Goal: Task Accomplishment & Management: Use online tool/utility

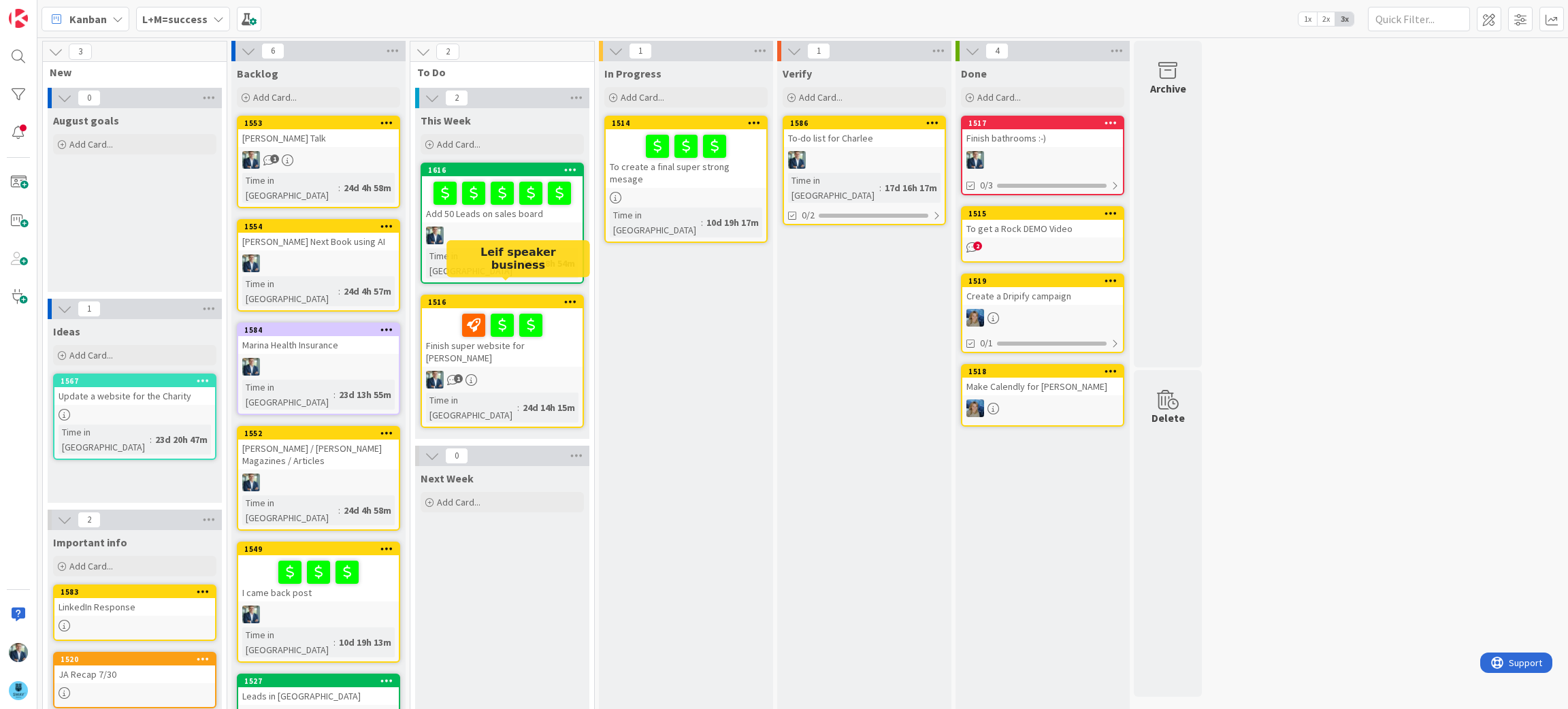
click at [476, 297] on div "1516" at bounding box center [505, 302] width 154 height 10
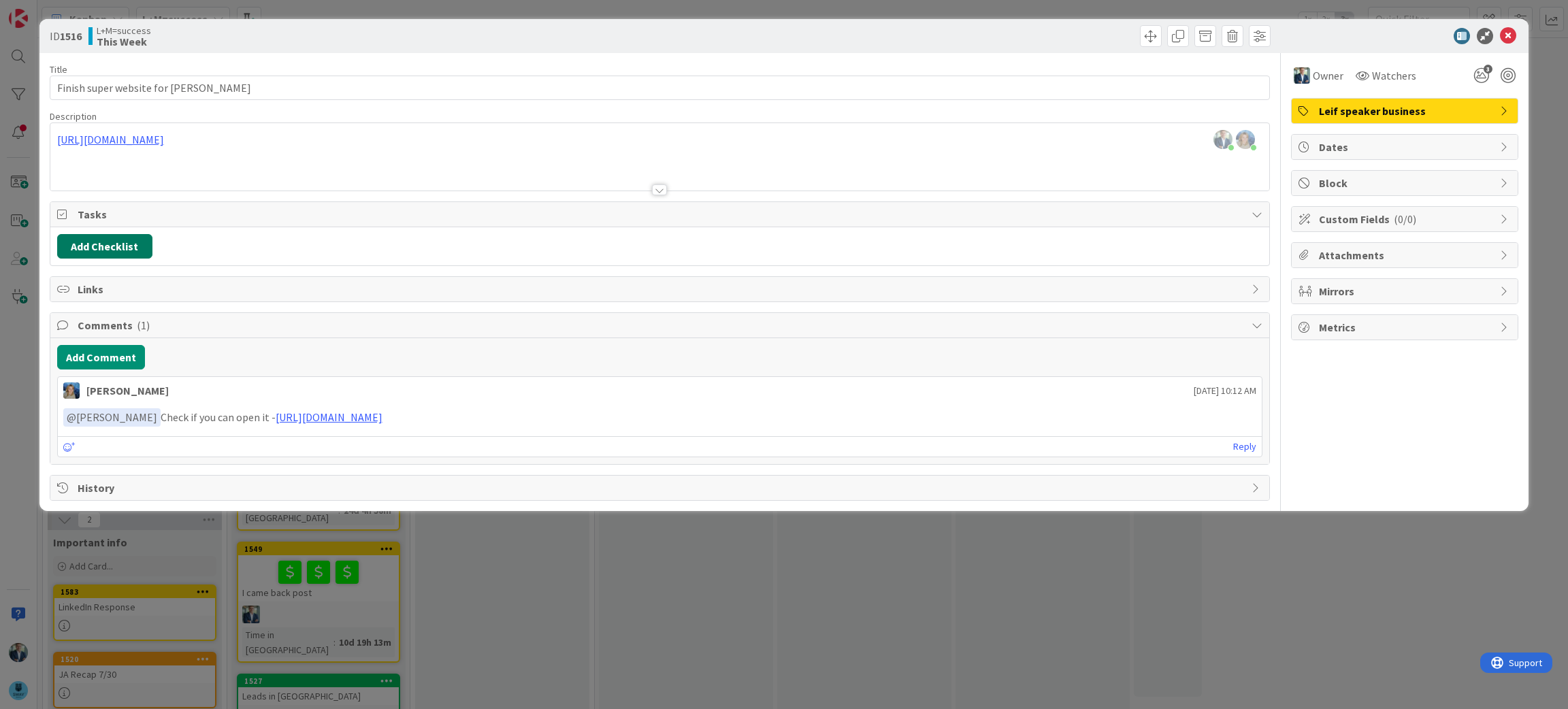
click at [94, 244] on button "Add Checklist" at bounding box center [105, 246] width 95 height 24
click at [106, 313] on input at bounding box center [169, 312] width 211 height 24
type input "Website"
click at [84, 338] on button "Add" at bounding box center [82, 343] width 36 height 24
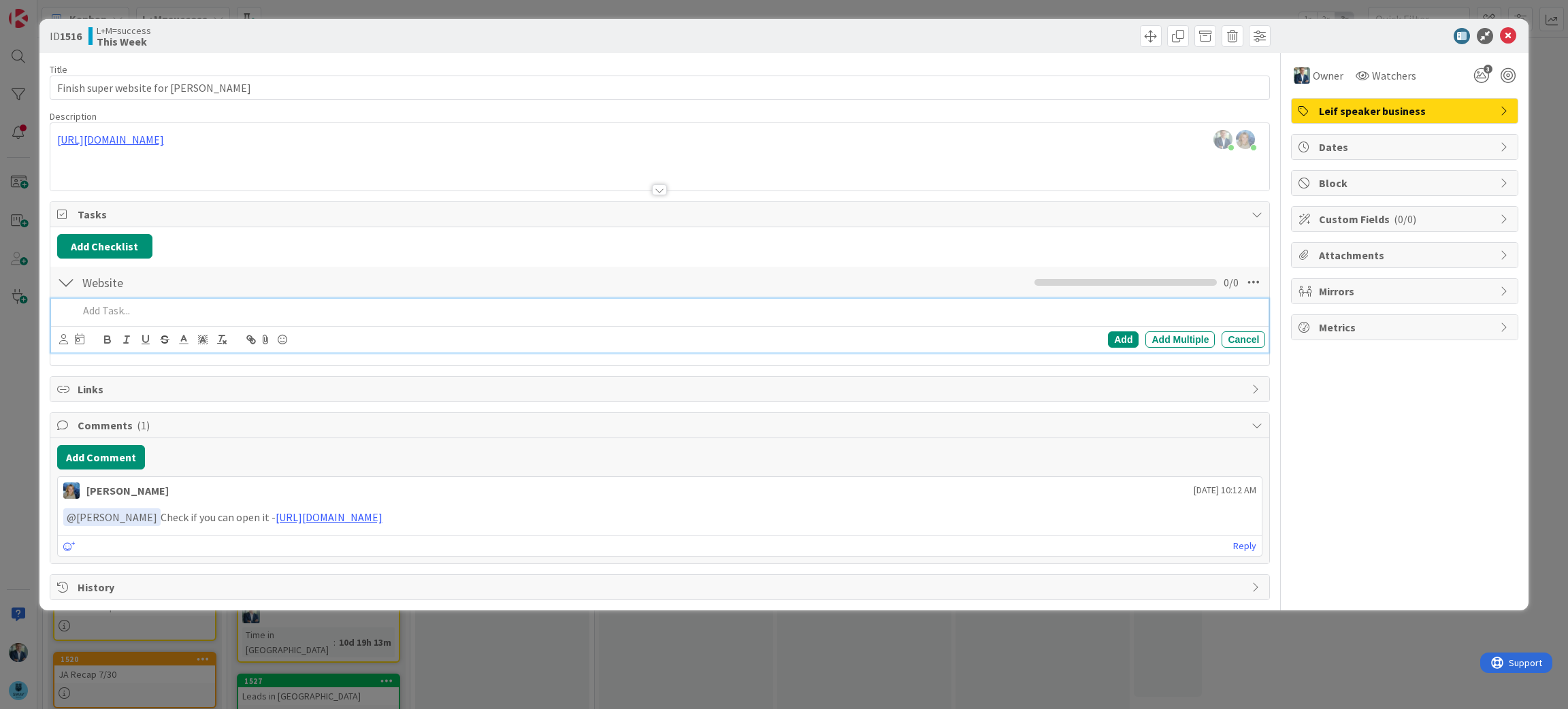
click at [107, 313] on p at bounding box center [669, 310] width 1182 height 15
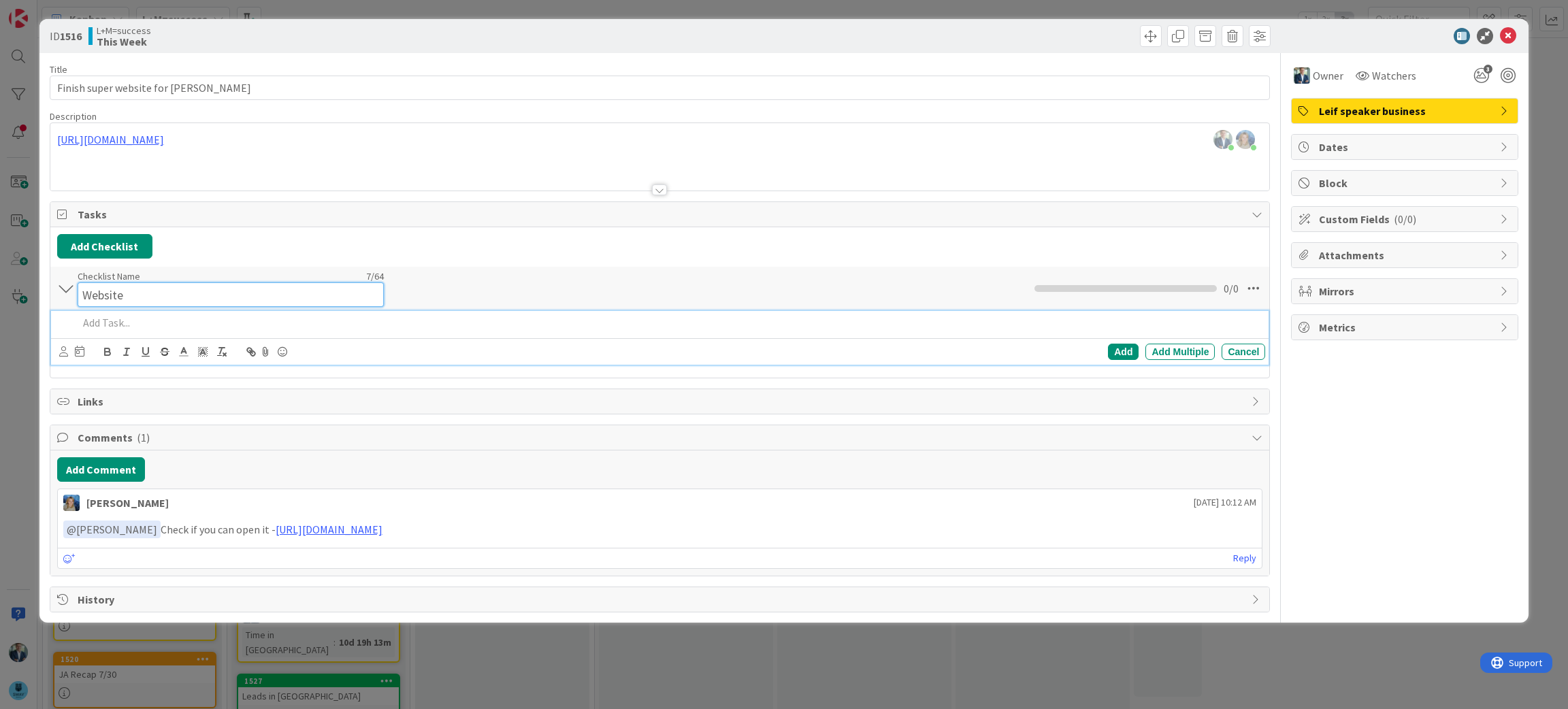
click at [133, 281] on div "Checklist Name 7 / 64 Website" at bounding box center [230, 289] width 306 height 37
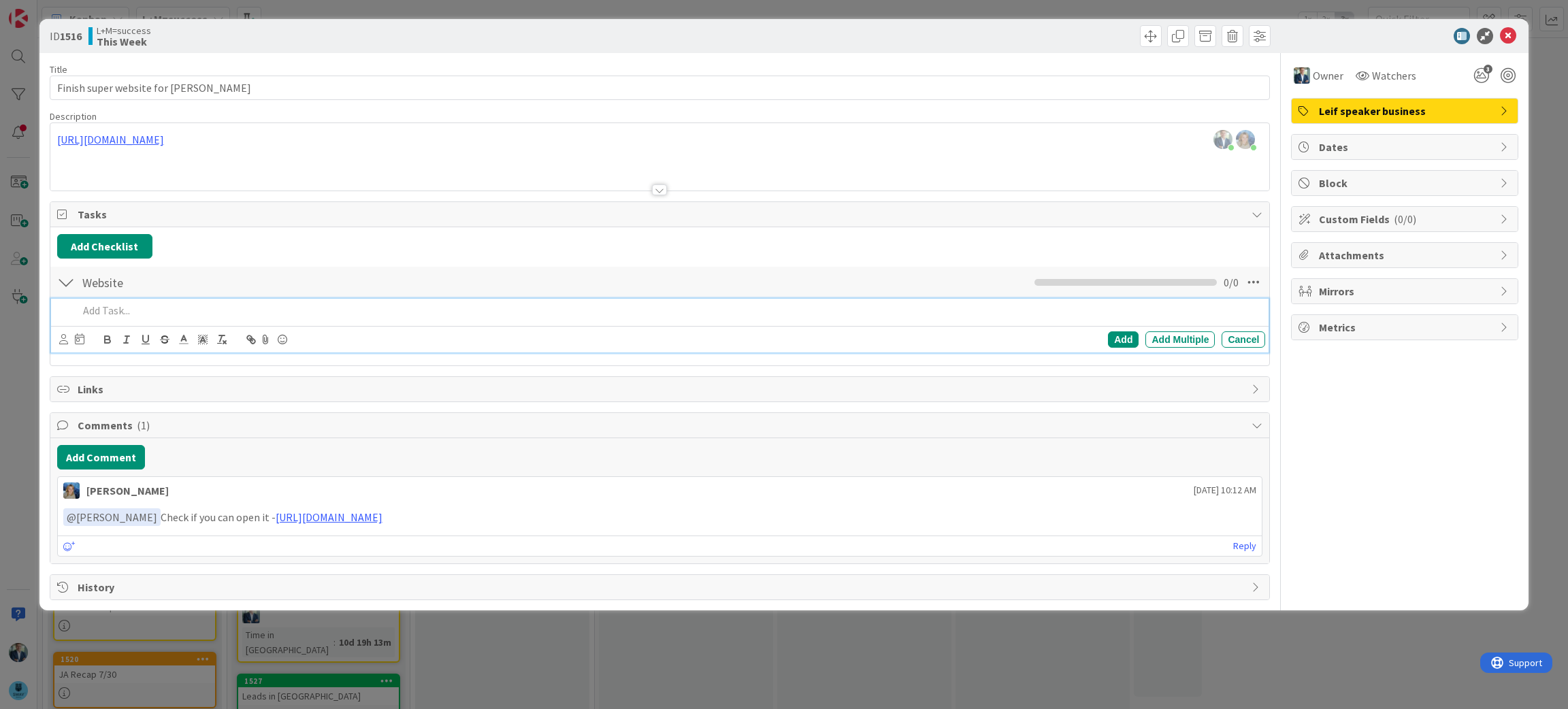
click at [136, 331] on div "Add Add Multiple Cancel" at bounding box center [660, 325] width 1218 height 54
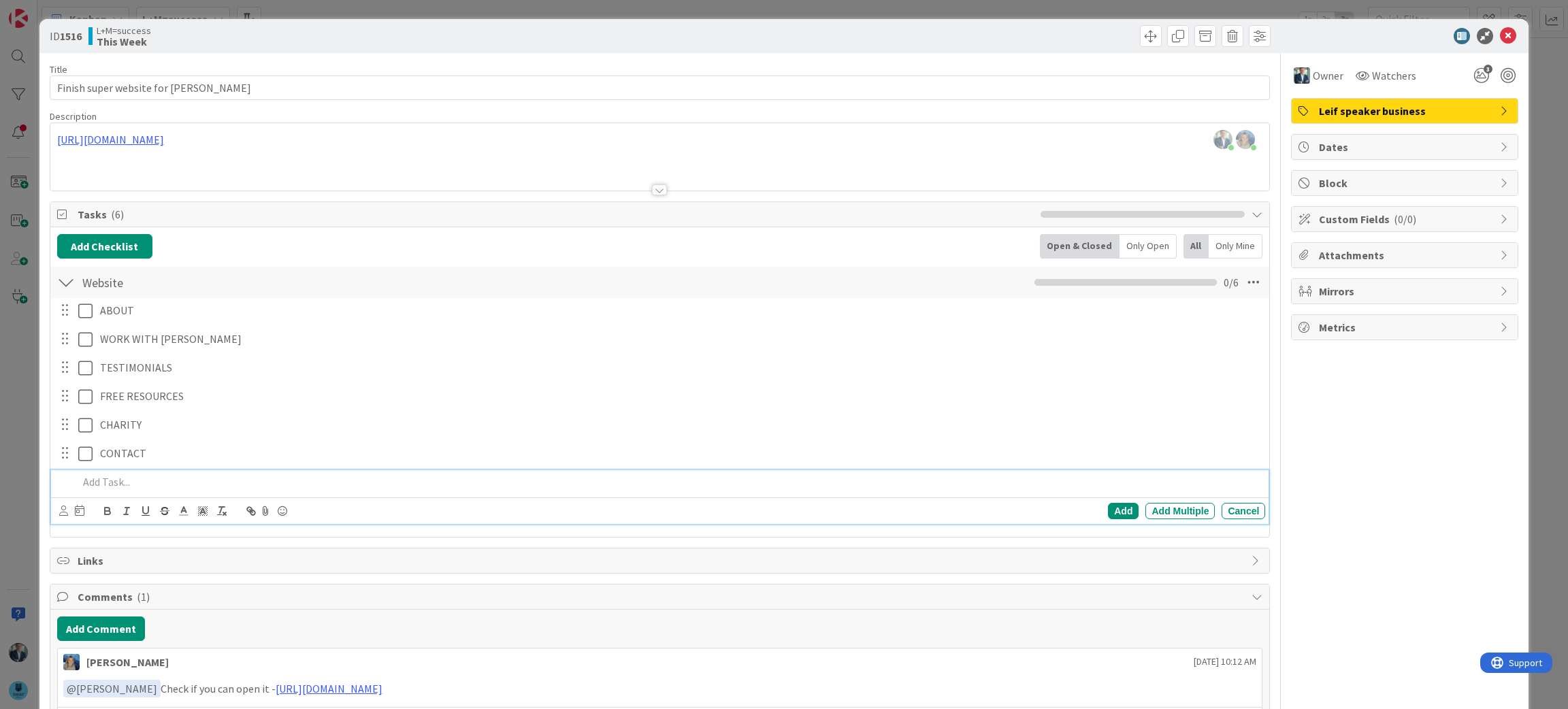
click at [117, 482] on p at bounding box center [669, 482] width 1182 height 15
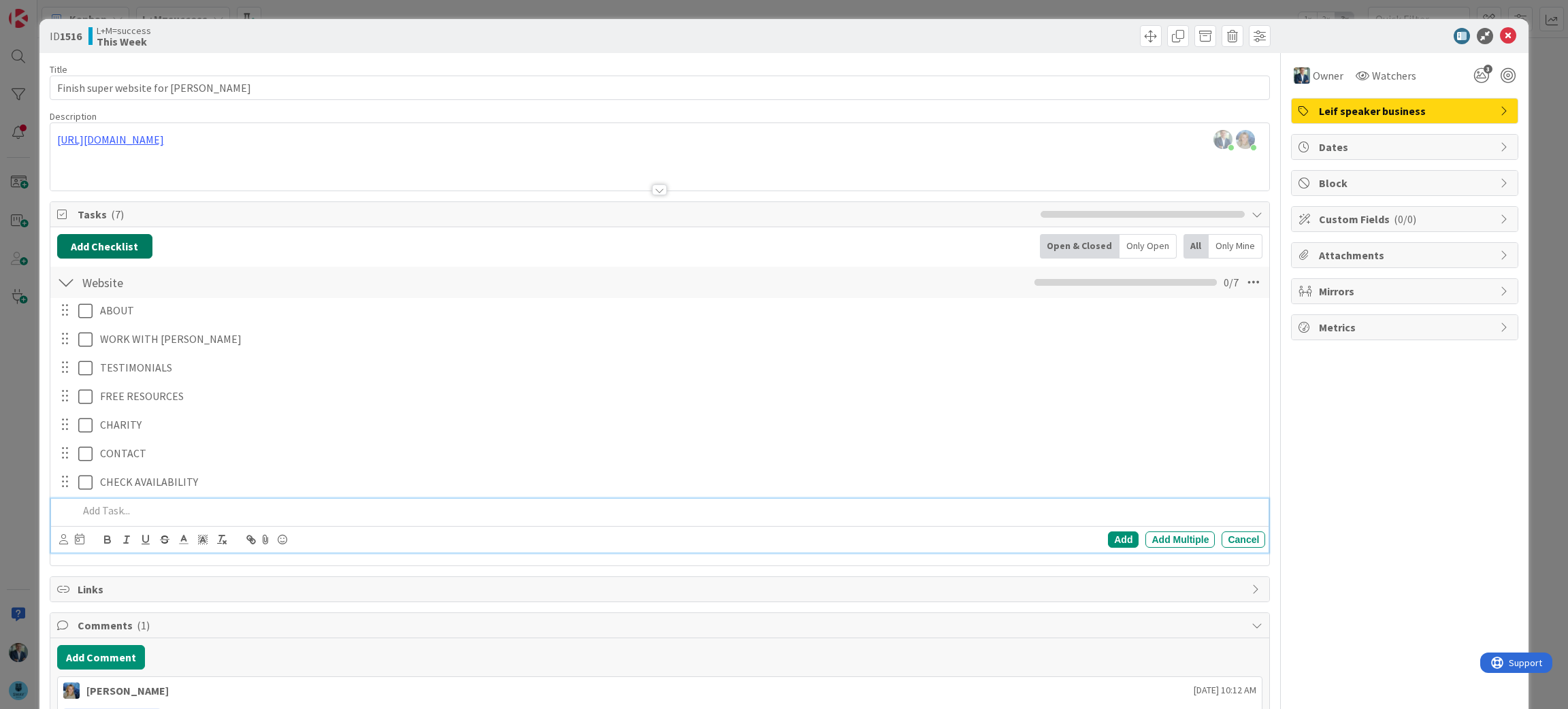
click at [94, 240] on button "Add Checklist" at bounding box center [105, 246] width 95 height 24
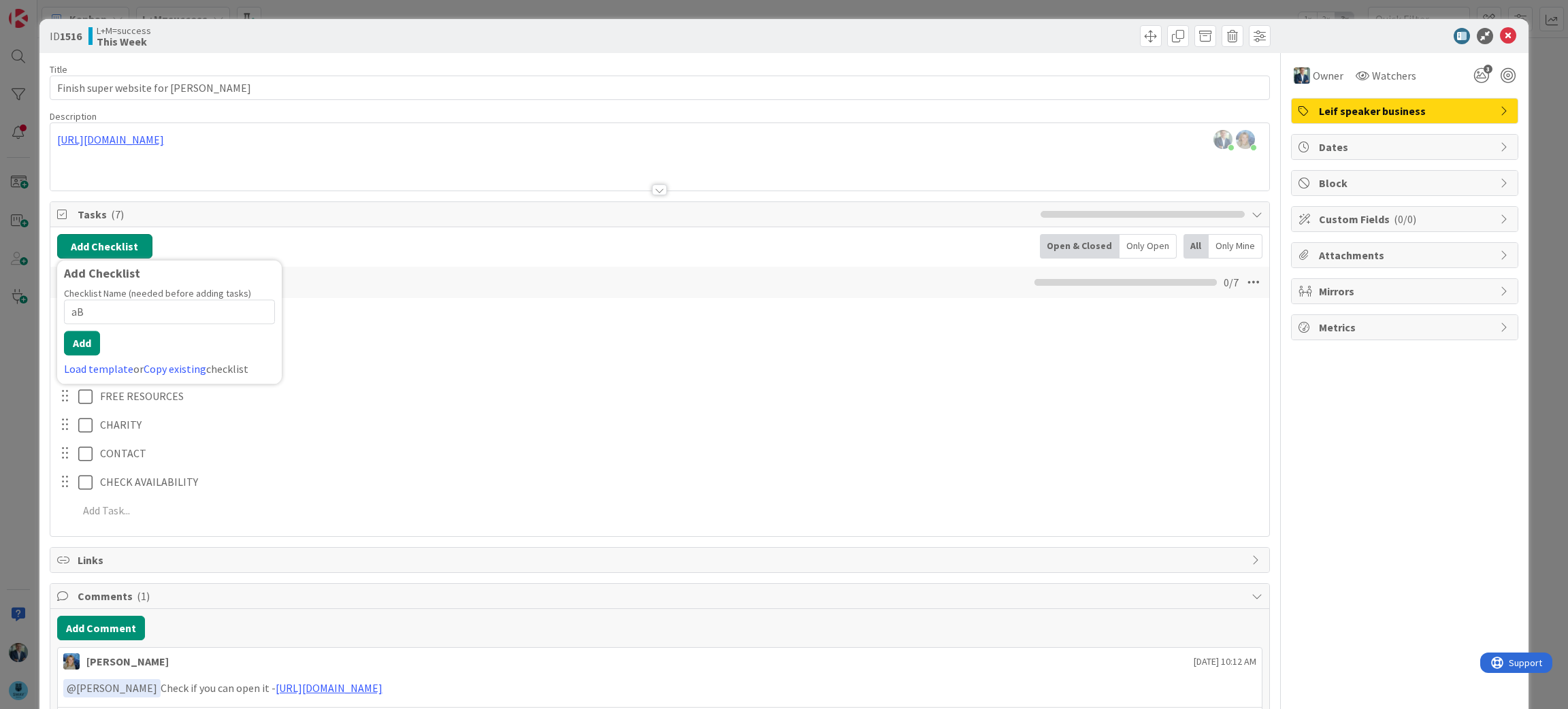
type input "a"
type input "About"
click at [85, 342] on button "Add" at bounding box center [82, 343] width 36 height 24
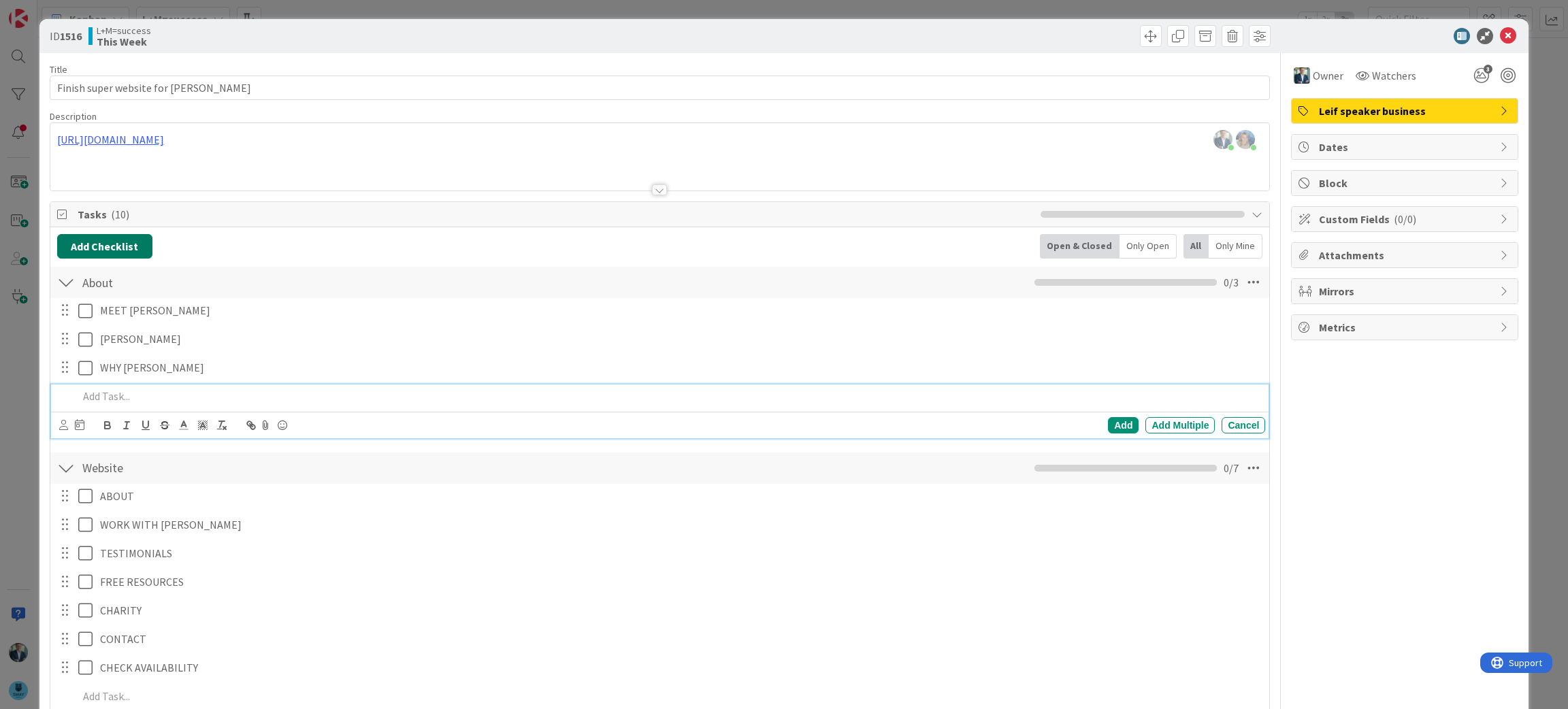
click at [124, 245] on button "Add Checklist" at bounding box center [105, 246] width 95 height 24
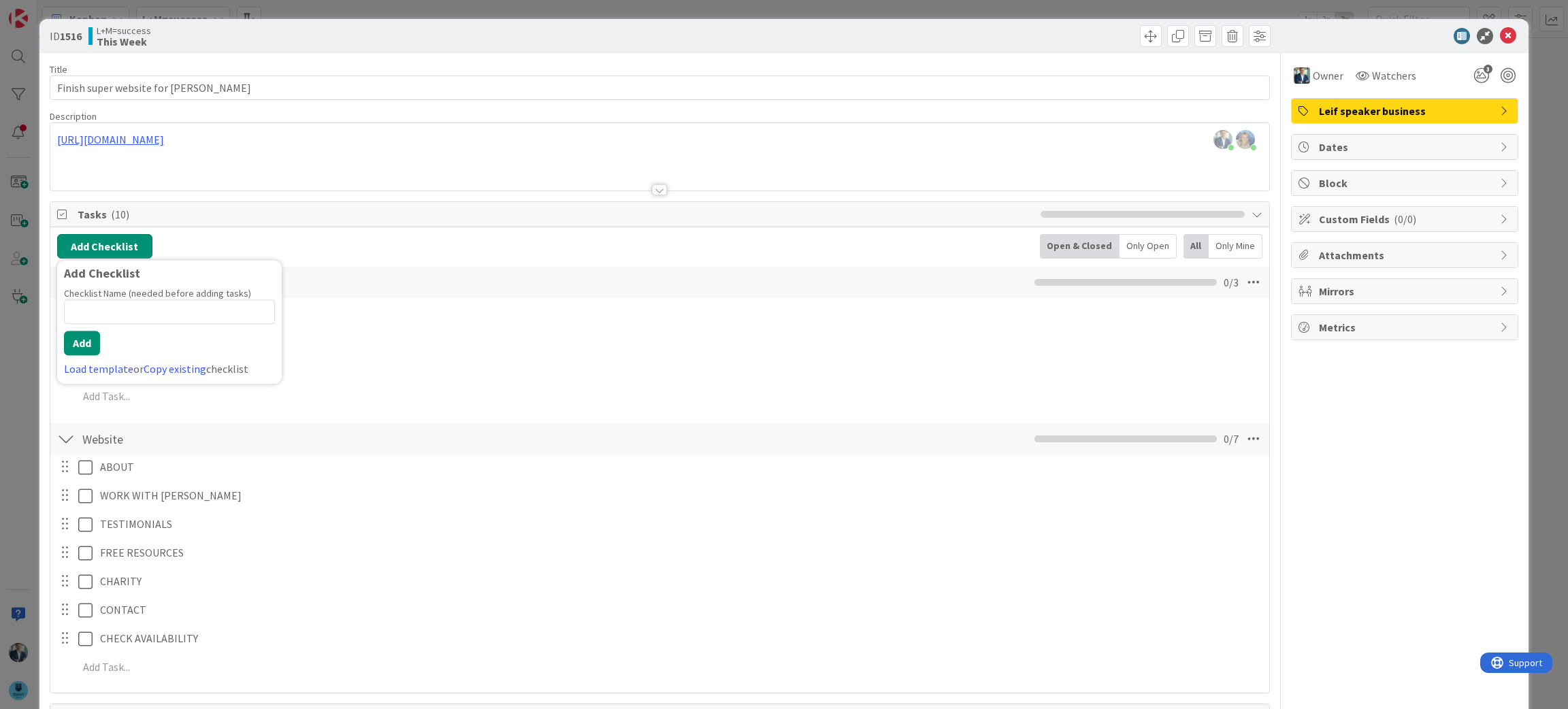
click at [124, 245] on button "Add Checklist" at bounding box center [105, 246] width 95 height 24
click at [57, 234] on button "Add Checklist" at bounding box center [105, 246] width 95 height 24
type input "Work with [PERSON_NAME]"
click at [80, 350] on button "Add" at bounding box center [82, 343] width 36 height 24
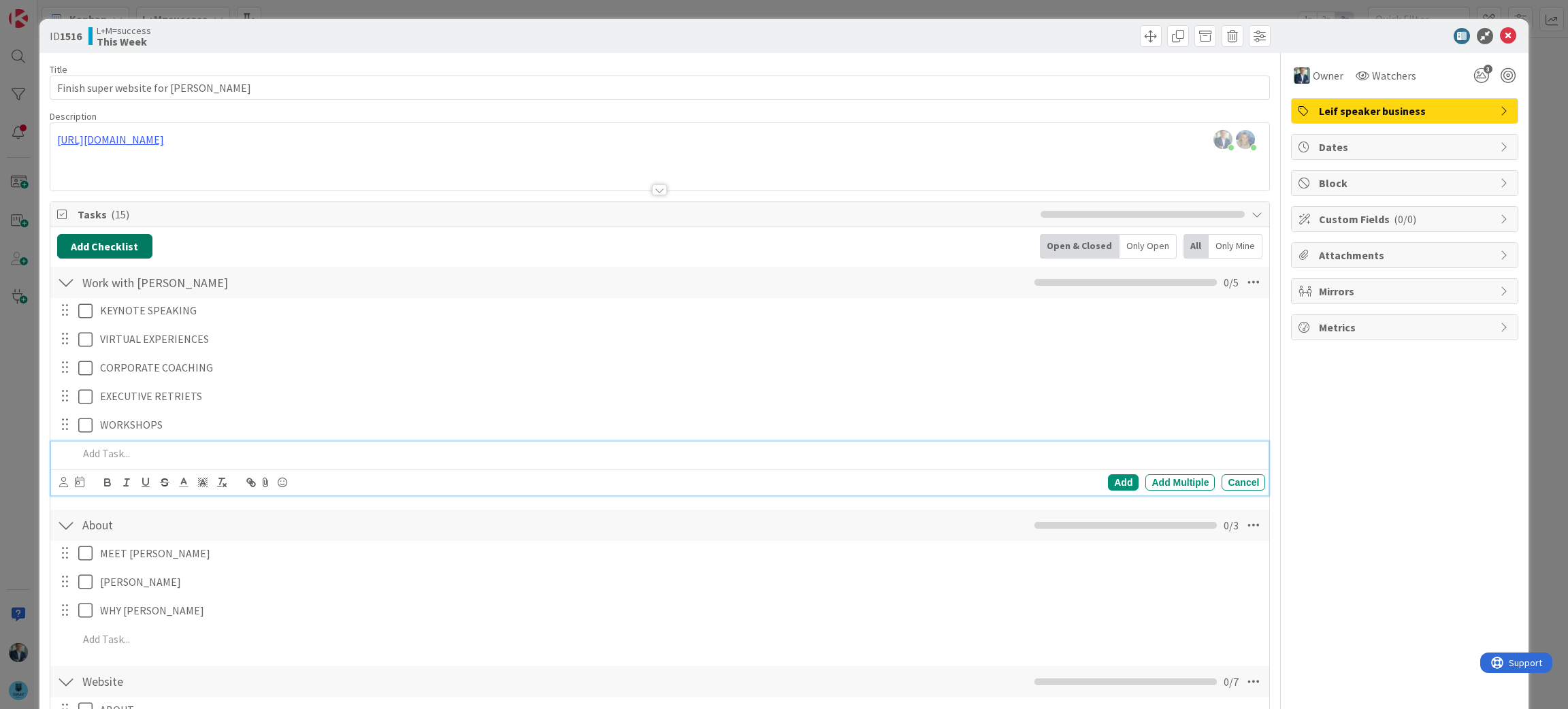
click at [129, 245] on button "Add Checklist" at bounding box center [105, 246] width 95 height 24
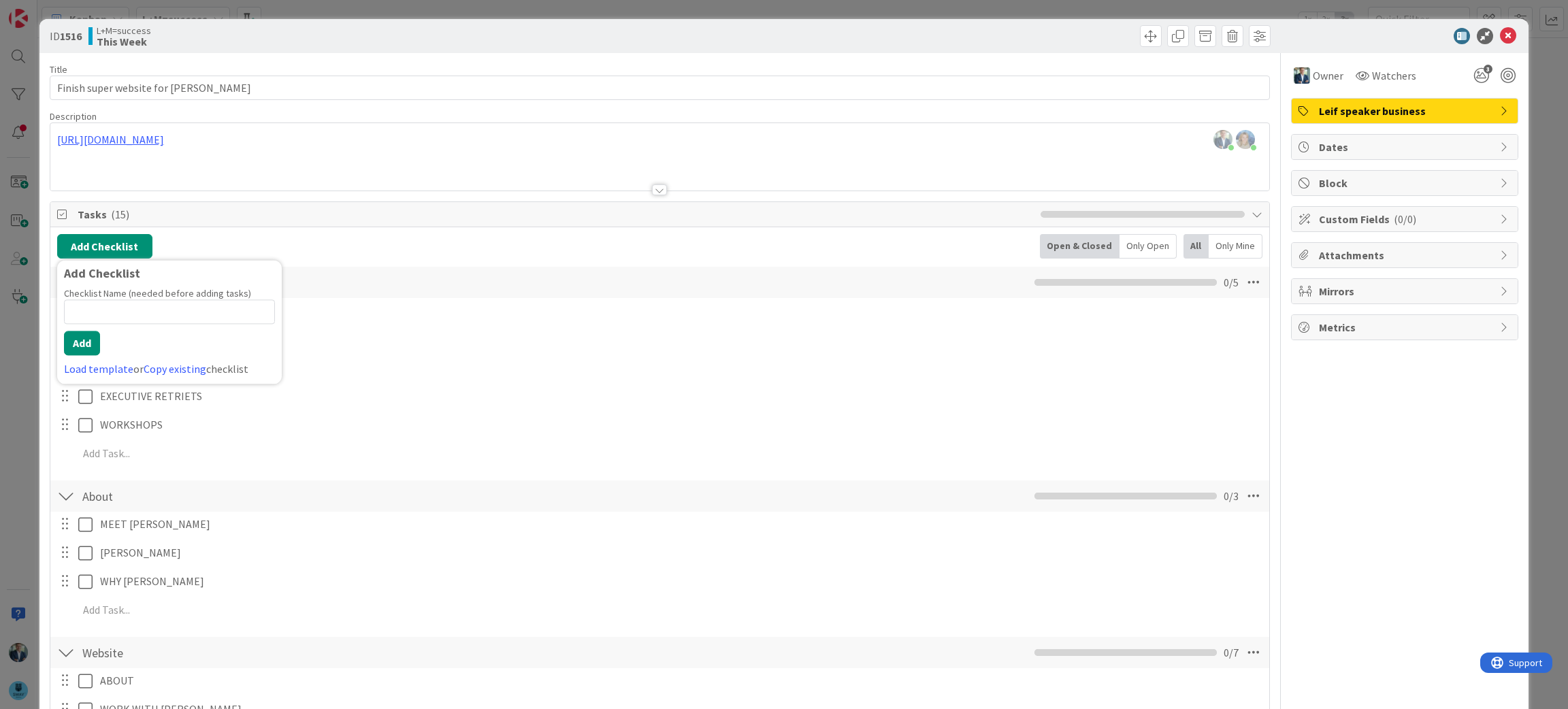
click at [126, 318] on input at bounding box center [169, 312] width 211 height 24
type input "Testimonials"
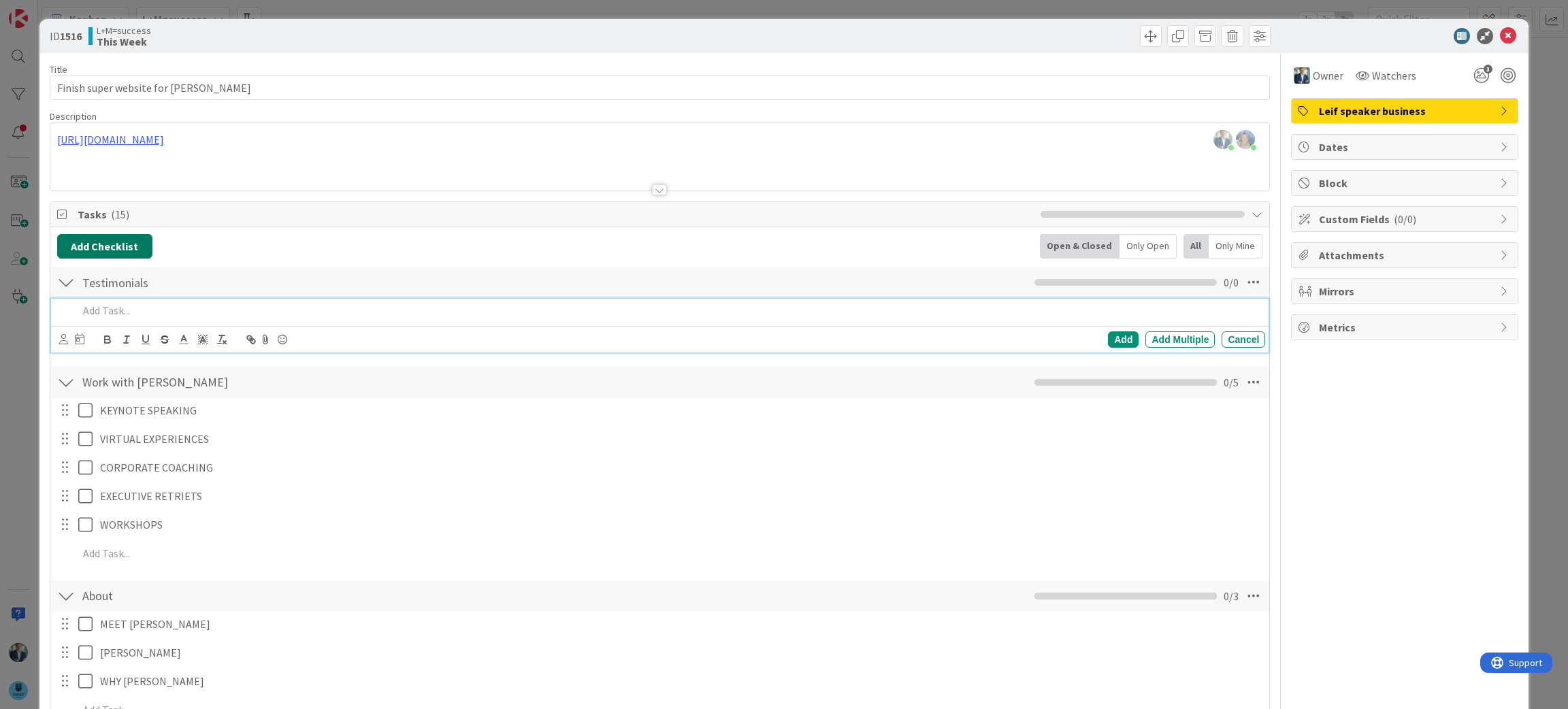
click at [113, 245] on button "Add Checklist" at bounding box center [105, 246] width 95 height 24
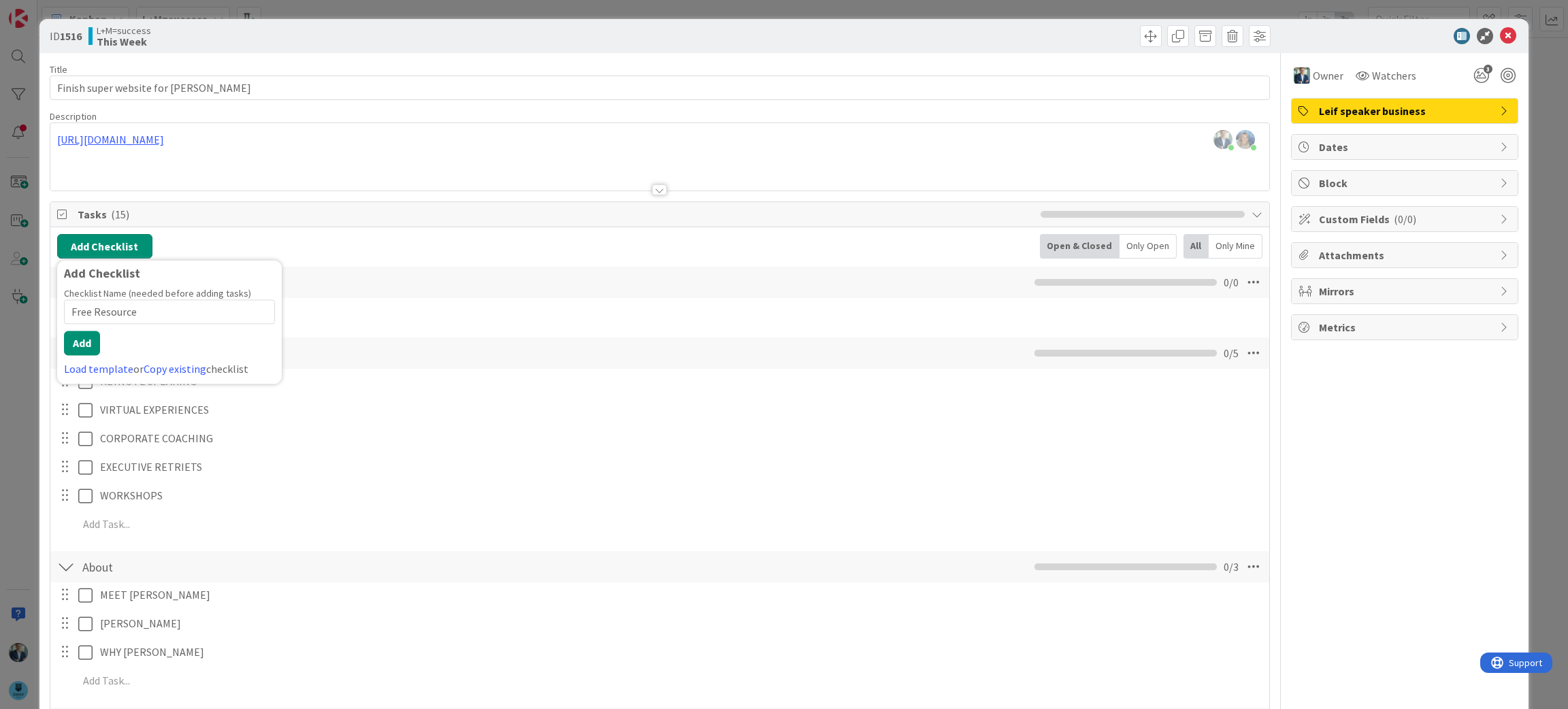
type input "Free Resources"
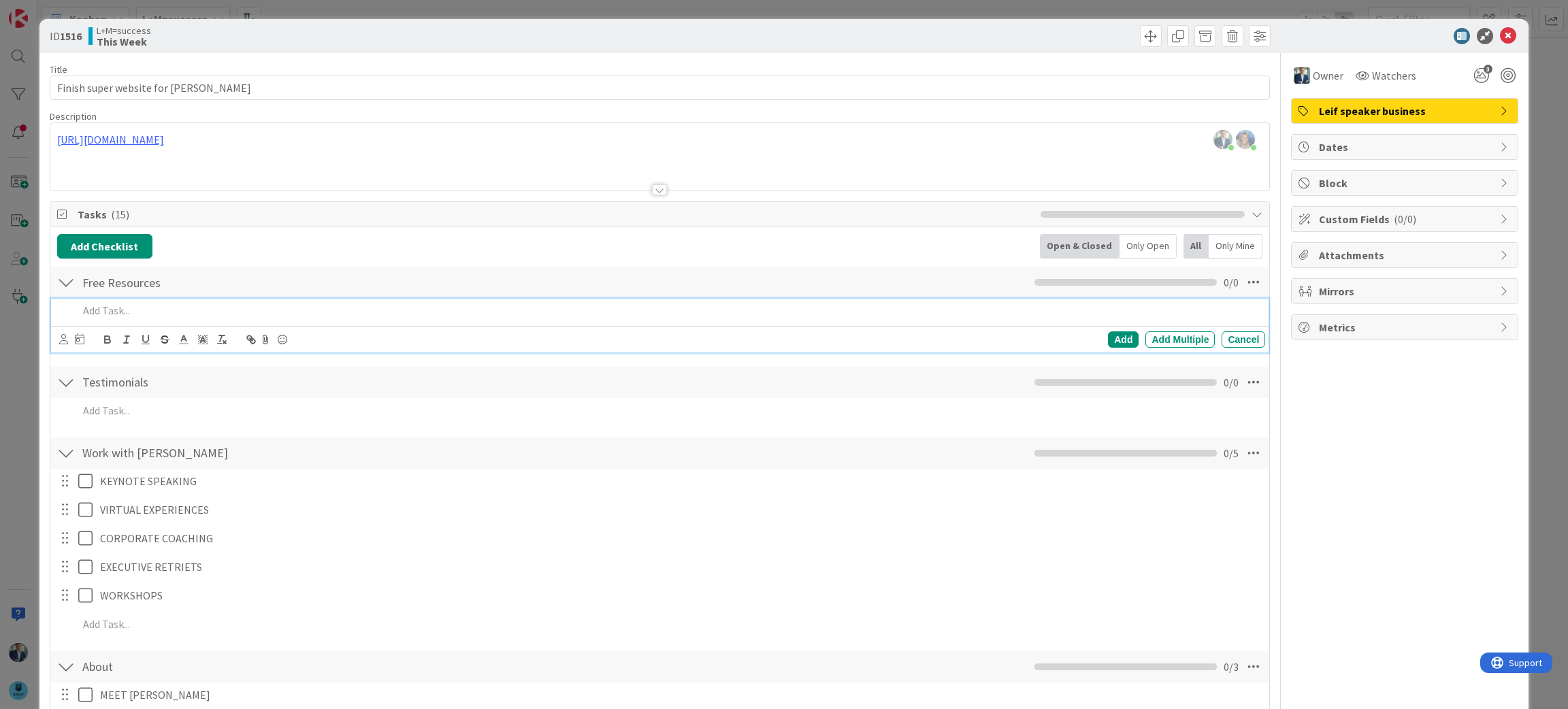
click at [111, 309] on p at bounding box center [669, 310] width 1182 height 15
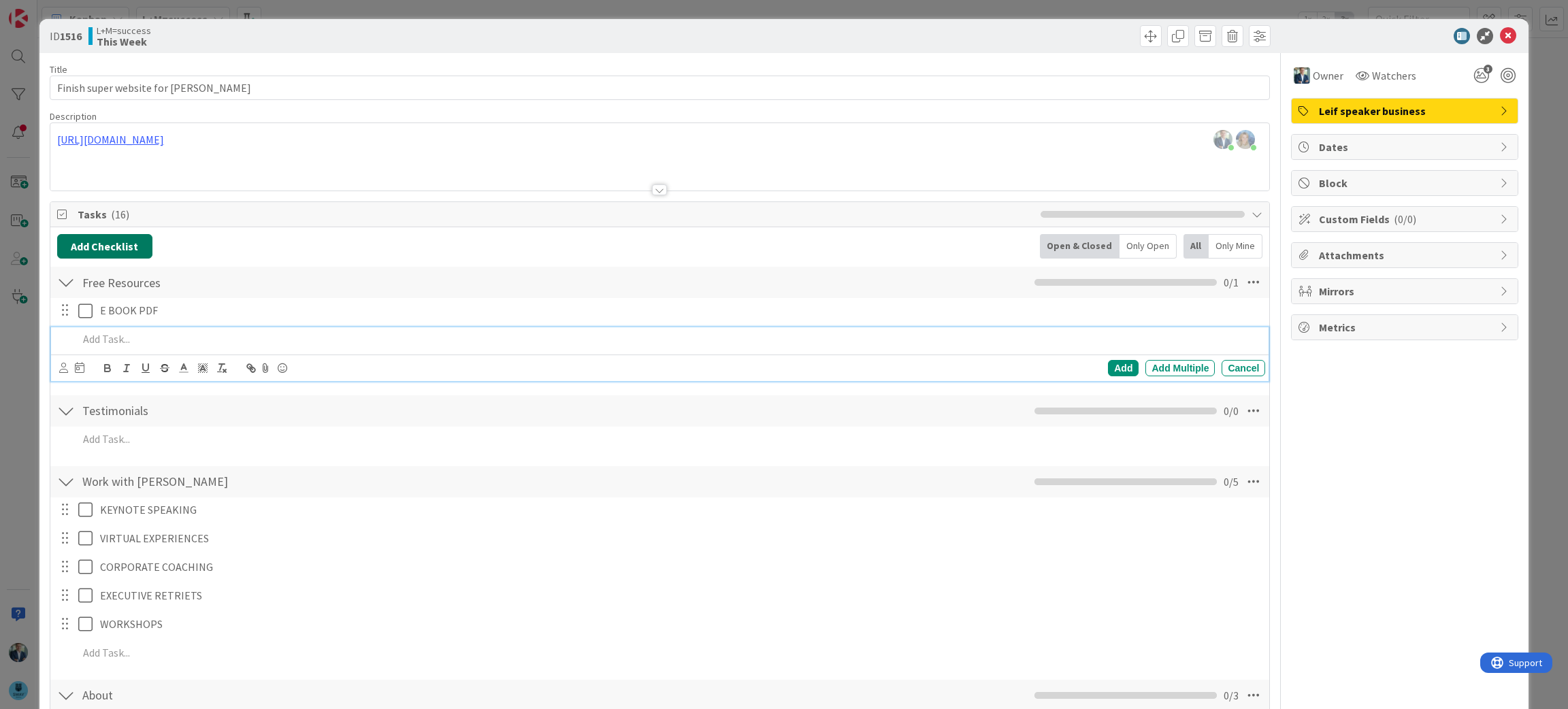
click at [103, 245] on button "Add Checklist" at bounding box center [105, 246] width 95 height 24
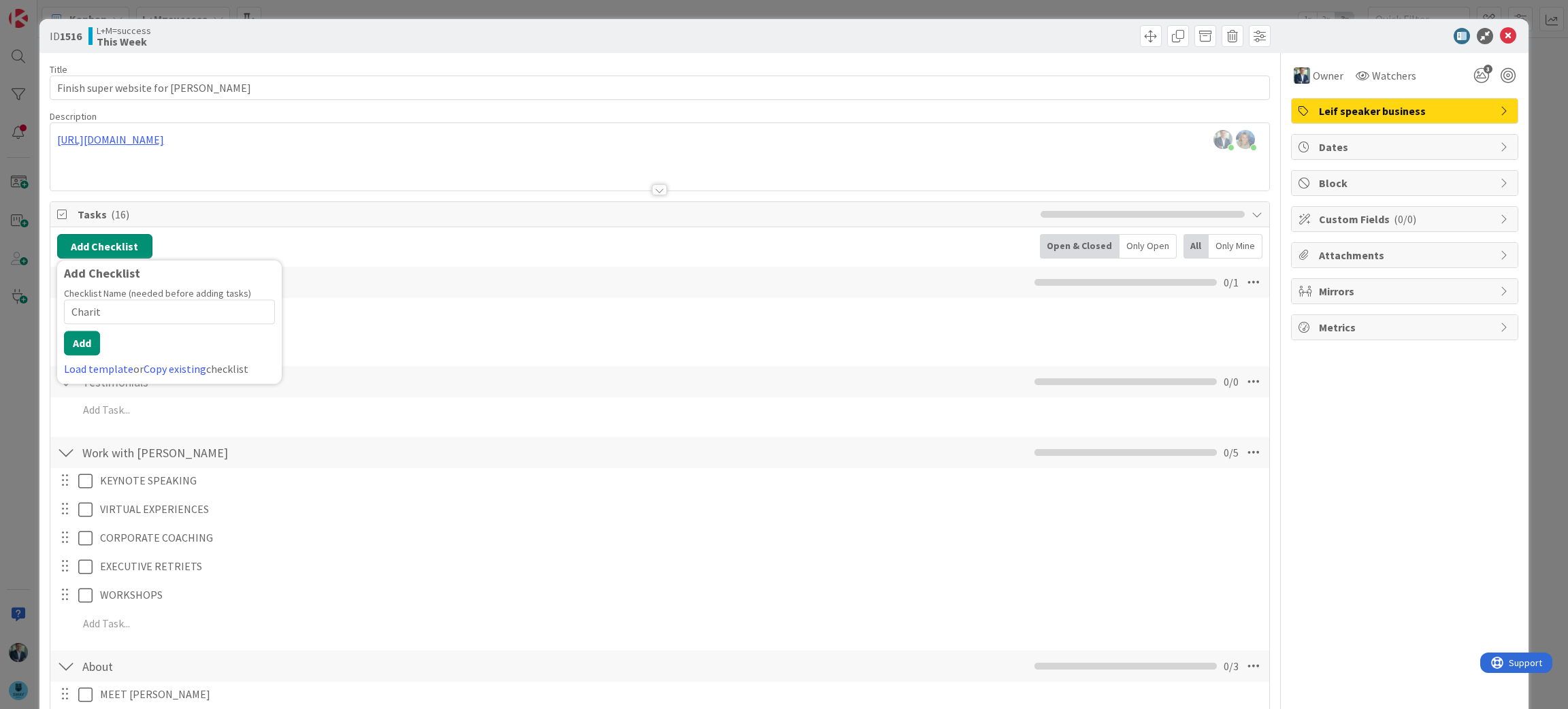
type input "Charity"
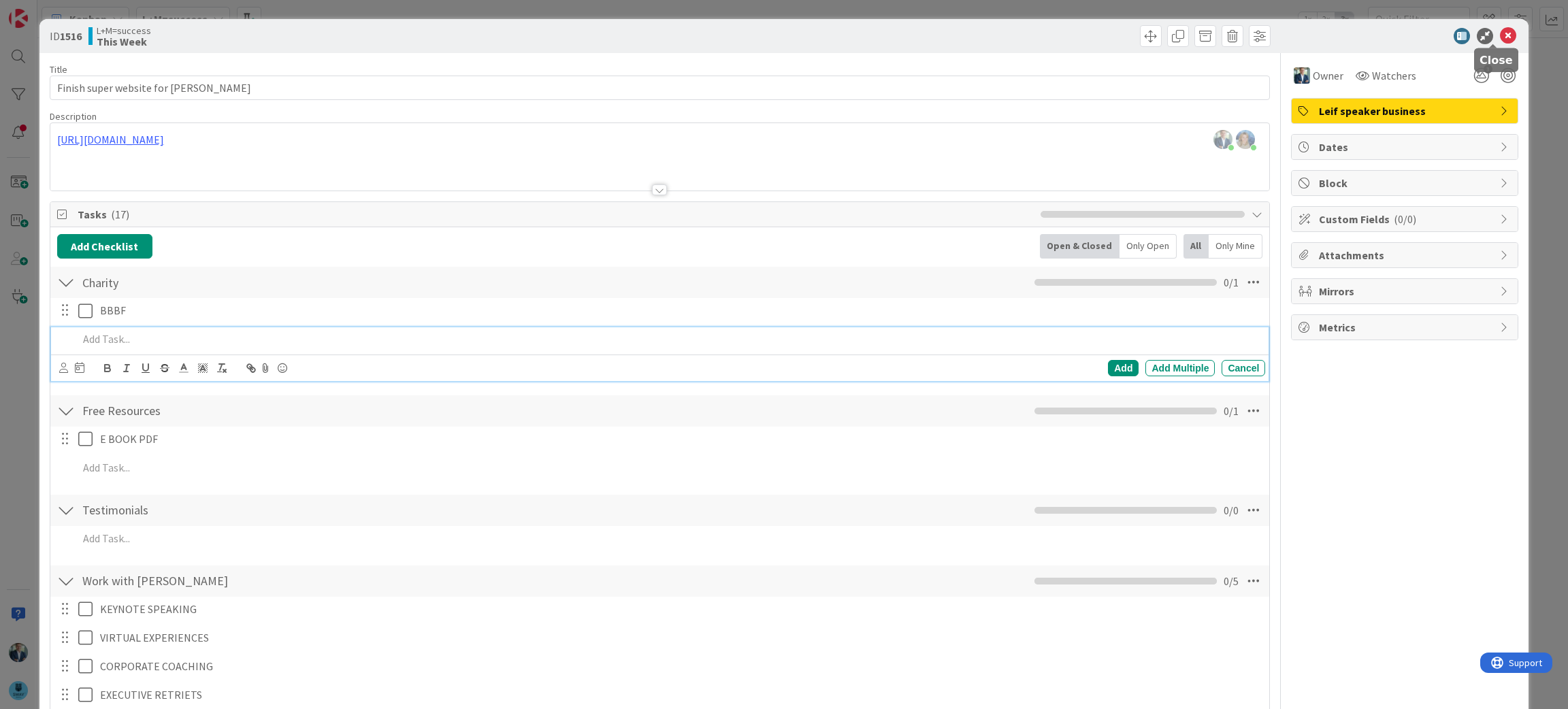
click at [1500, 32] on icon at bounding box center [1508, 36] width 16 height 16
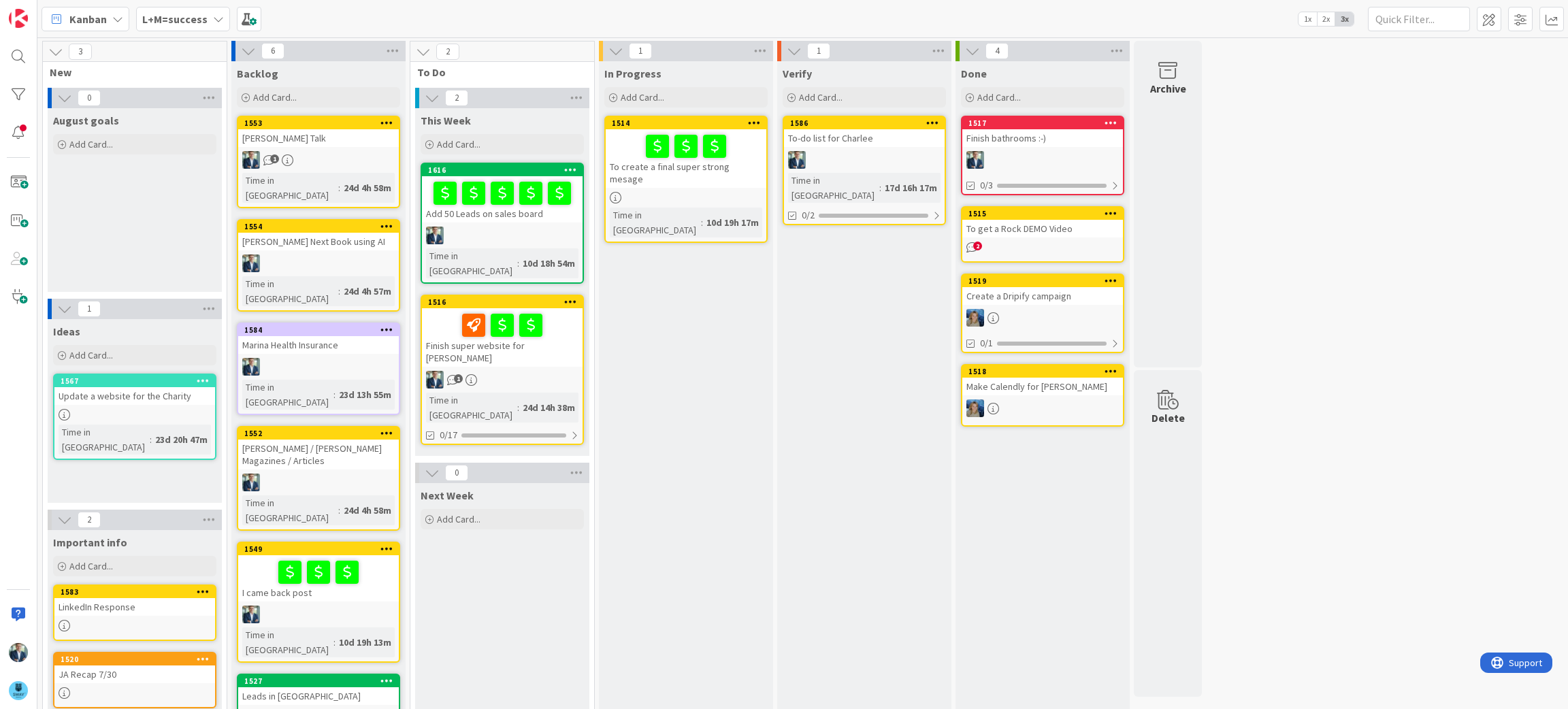
click at [544, 323] on div "Finish super website for [PERSON_NAME]" at bounding box center [502, 338] width 161 height 59
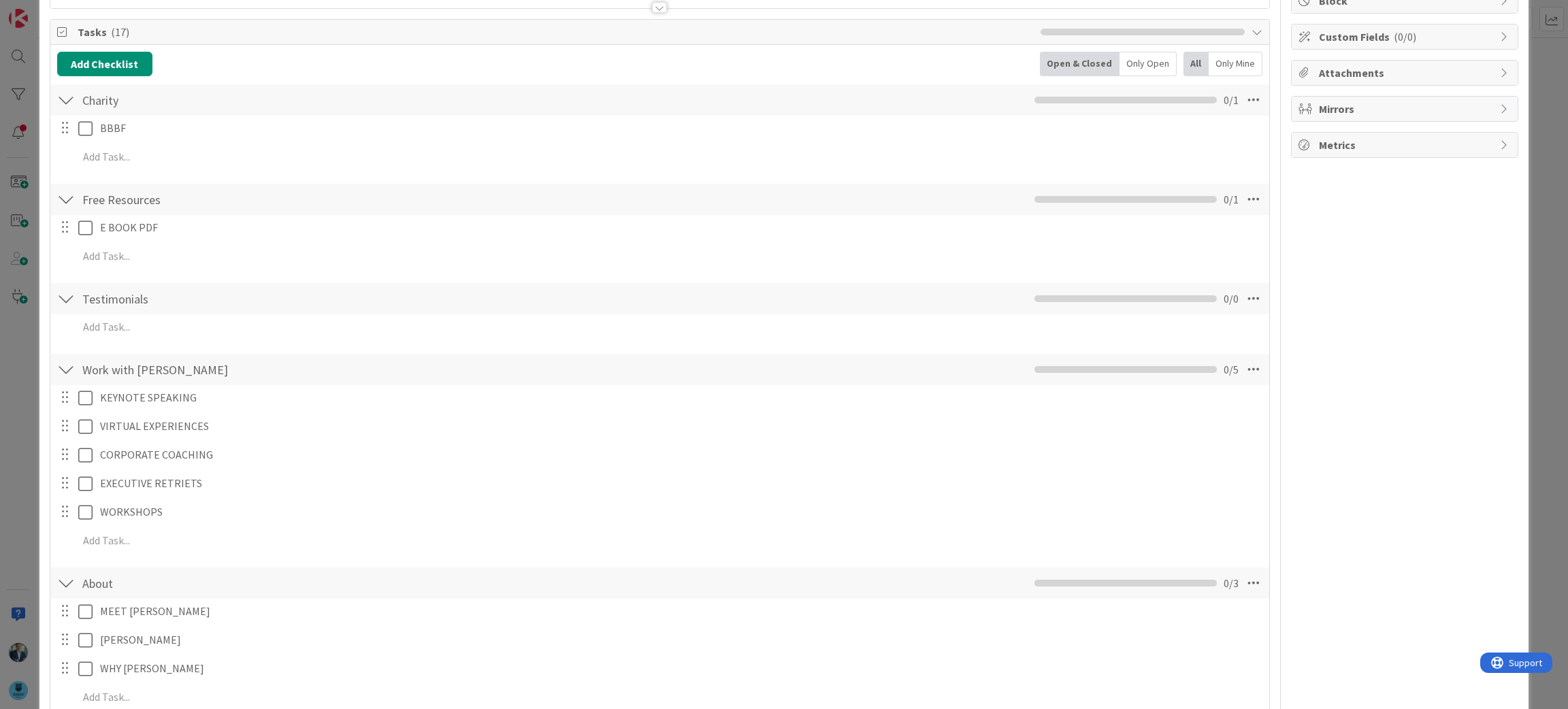
click at [66, 366] on div at bounding box center [66, 370] width 18 height 24
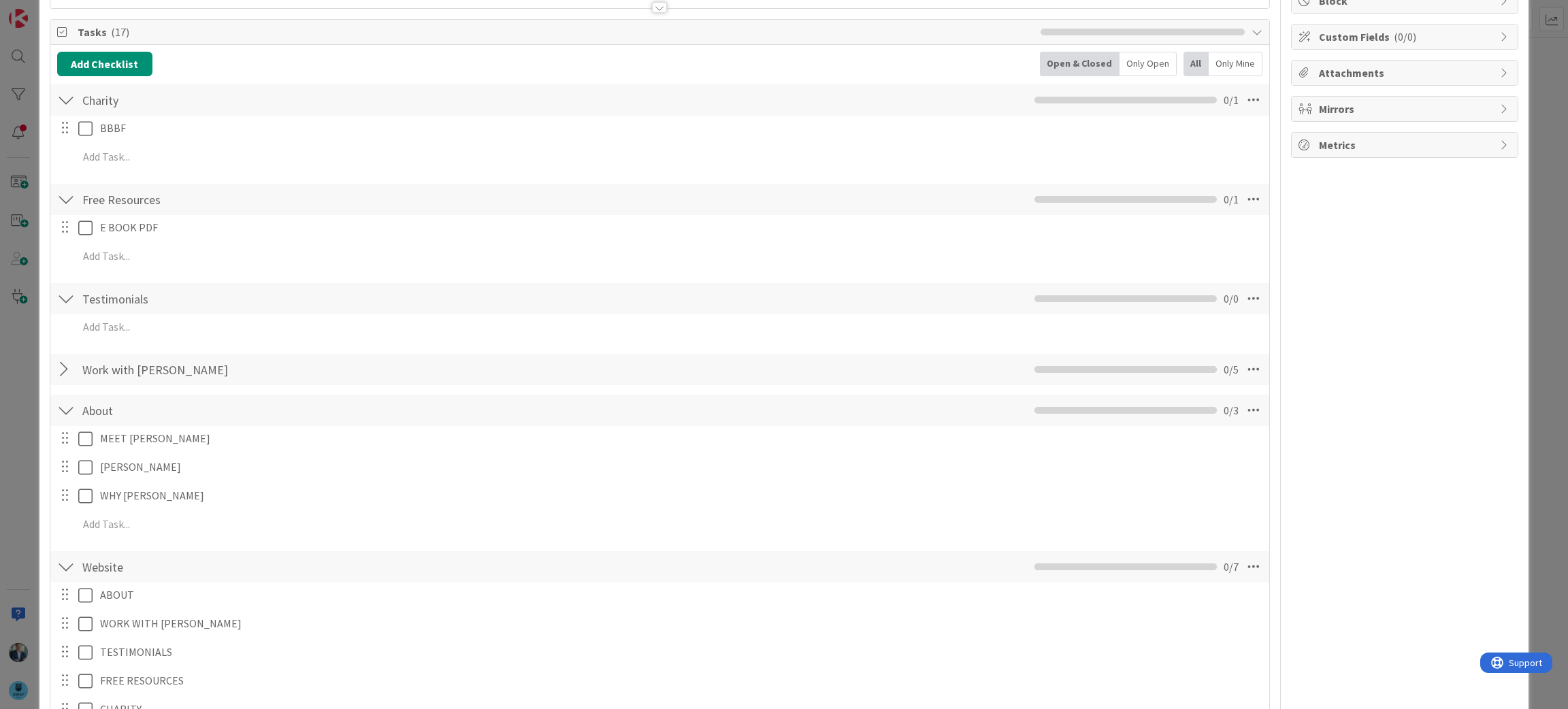
click at [68, 93] on div at bounding box center [66, 100] width 18 height 24
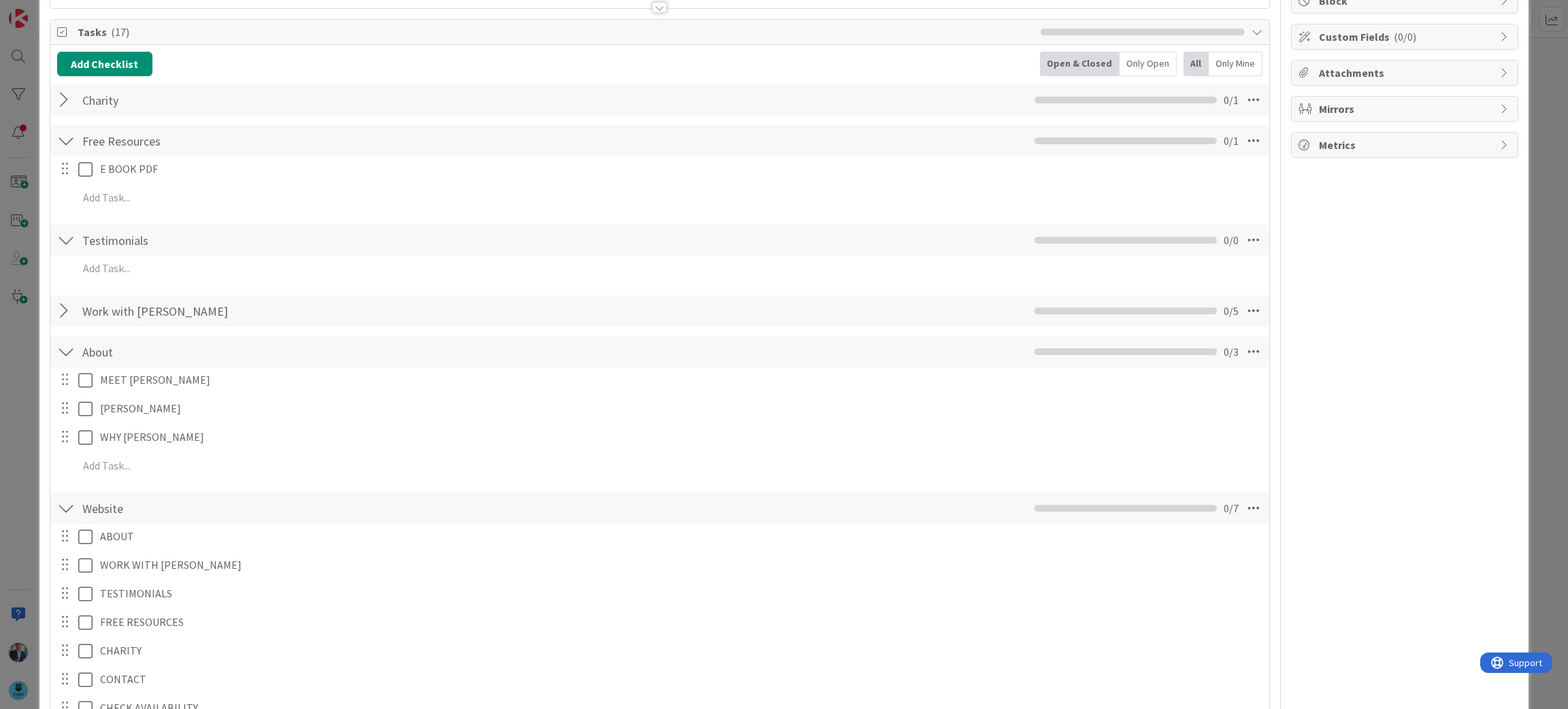
click at [63, 141] on div at bounding box center [66, 141] width 18 height 24
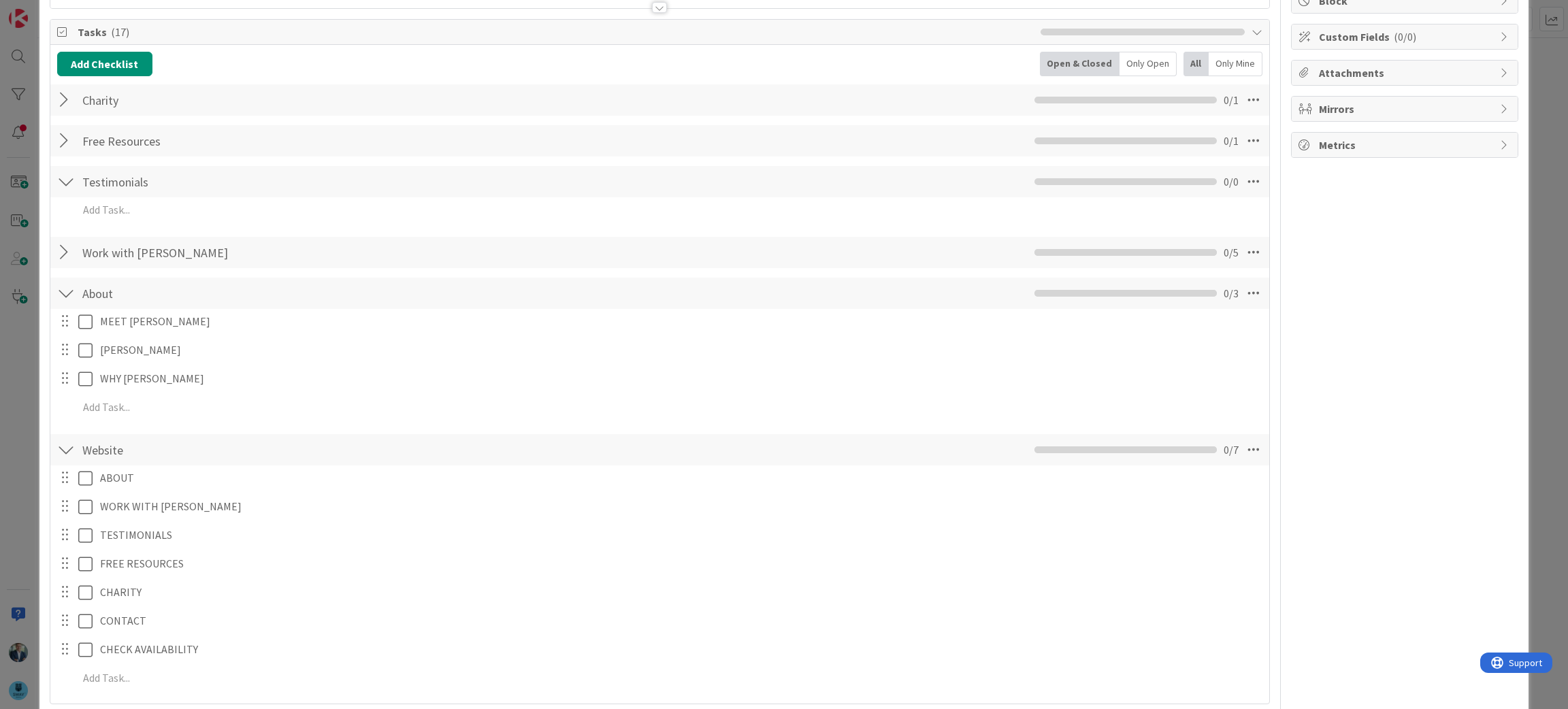
click at [64, 175] on div at bounding box center [66, 182] width 18 height 24
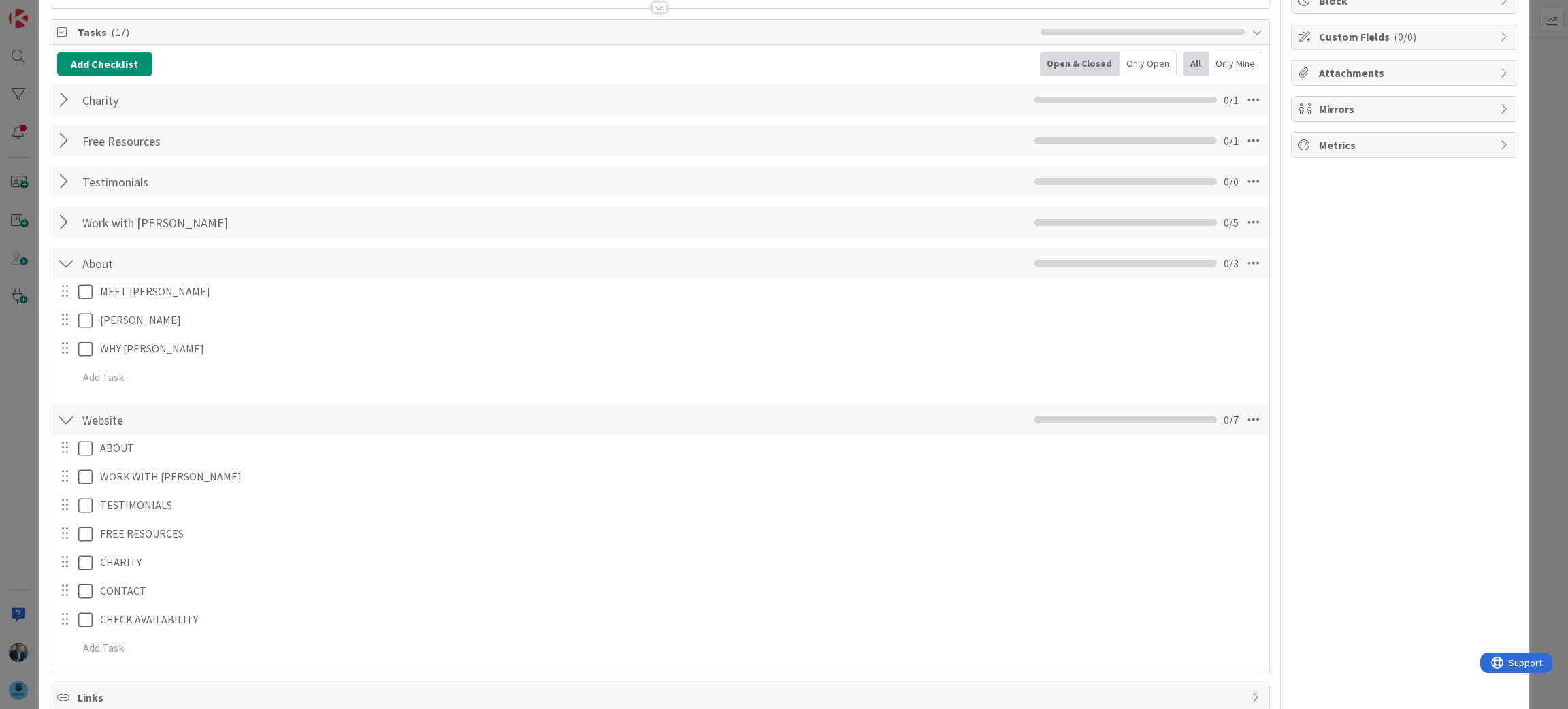
click at [65, 206] on div "Work with Leif Checklist Name 14 / 64 Work with Leif 0 / 5" at bounding box center [660, 223] width 1220 height 34
click at [60, 224] on div at bounding box center [66, 223] width 18 height 24
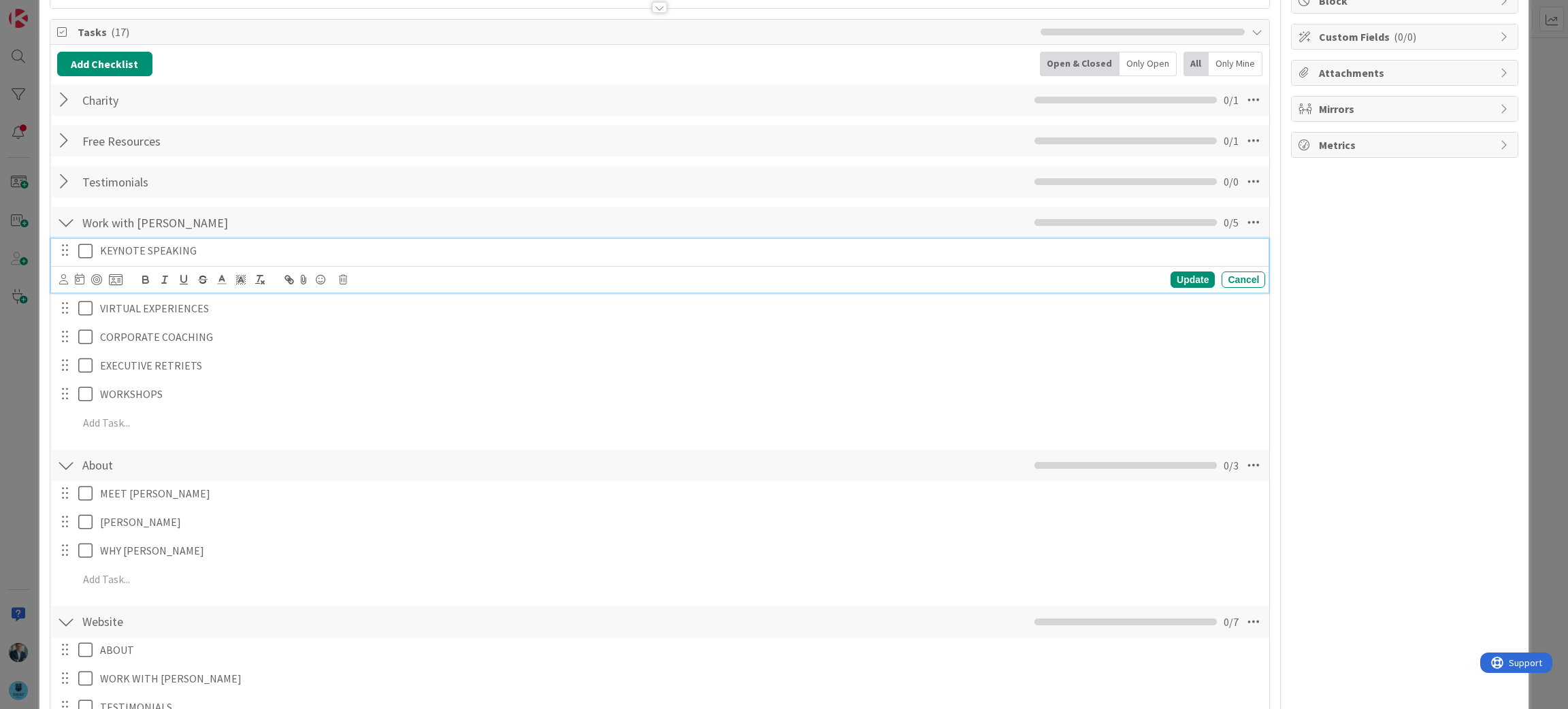
click at [262, 258] on p "KEYNOTE SPEAKING" at bounding box center [680, 250] width 1160 height 15
click at [228, 257] on p "KEYNOTE SPEAKING" at bounding box center [680, 250] width 1160 height 15
click at [67, 219] on div at bounding box center [66, 223] width 18 height 24
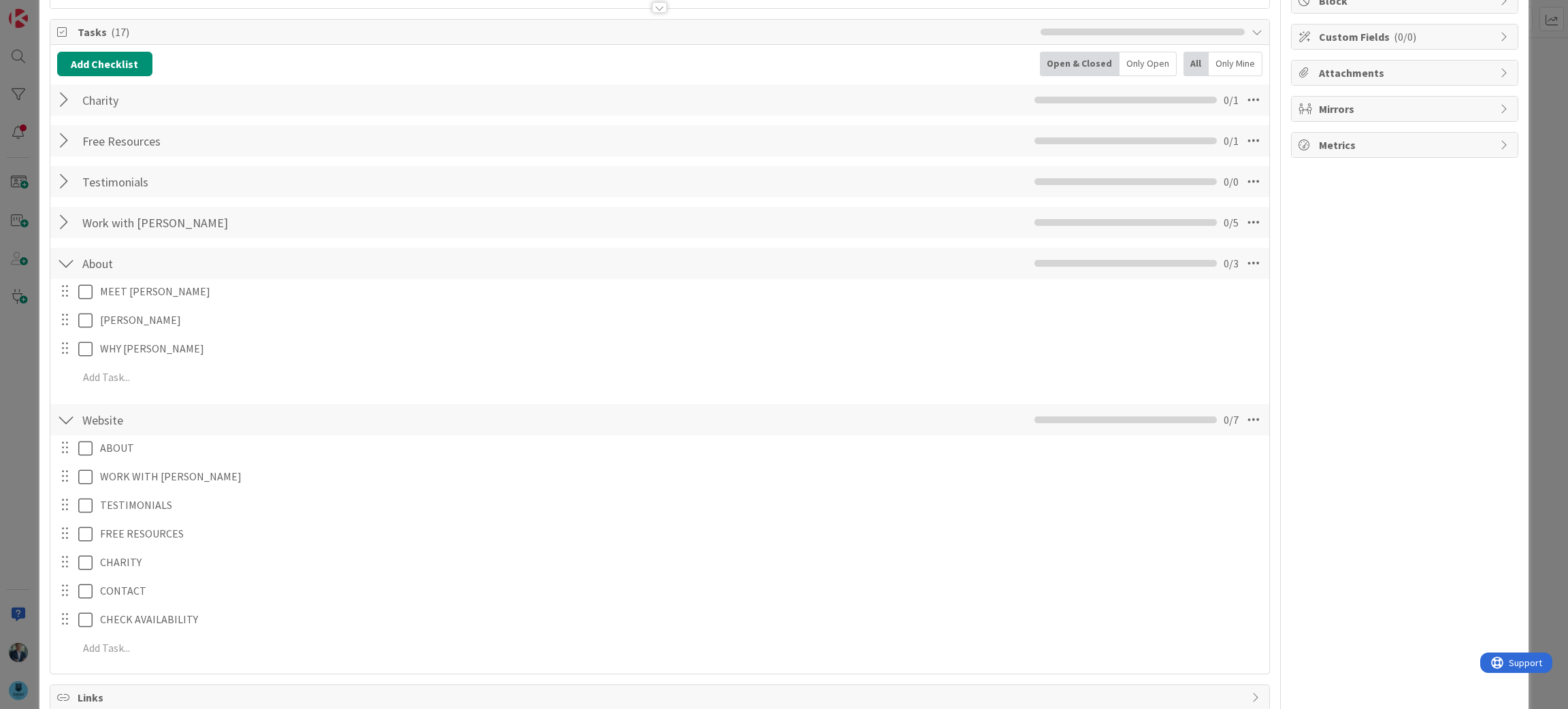
click at [67, 271] on div at bounding box center [66, 263] width 18 height 24
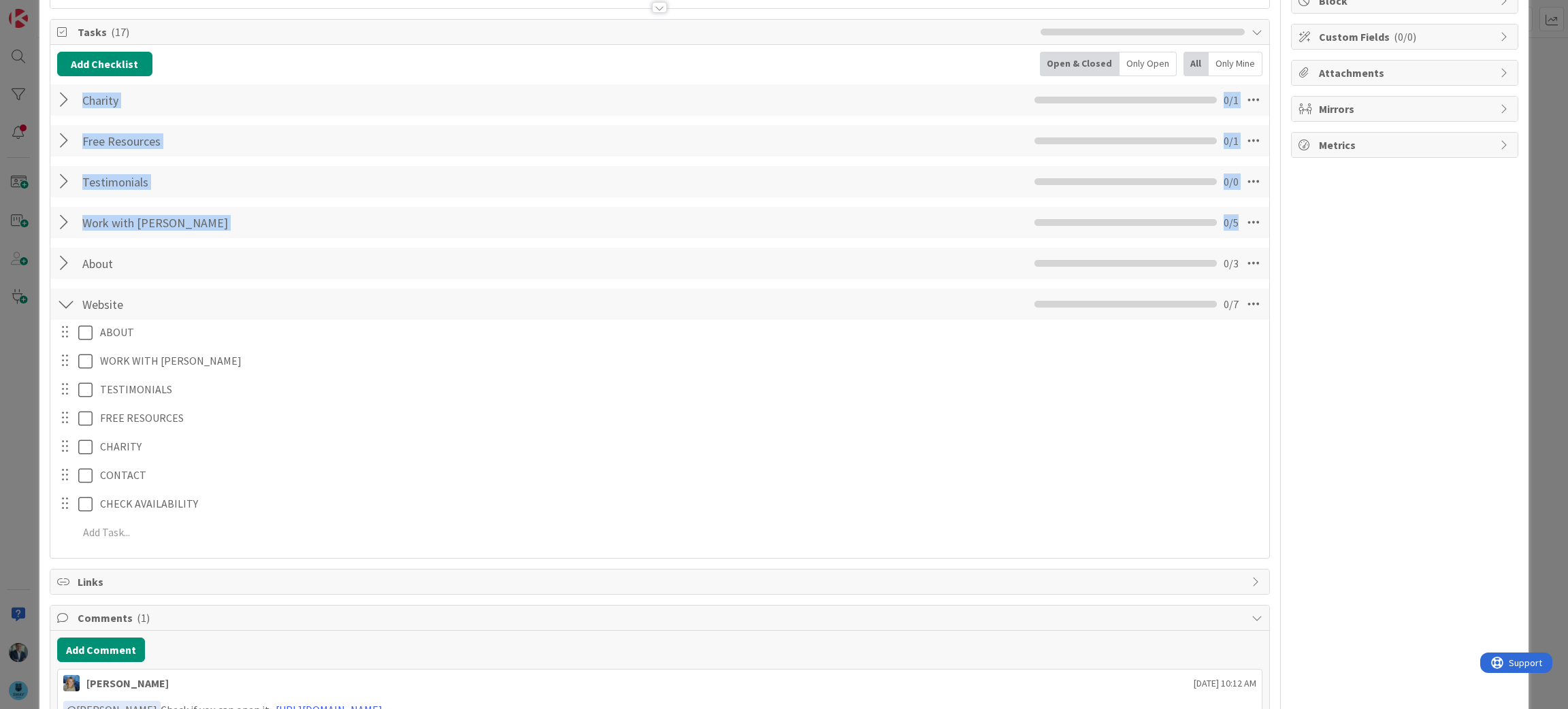
drag, startPoint x: 64, startPoint y: 262, endPoint x: 63, endPoint y: 121, distance: 141.0
click at [63, 121] on div "Add Checklist Open & Closed Only Open All Only Mine Charity Checklist Name 7 / …" at bounding box center [660, 301] width 1206 height 500
click at [63, 137] on div at bounding box center [66, 141] width 18 height 24
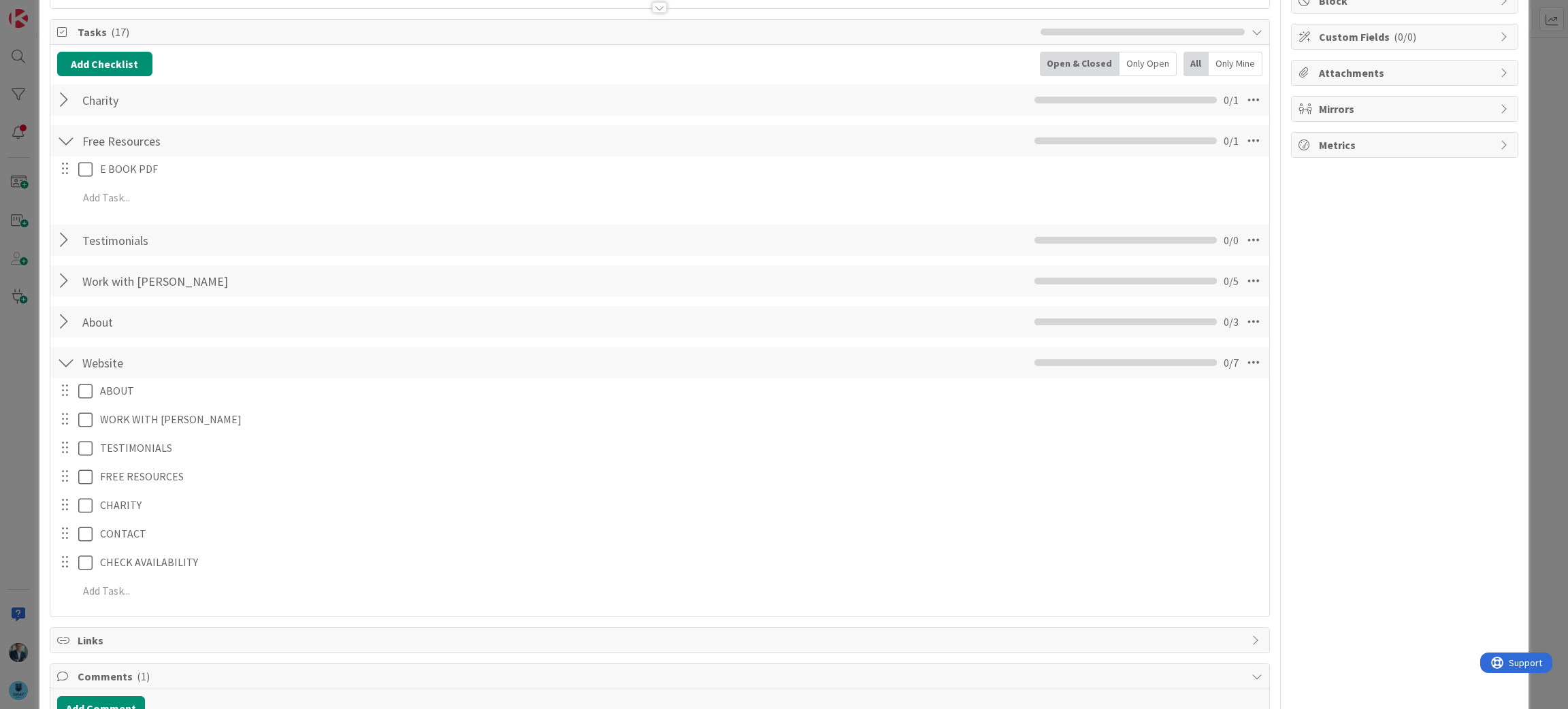
click at [64, 134] on div at bounding box center [66, 141] width 18 height 24
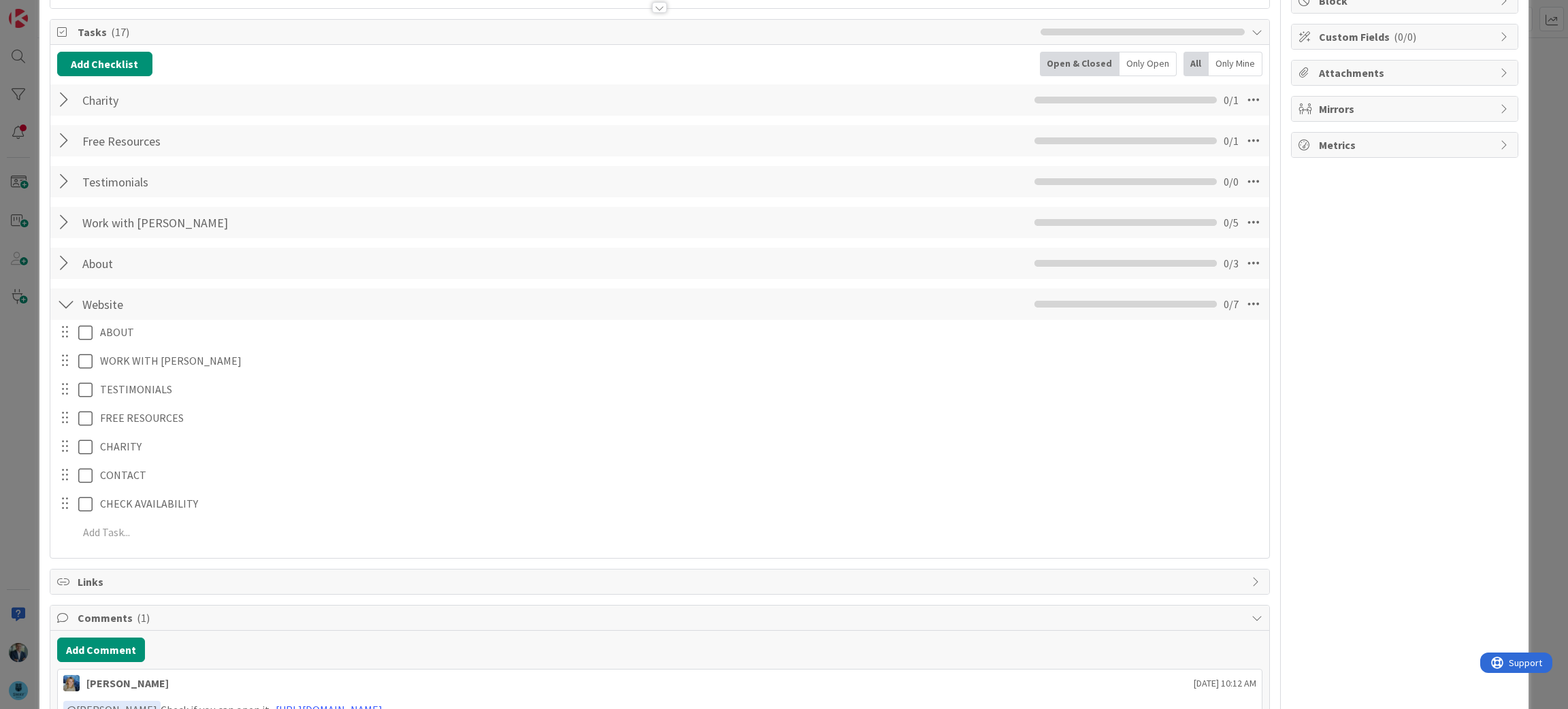
click at [63, 88] on div at bounding box center [66, 100] width 18 height 24
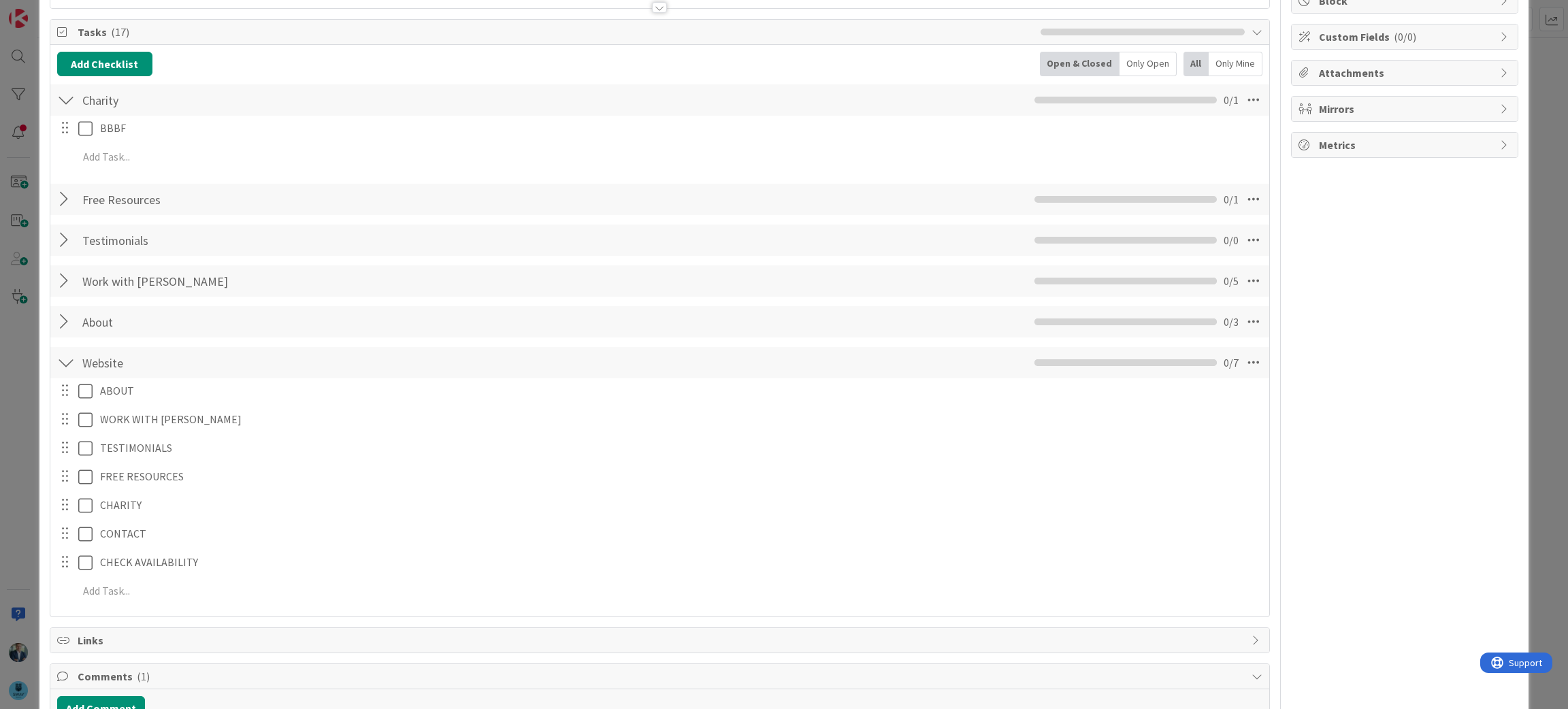
click at [62, 92] on div at bounding box center [66, 100] width 18 height 24
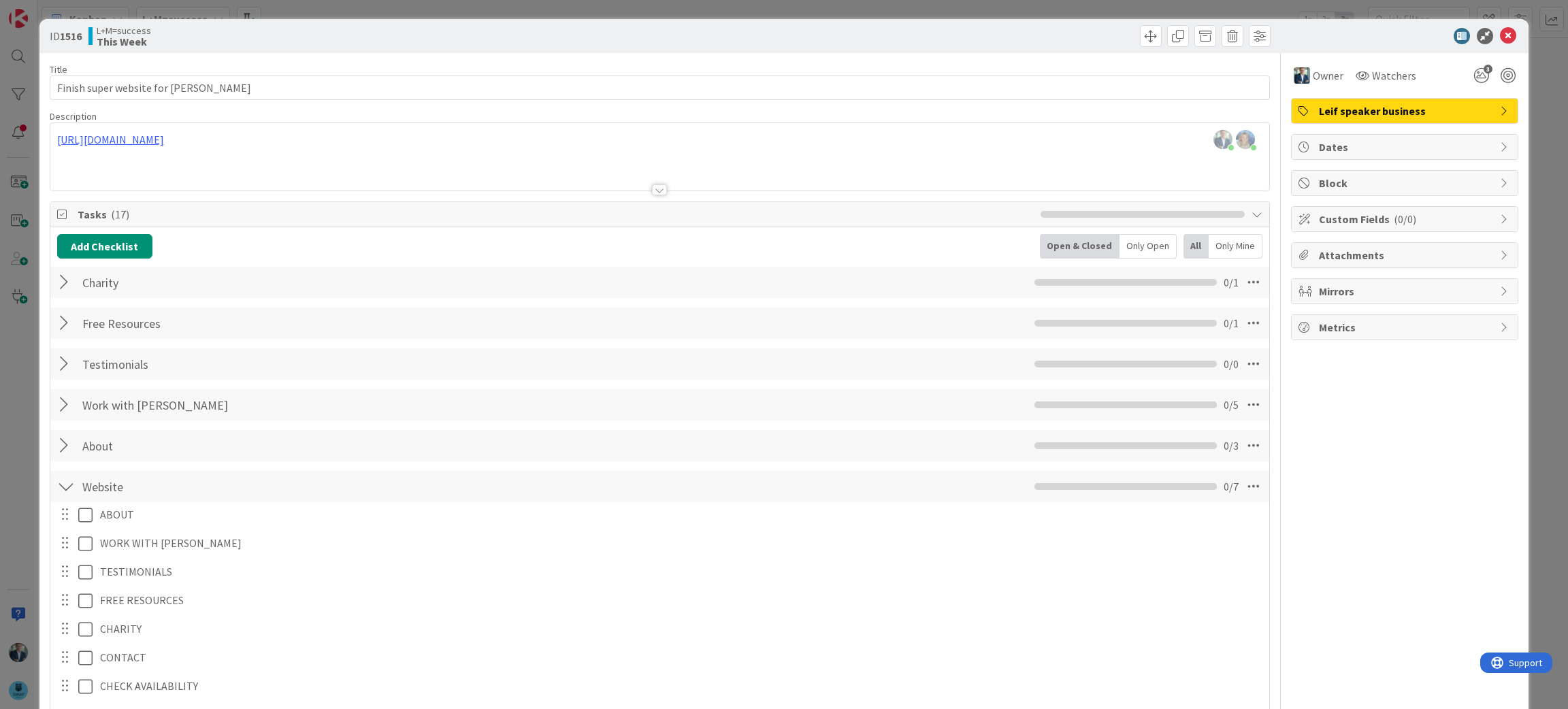
click at [1488, 102] on div "Leif speaker business" at bounding box center [1405, 111] width 226 height 24
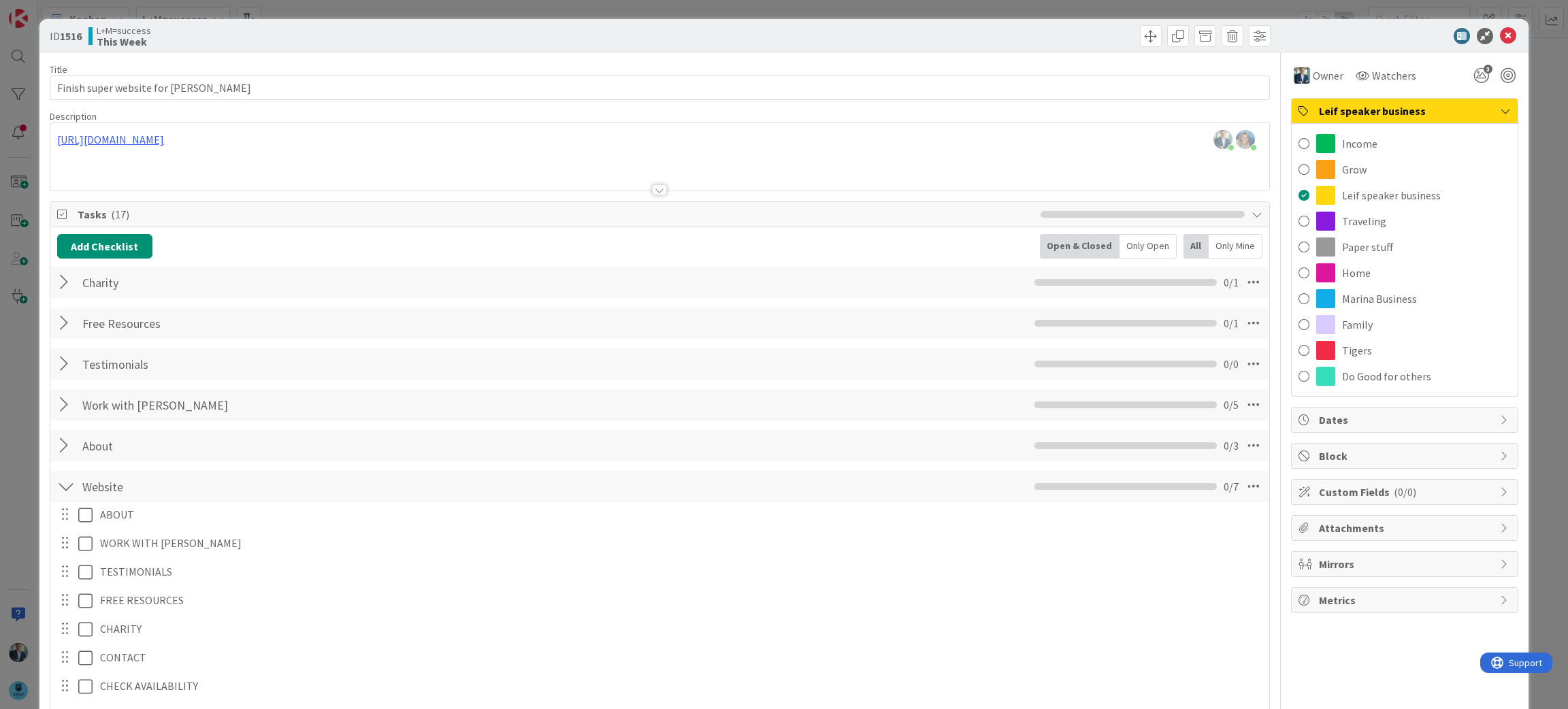
click at [1488, 102] on div "Leif speaker business" at bounding box center [1405, 111] width 226 height 25
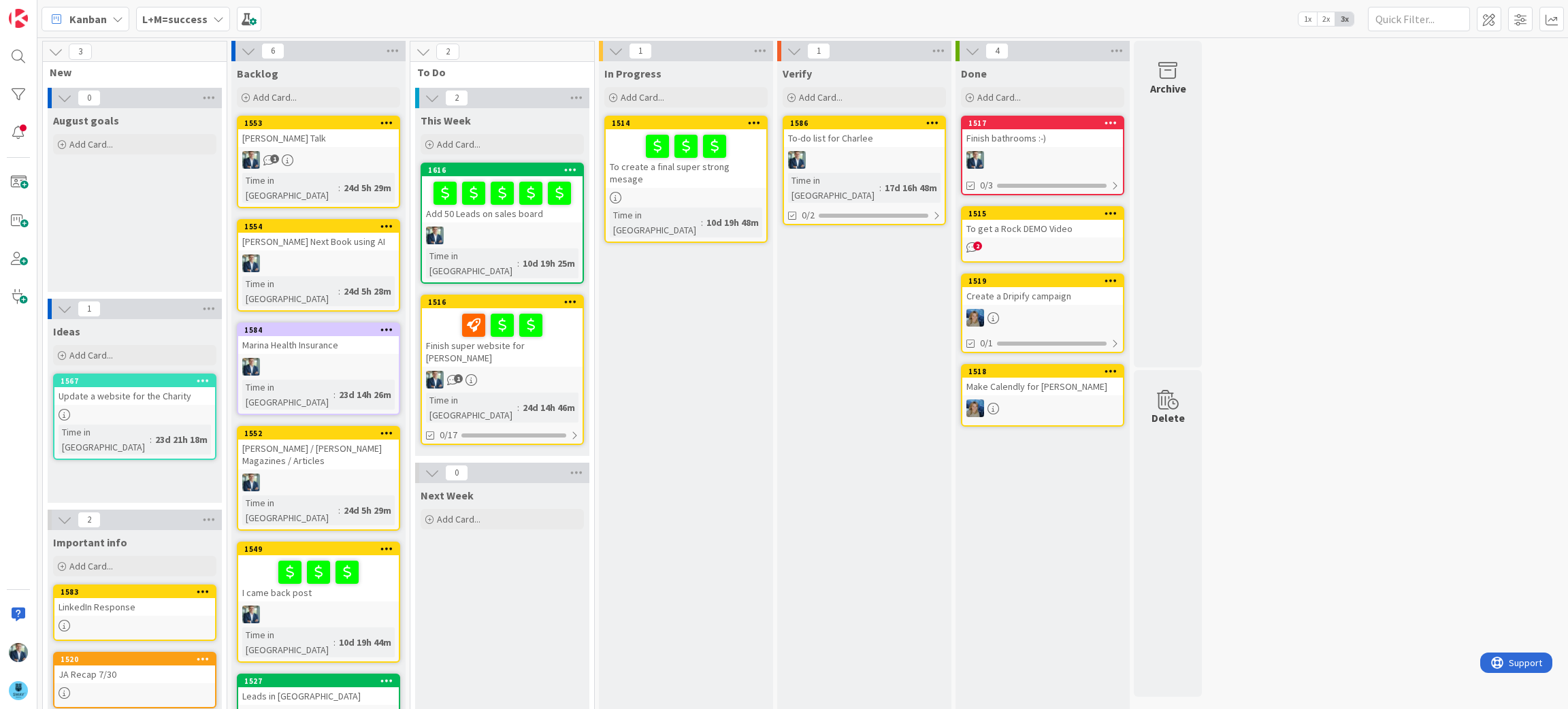
click at [216, 15] on icon at bounding box center [218, 19] width 10 height 10
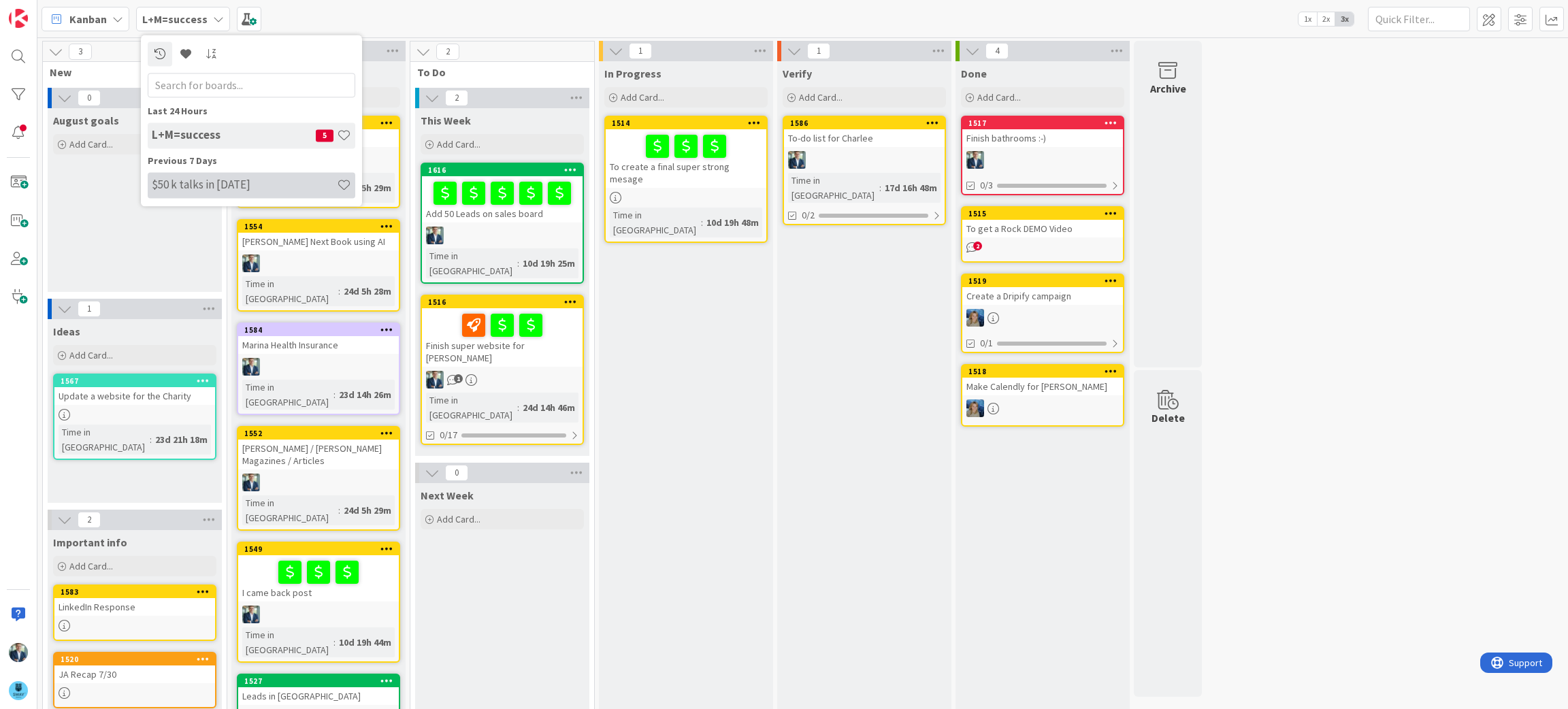
click at [187, 191] on h4 "$50 k talks in 2025" at bounding box center [244, 185] width 185 height 14
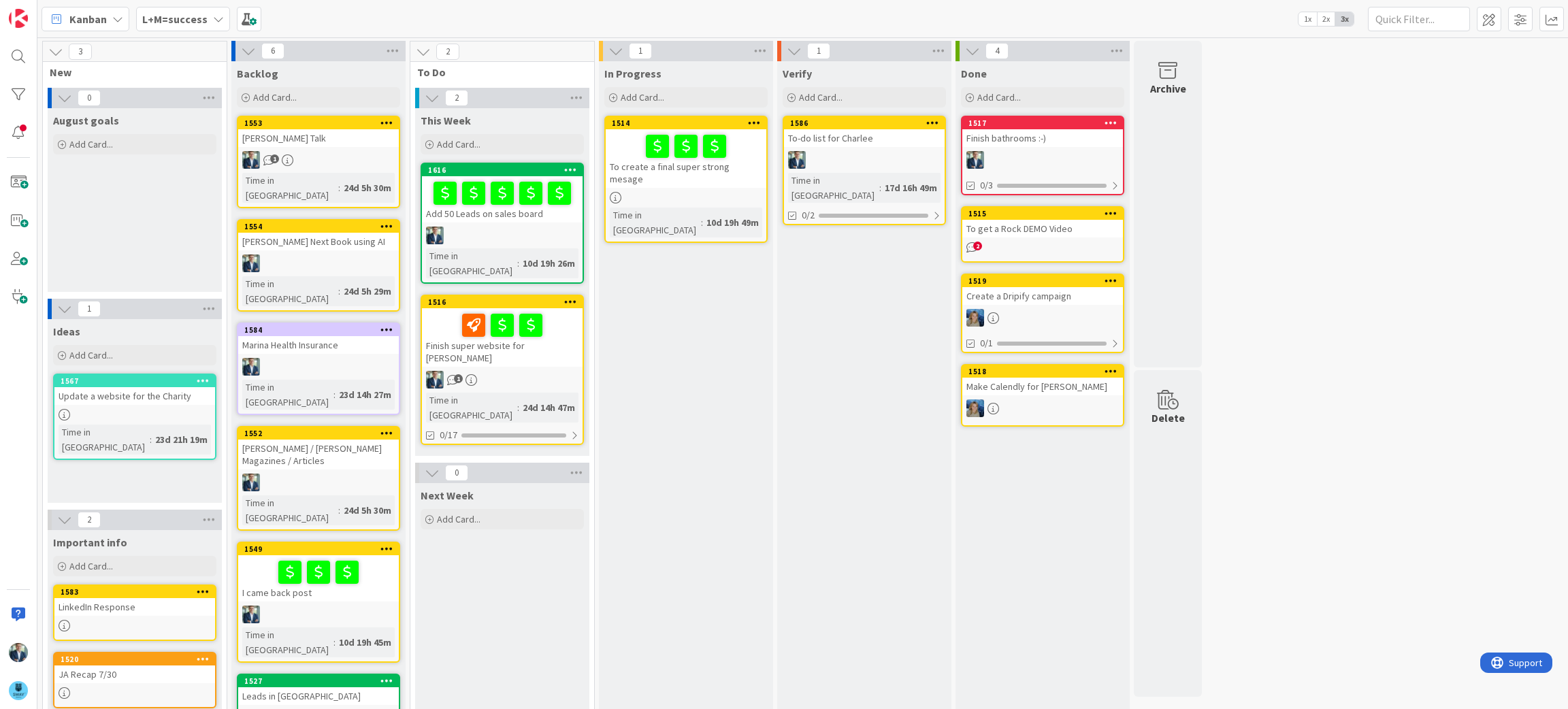
click at [509, 329] on div "Finish super website for [PERSON_NAME]" at bounding box center [502, 338] width 161 height 59
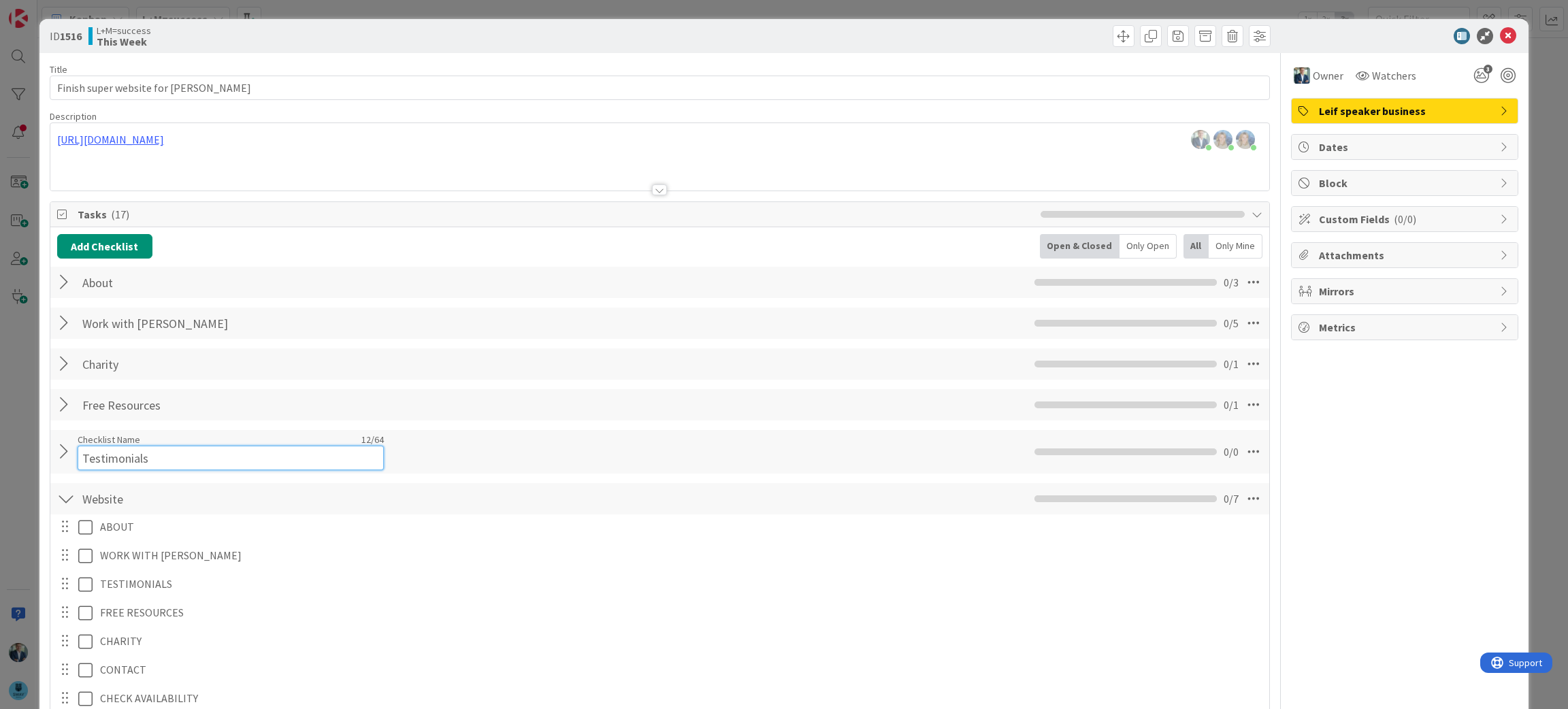
click at [124, 449] on input "Testimonials" at bounding box center [230, 458] width 306 height 24
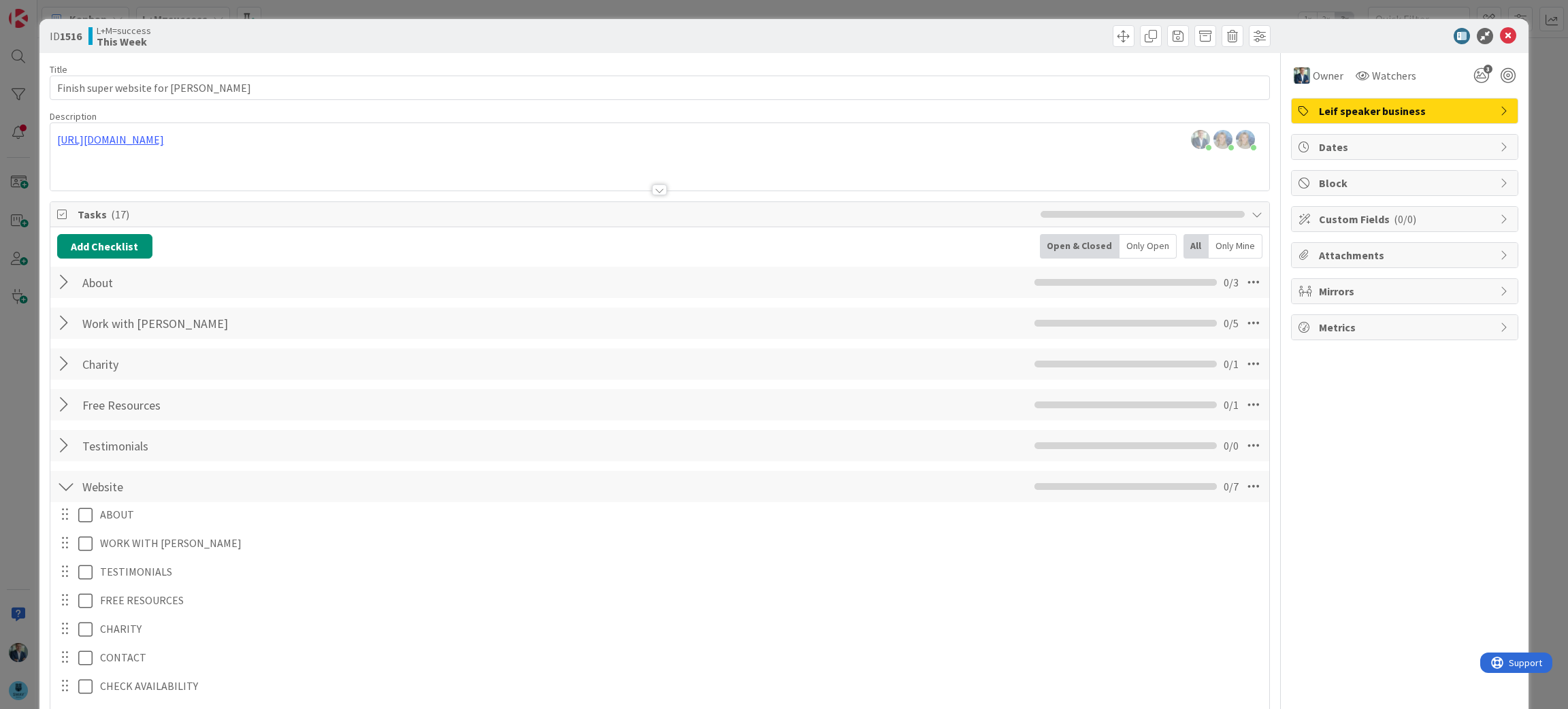
click at [66, 449] on div at bounding box center [66, 446] width 18 height 24
click at [65, 449] on div at bounding box center [66, 446] width 18 height 24
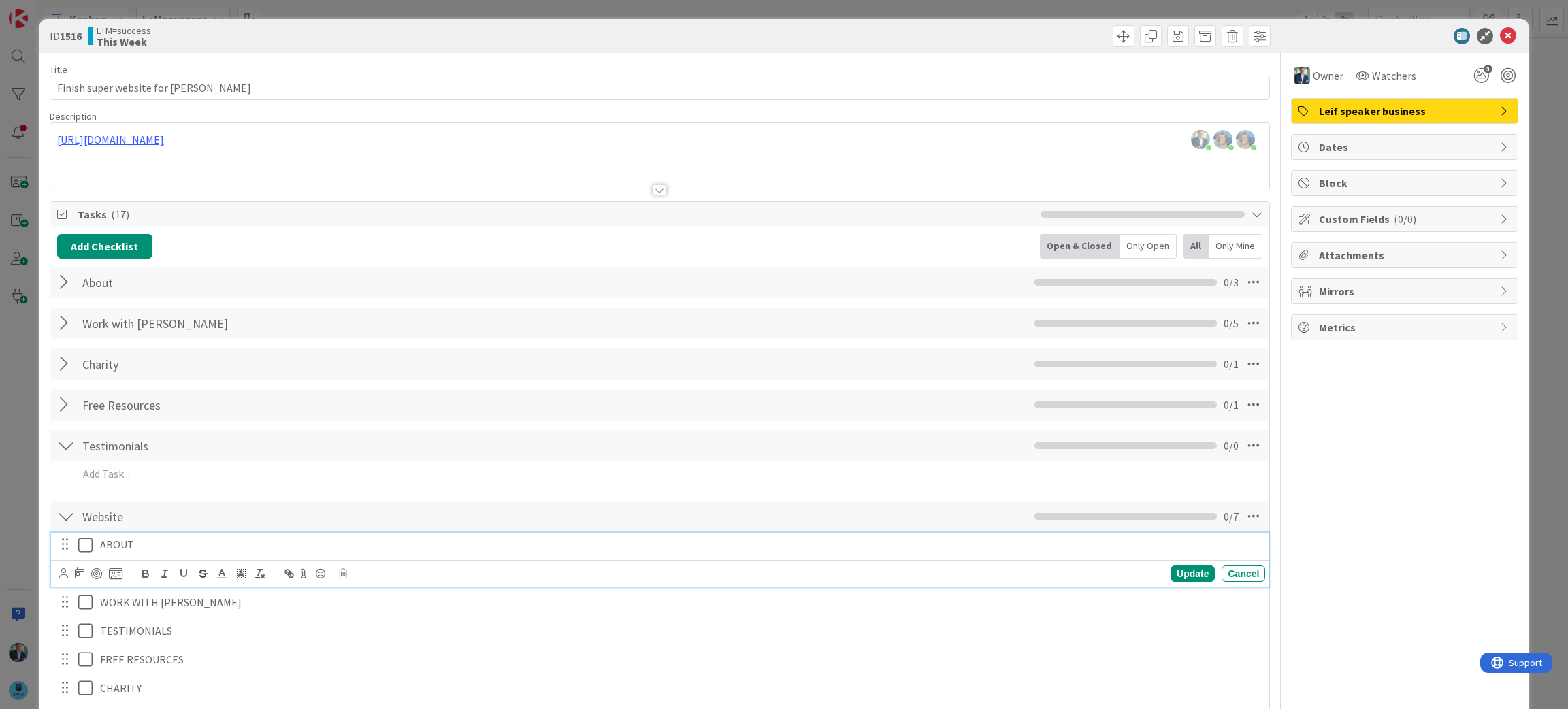
click at [108, 549] on p "ABOUT" at bounding box center [680, 544] width 1160 height 15
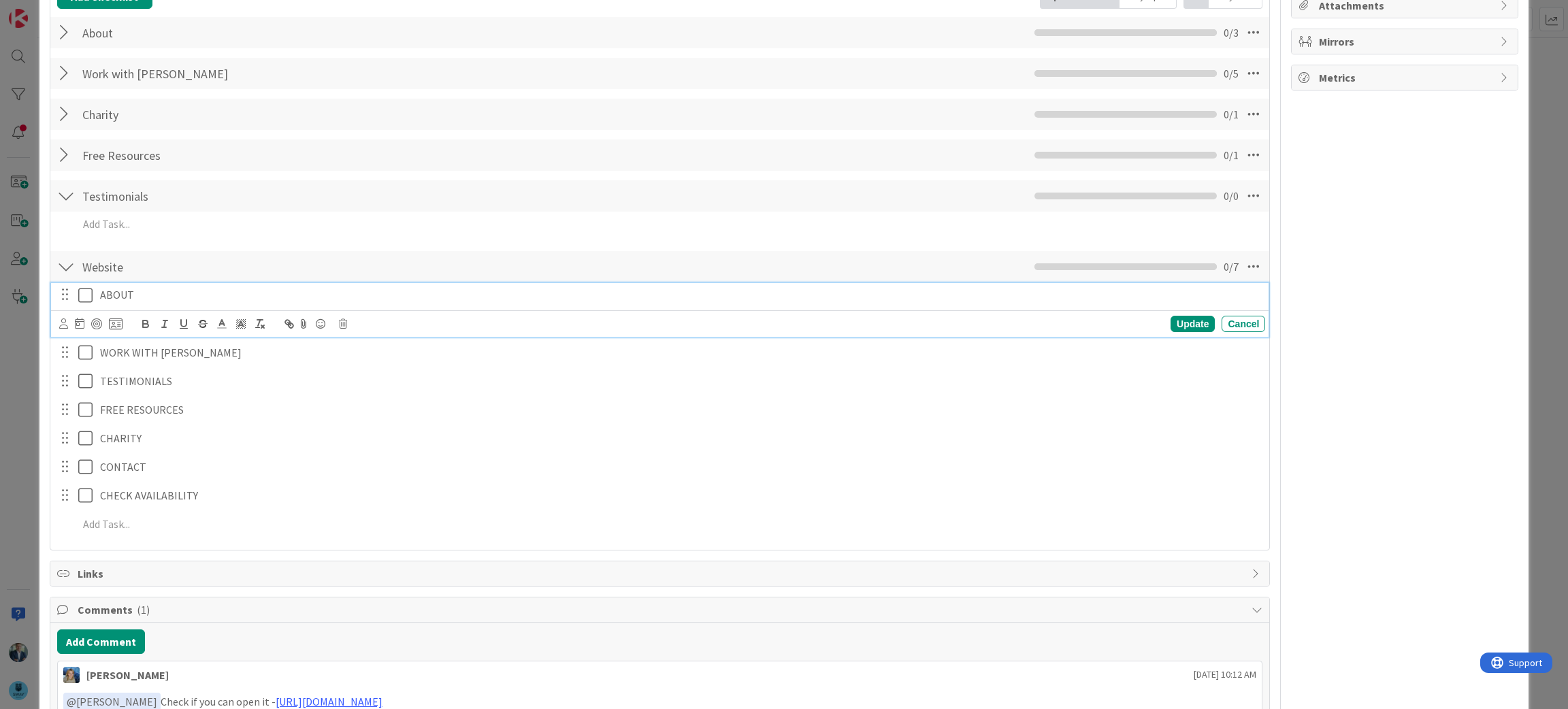
scroll to position [280, 0]
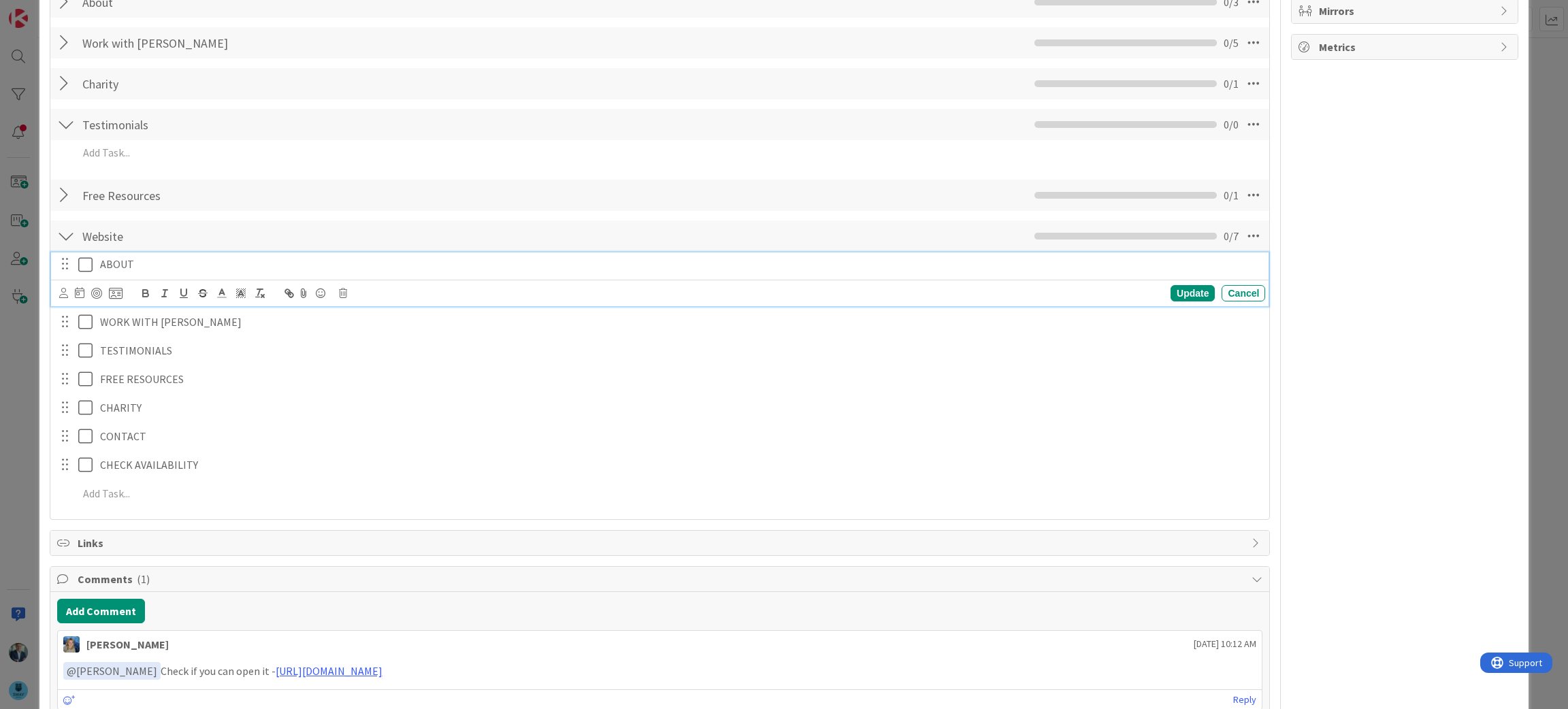
click at [67, 237] on div at bounding box center [66, 236] width 18 height 24
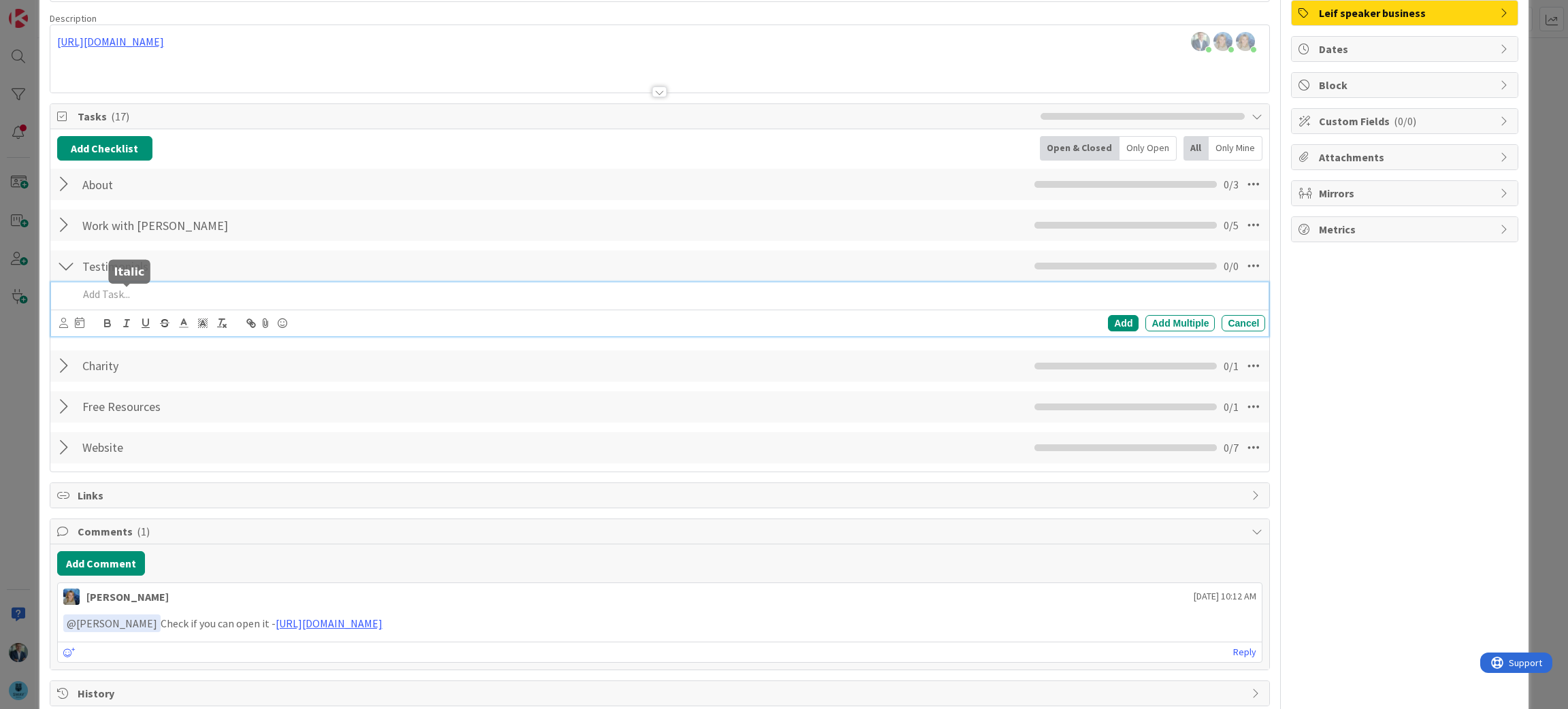
scroll to position [126, 0]
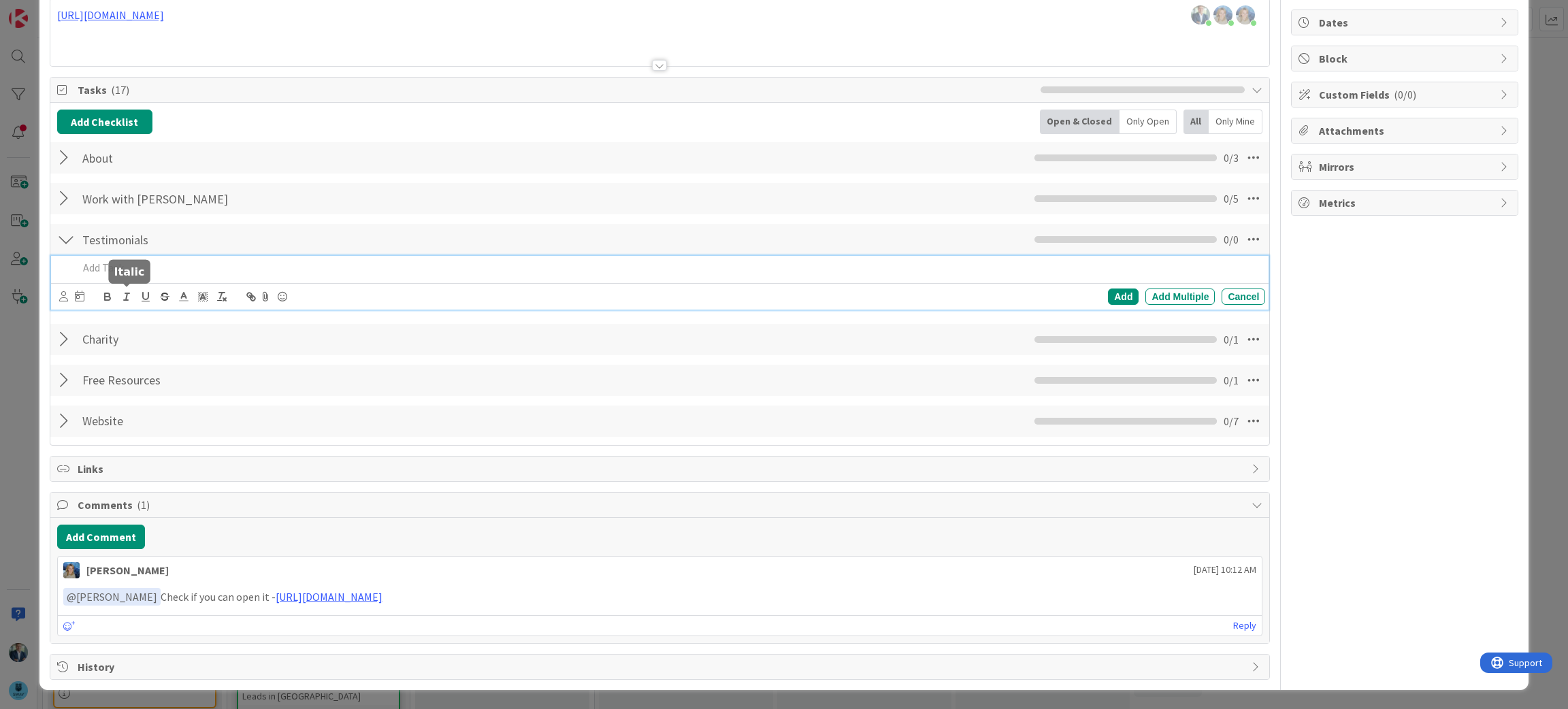
click at [115, 294] on div "Add Add Multiple Cancel" at bounding box center [660, 283] width 1218 height 54
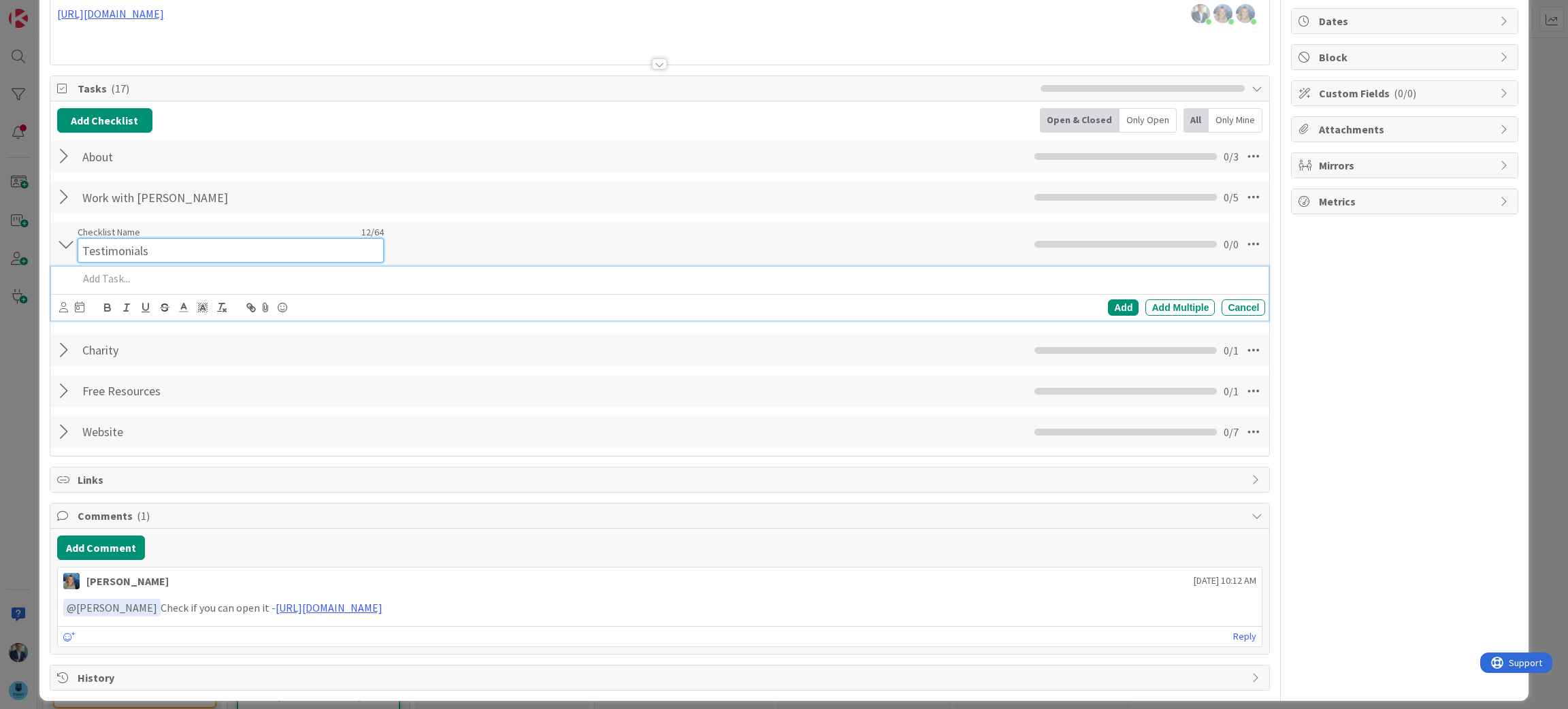
click at [112, 237] on div "Checklist Name 12 / 64 Testimonials" at bounding box center [230, 245] width 306 height 37
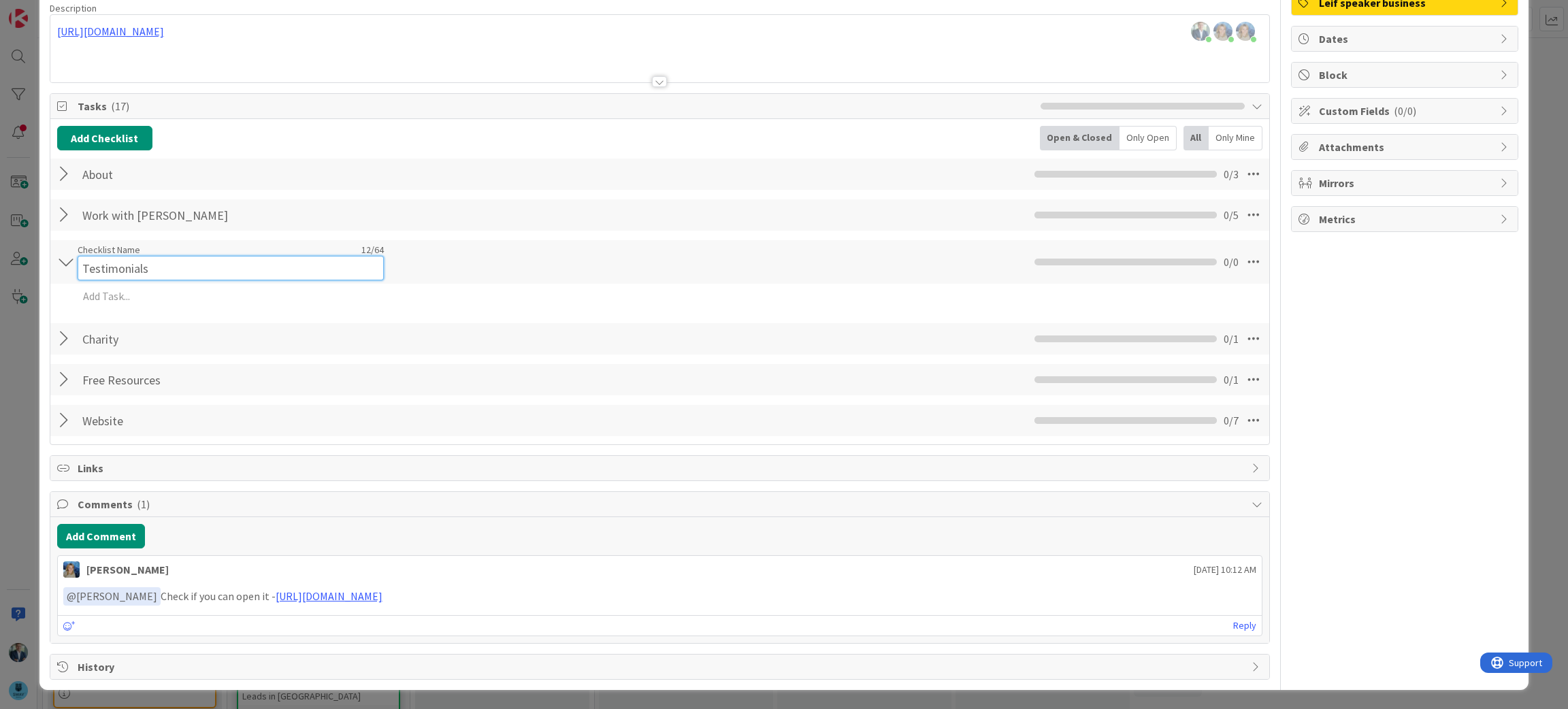
scroll to position [110, 0]
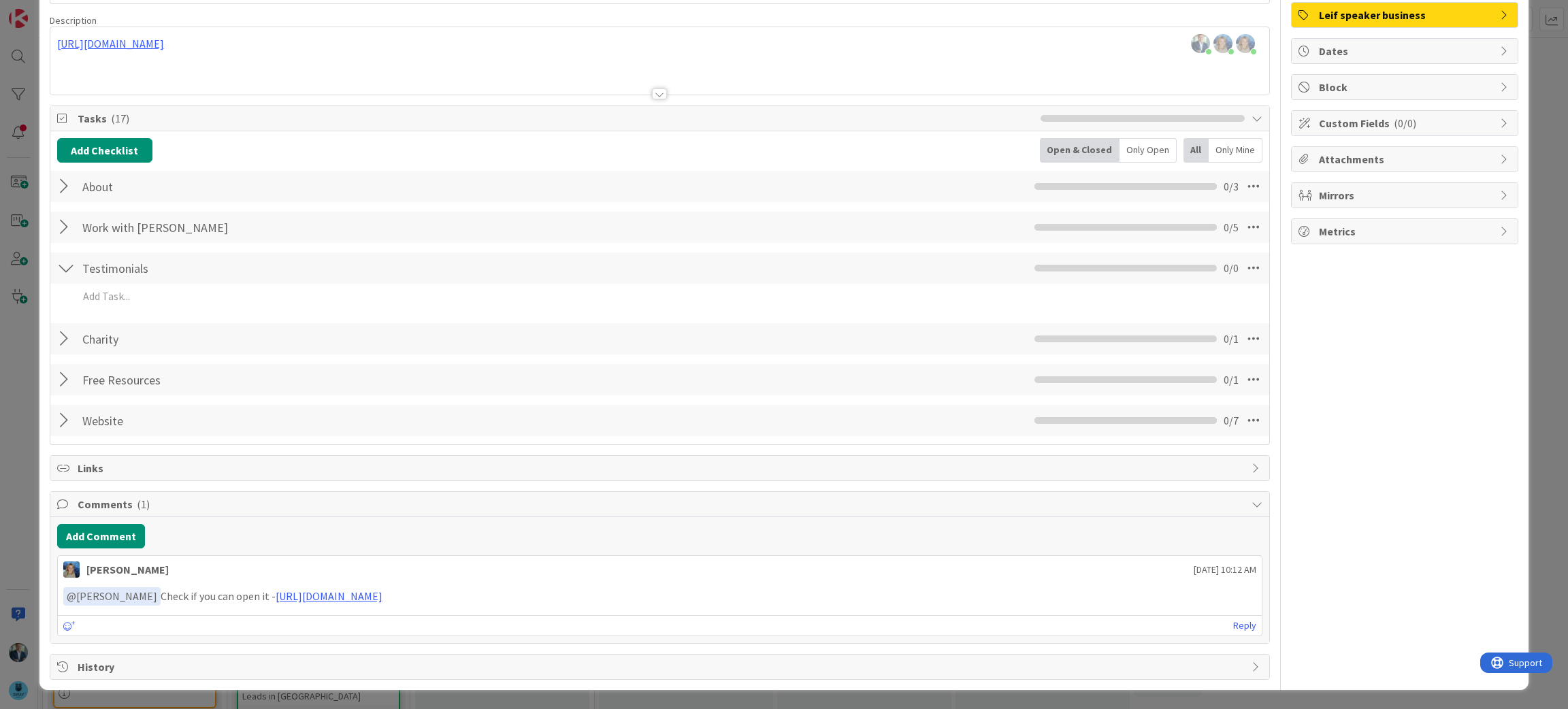
click at [61, 264] on div at bounding box center [66, 268] width 18 height 24
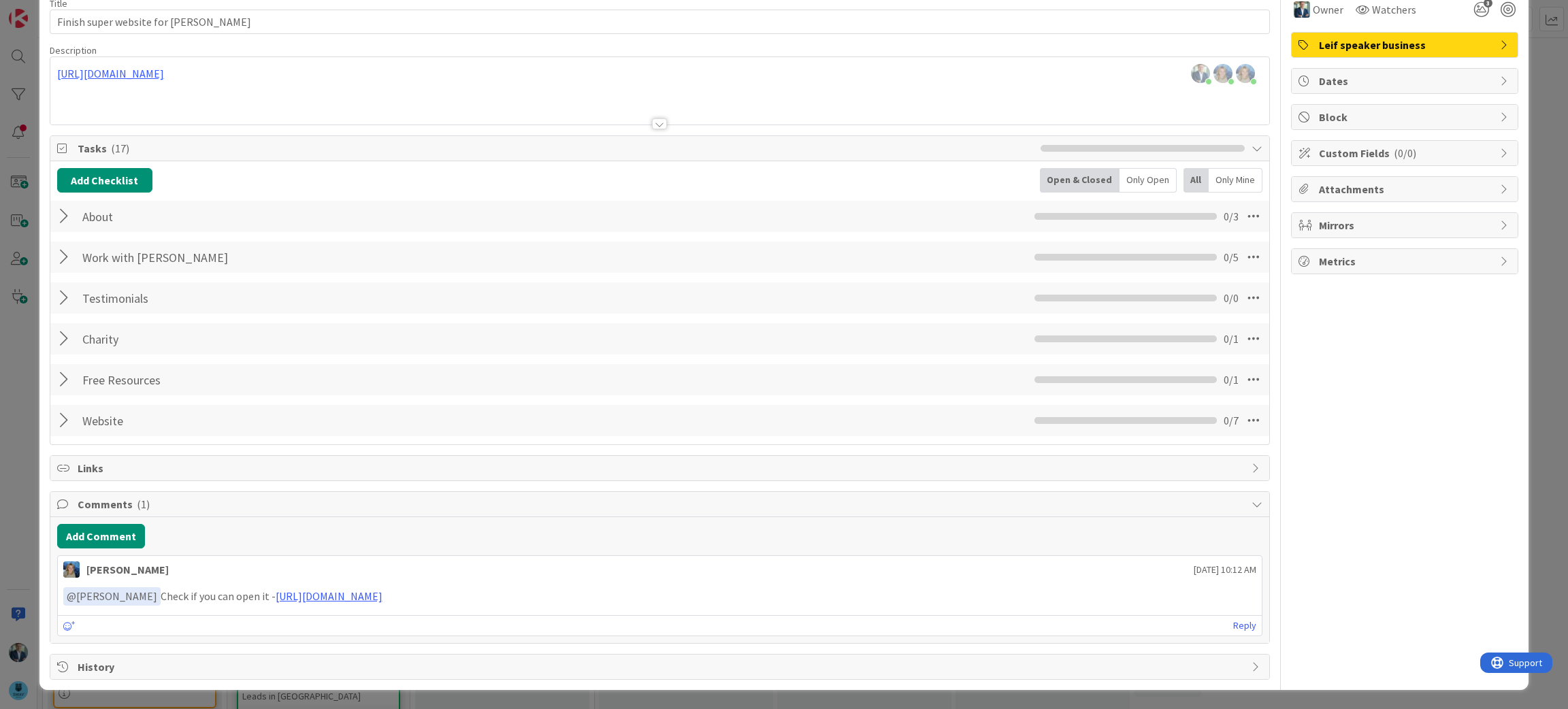
click at [67, 338] on div at bounding box center [66, 339] width 18 height 24
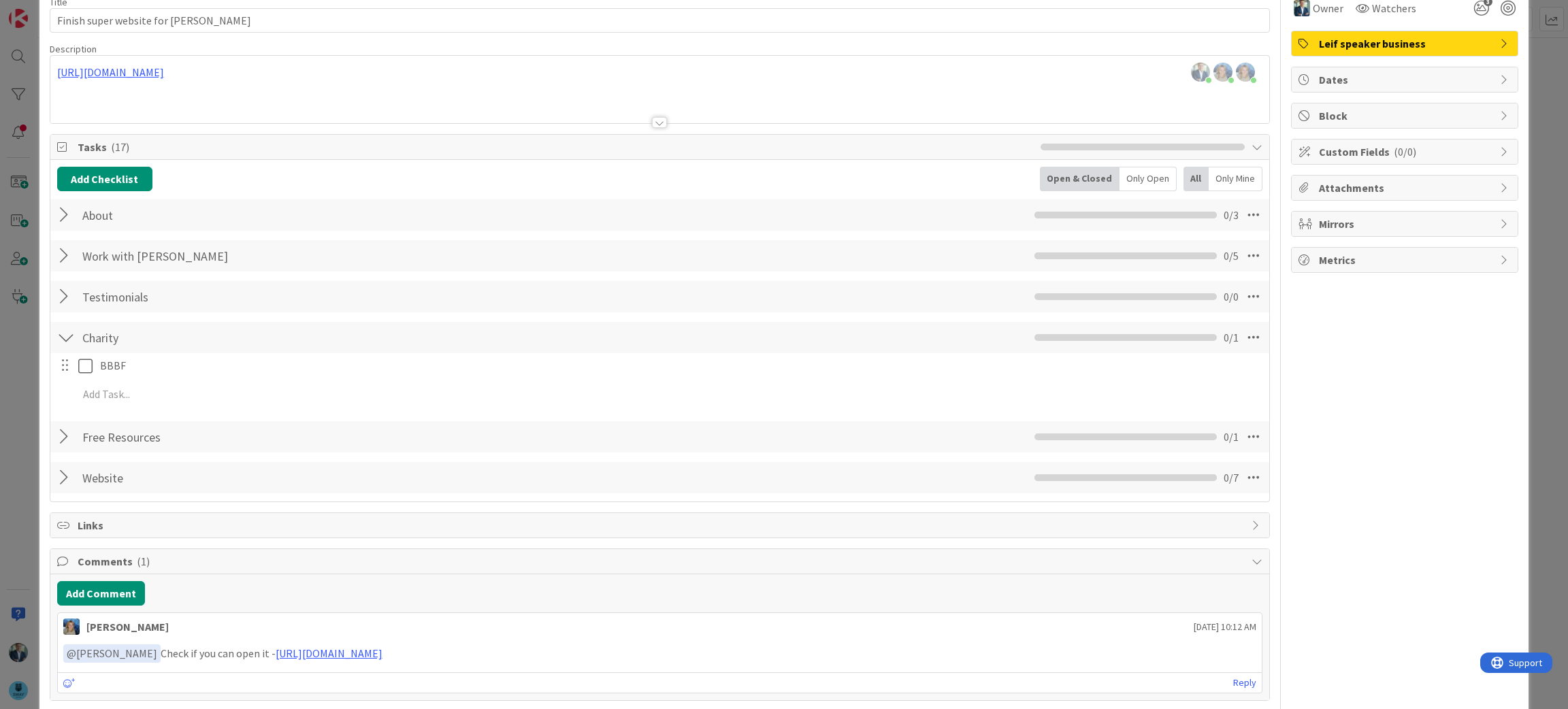
scroll to position [98, 0]
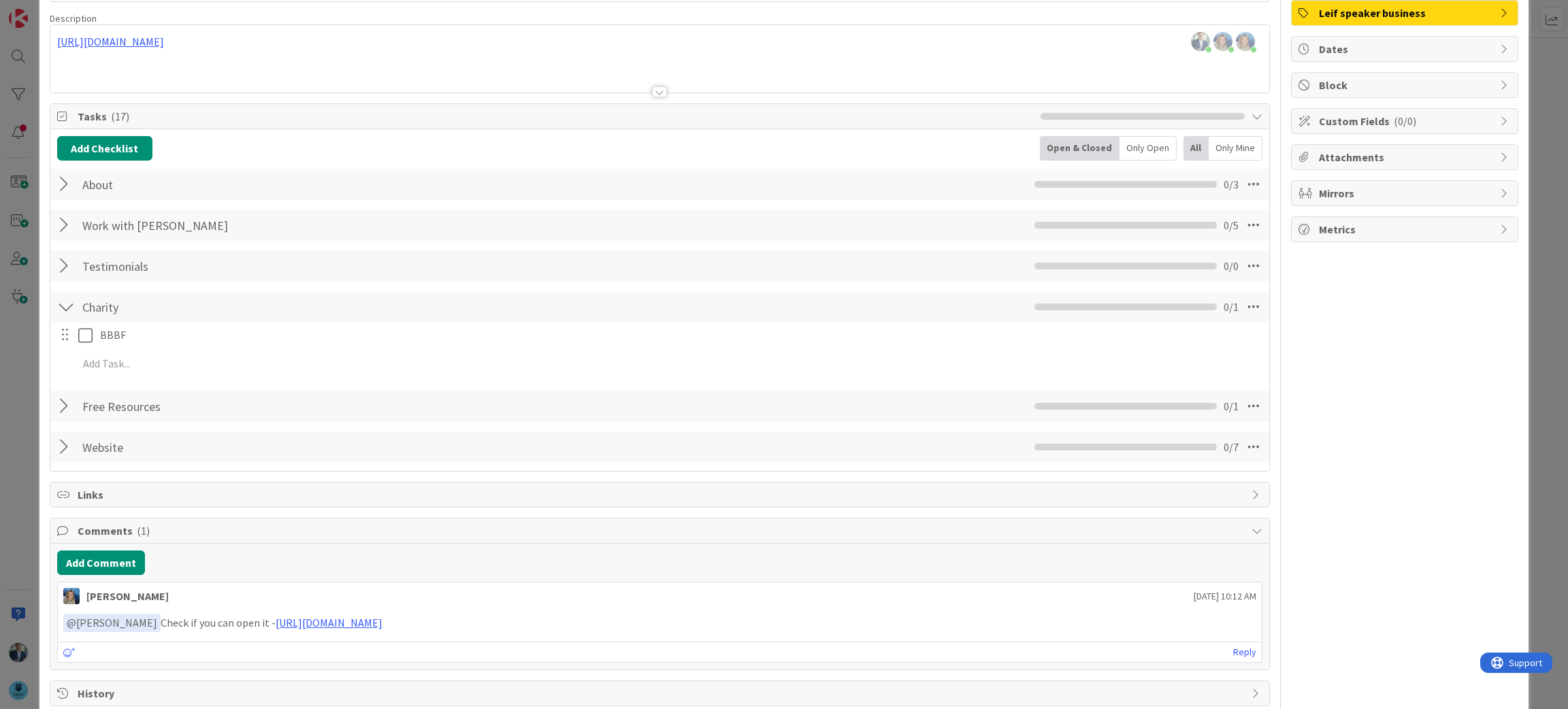
click at [64, 220] on div at bounding box center [66, 225] width 18 height 24
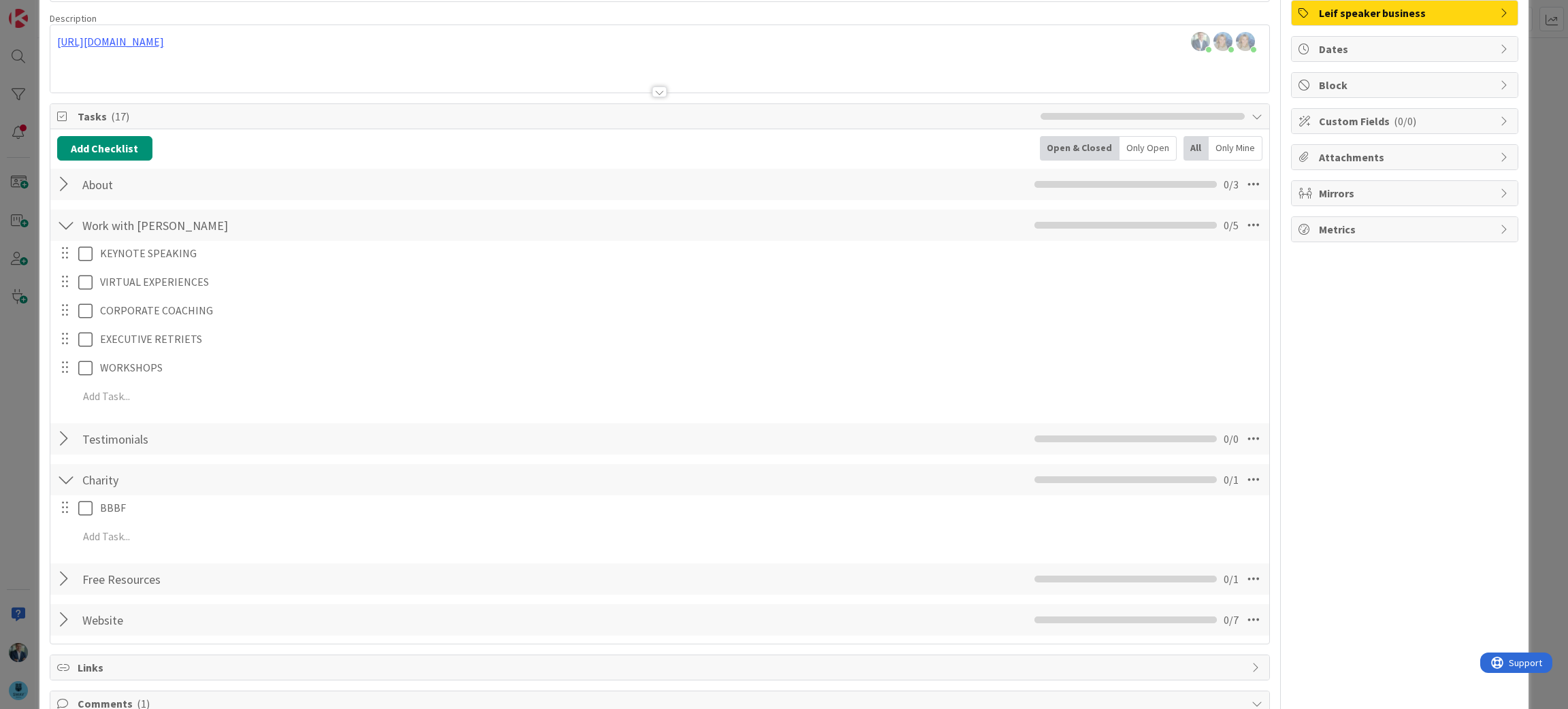
click at [67, 231] on div at bounding box center [66, 225] width 18 height 24
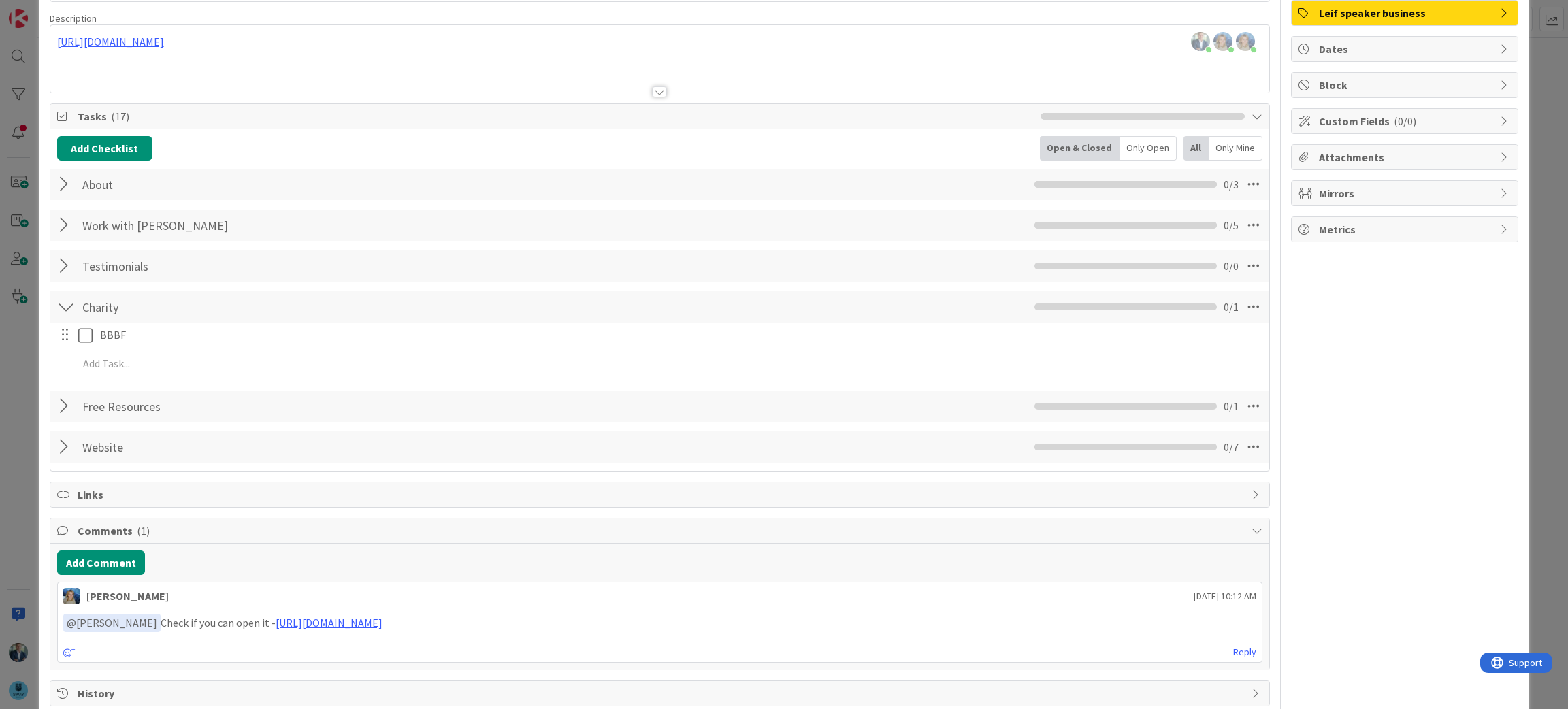
click at [63, 267] on div at bounding box center [66, 266] width 18 height 24
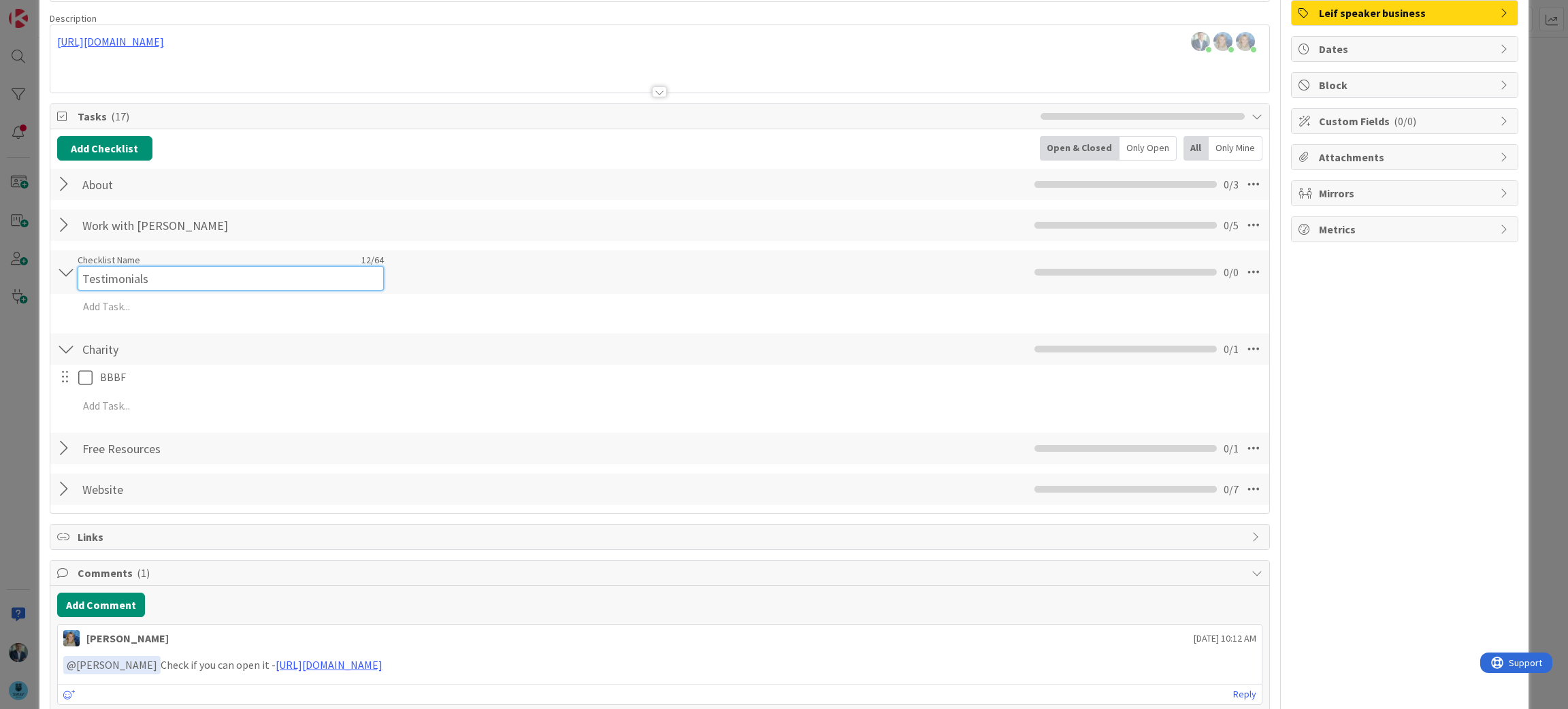
click at [114, 260] on div "Checklist Name 12 / 64 Testimonials" at bounding box center [230, 272] width 306 height 37
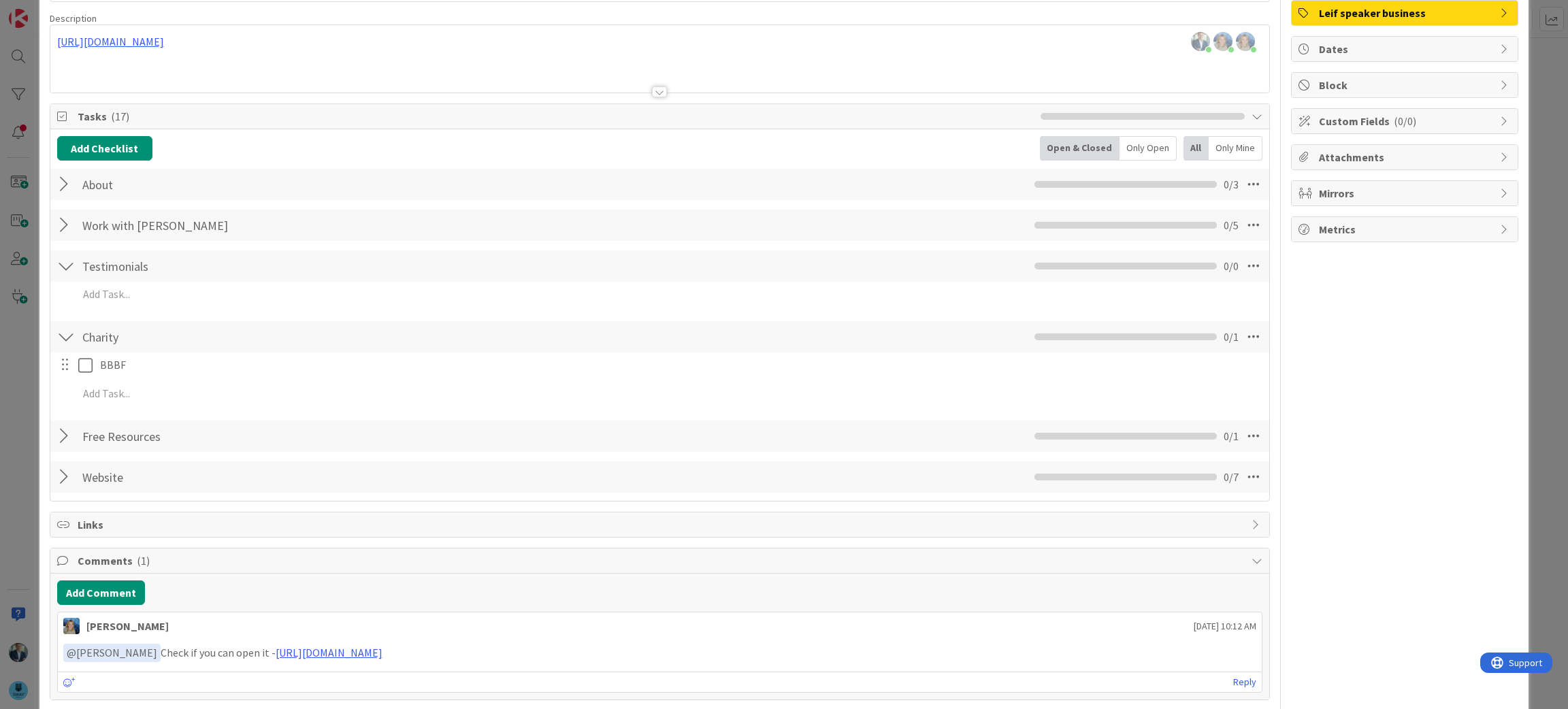
click at [113, 293] on div "Testimonials Checklist Name 12 / 64 Testimonials 0 / 0 Add Add Multiple Cancel" at bounding box center [660, 281] width 1220 height 64
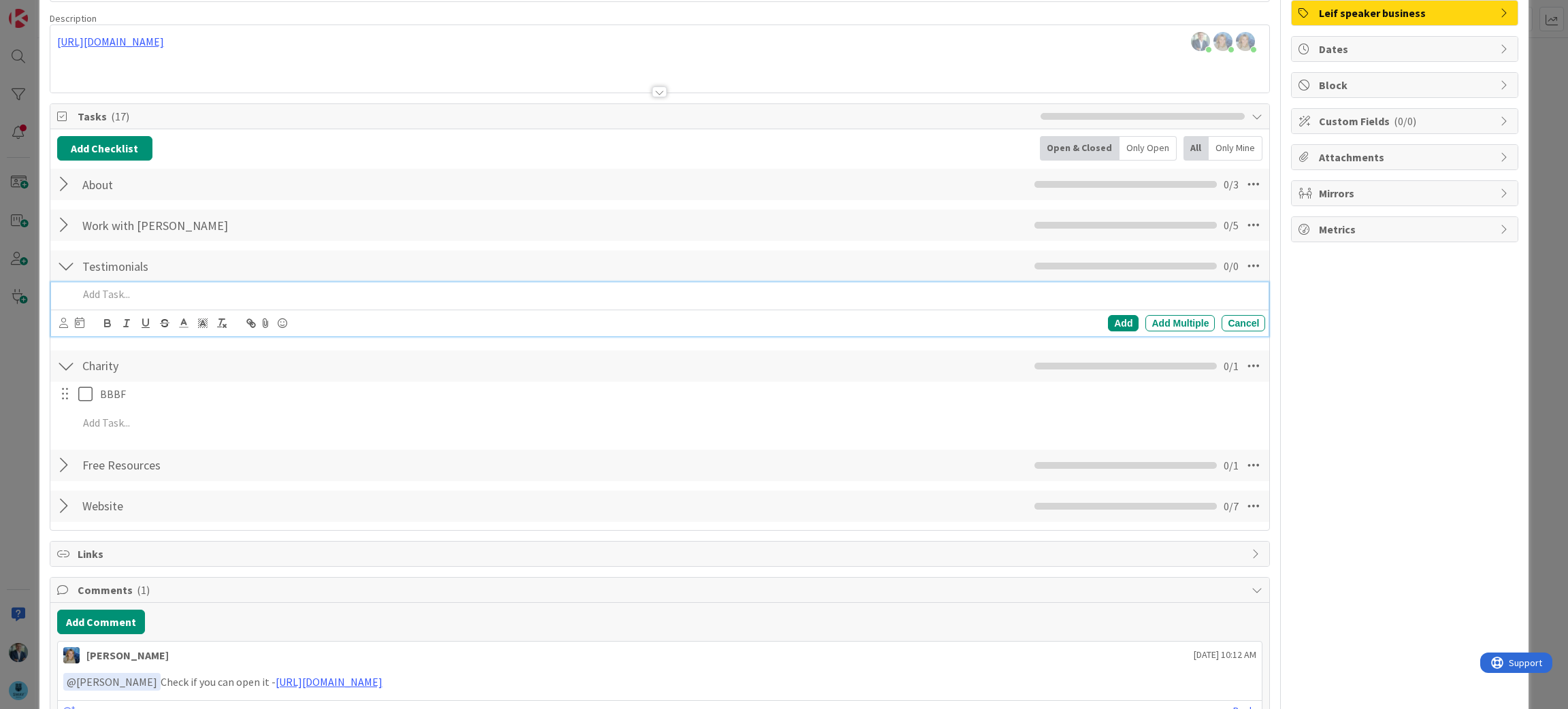
click at [113, 293] on p at bounding box center [669, 294] width 1182 height 15
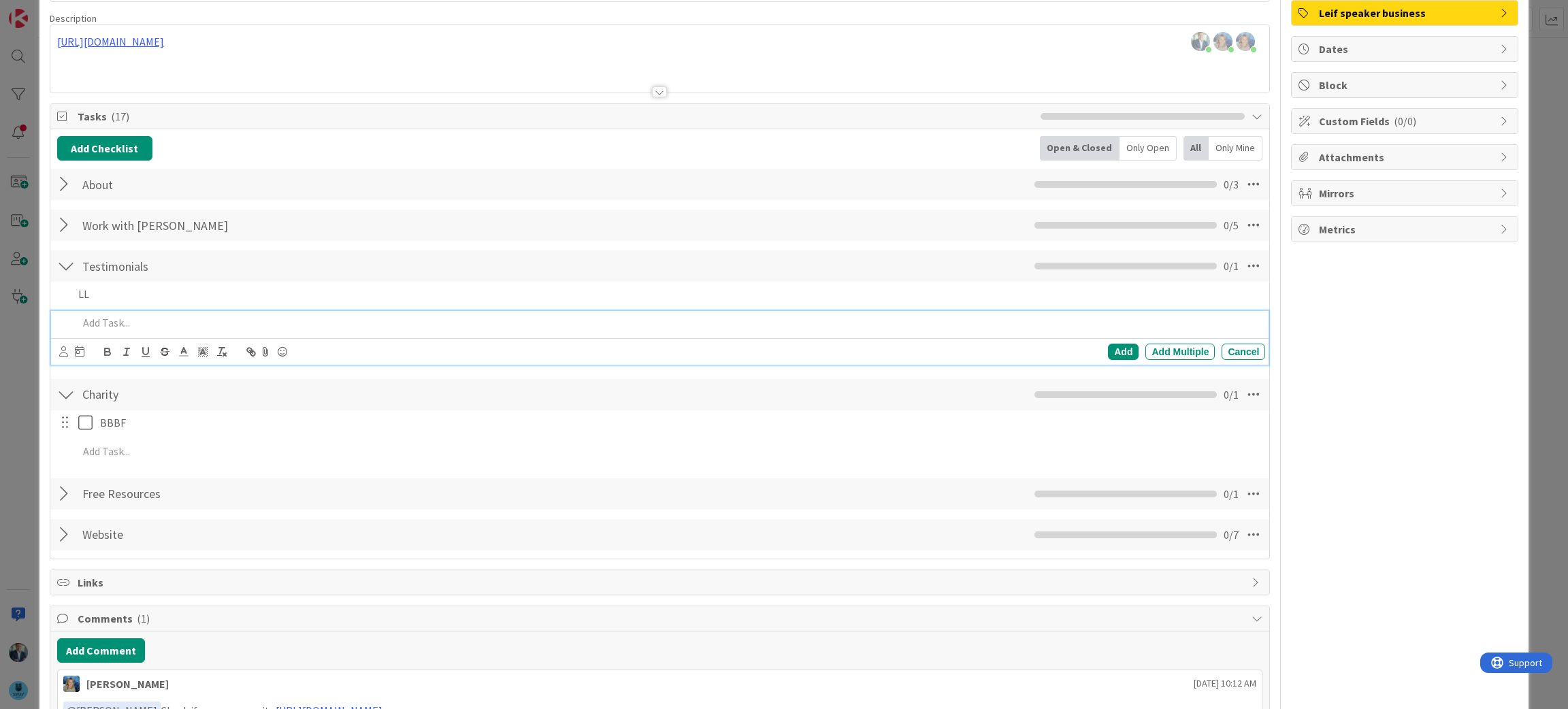
scroll to position [126, 0]
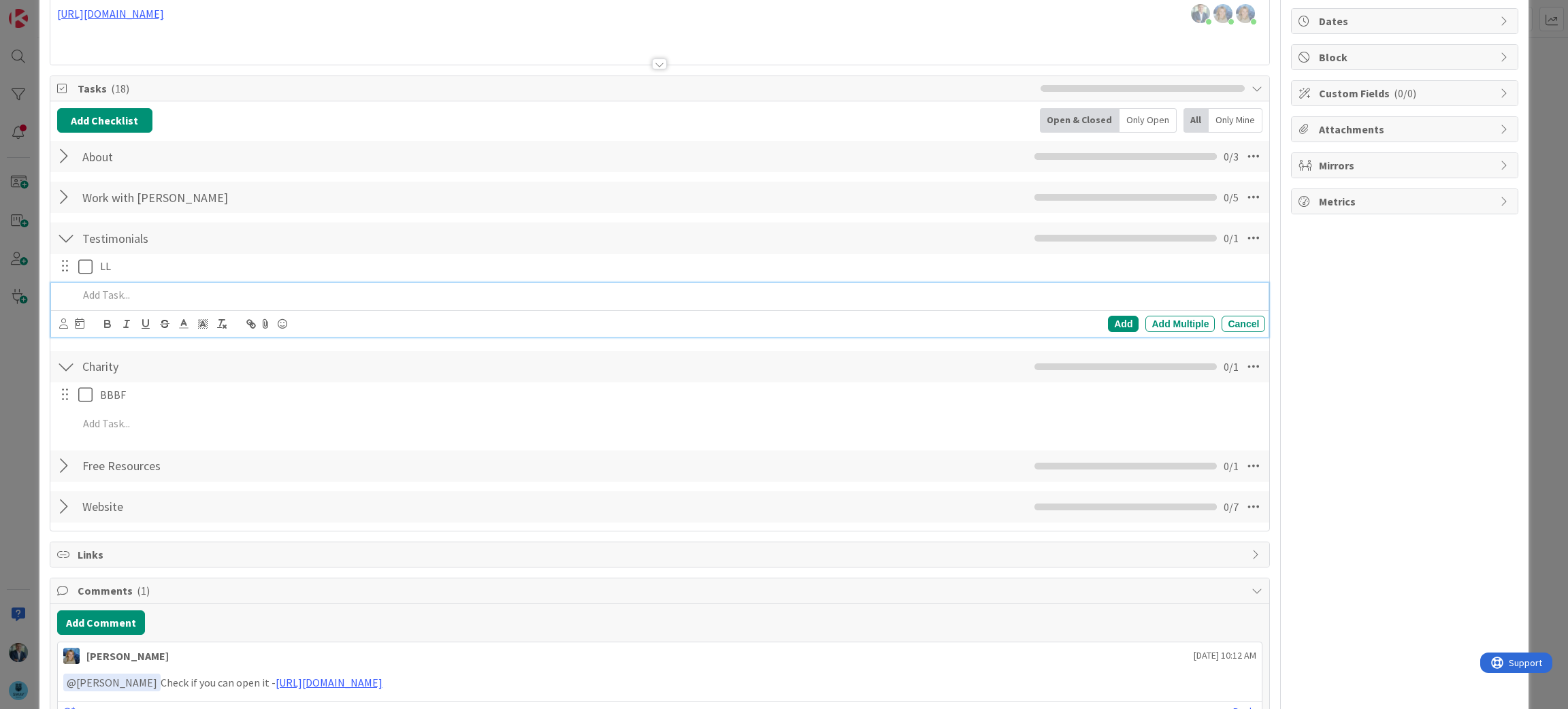
click at [66, 270] on div at bounding box center [65, 266] width 18 height 20
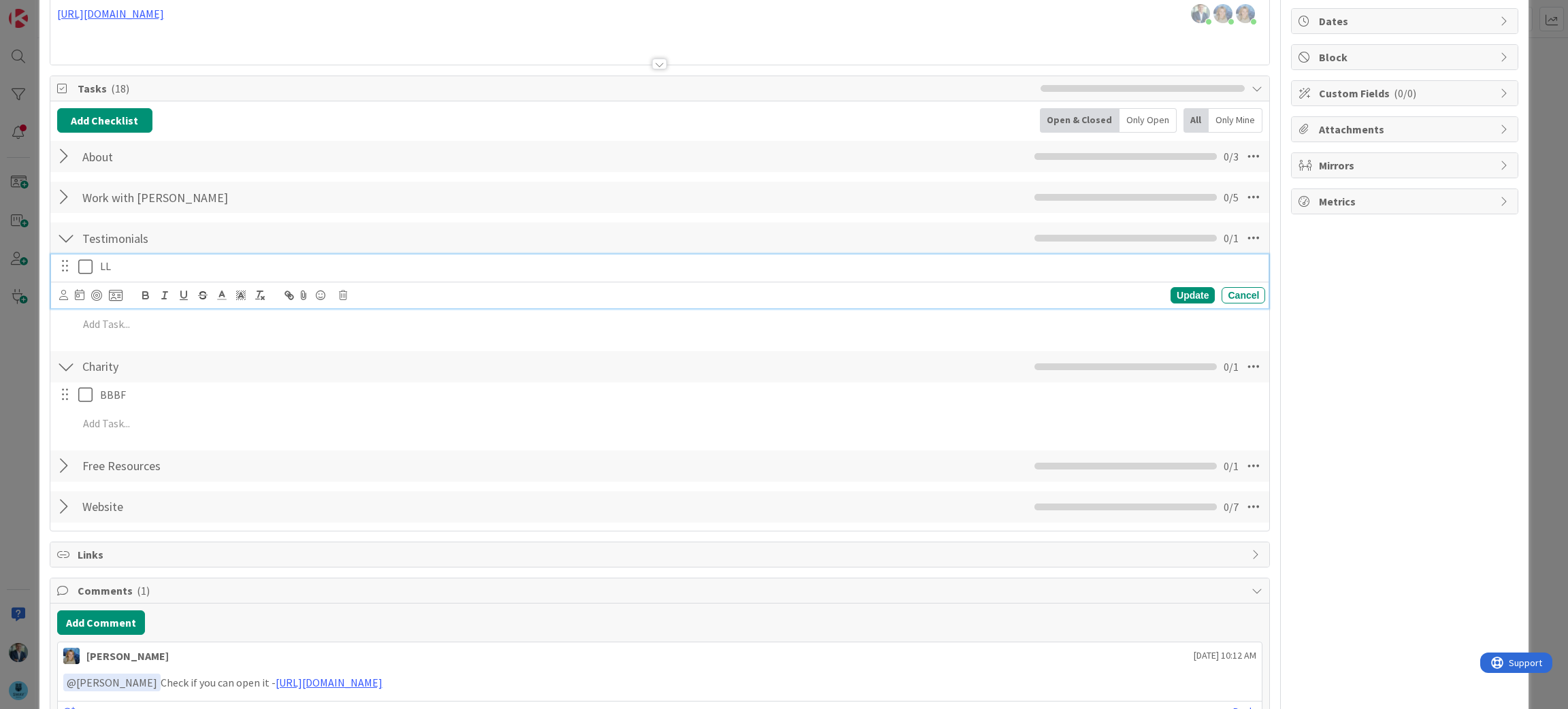
click at [124, 266] on p "LL" at bounding box center [680, 266] width 1160 height 15
click at [111, 260] on p "Colnol [PERSON_NAME]" at bounding box center [680, 266] width 1160 height 15
copy p "Colnol"
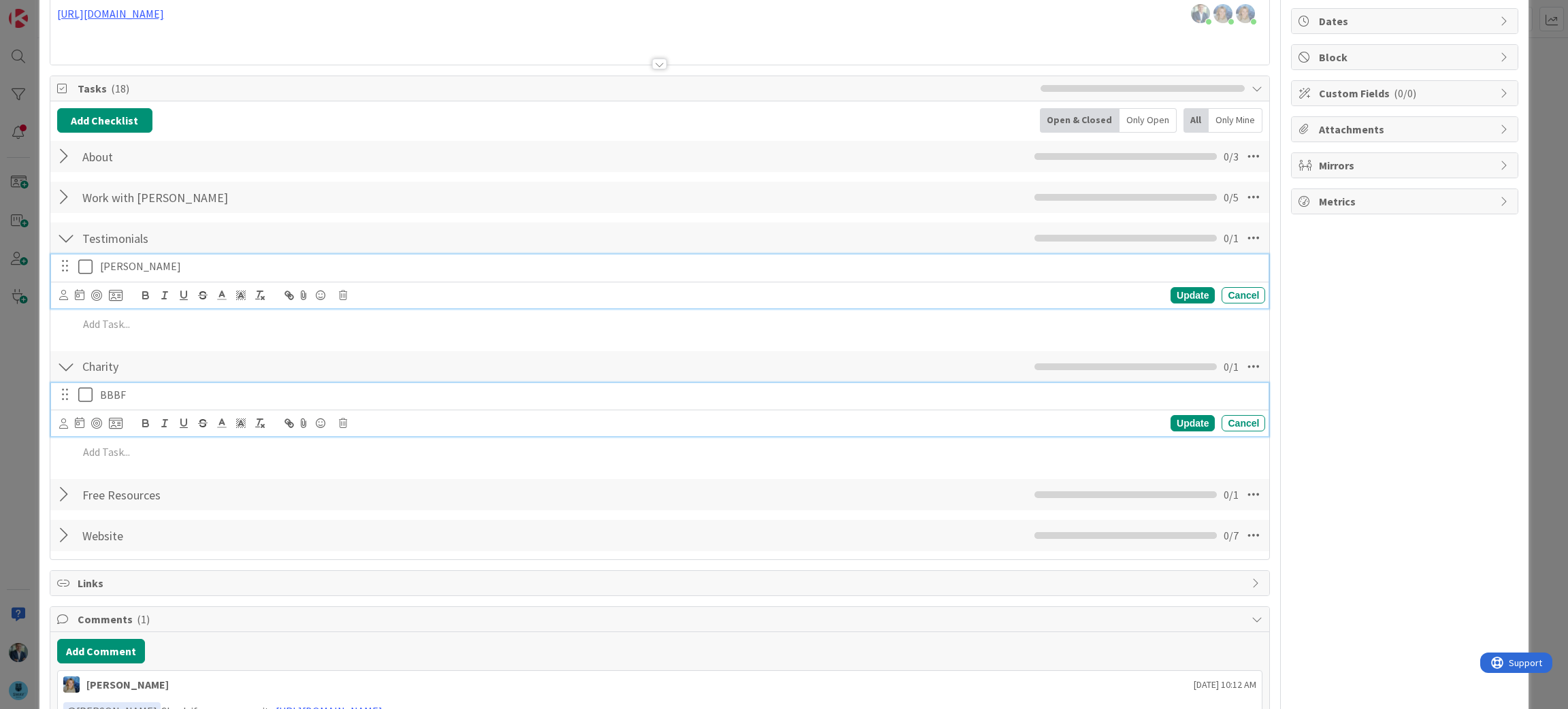
click at [264, 405] on div "BBBF" at bounding box center [680, 396] width 1171 height 24
click at [112, 285] on div "[PERSON_NAME] Update Cancel" at bounding box center [660, 281] width 1218 height 54
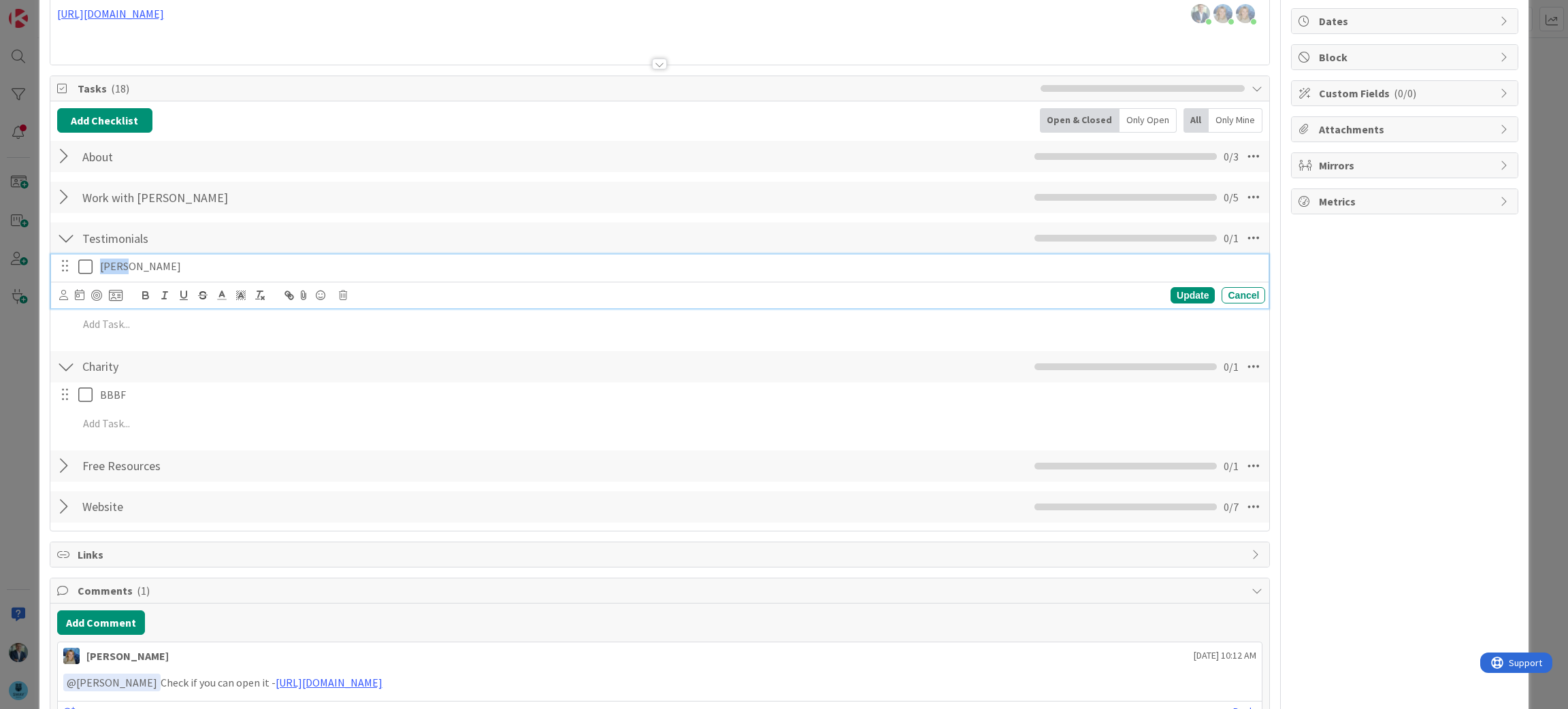
drag, startPoint x: 124, startPoint y: 262, endPoint x: 100, endPoint y: 260, distance: 24.1
click at [100, 260] on p "[PERSON_NAME]" at bounding box center [680, 266] width 1160 height 15
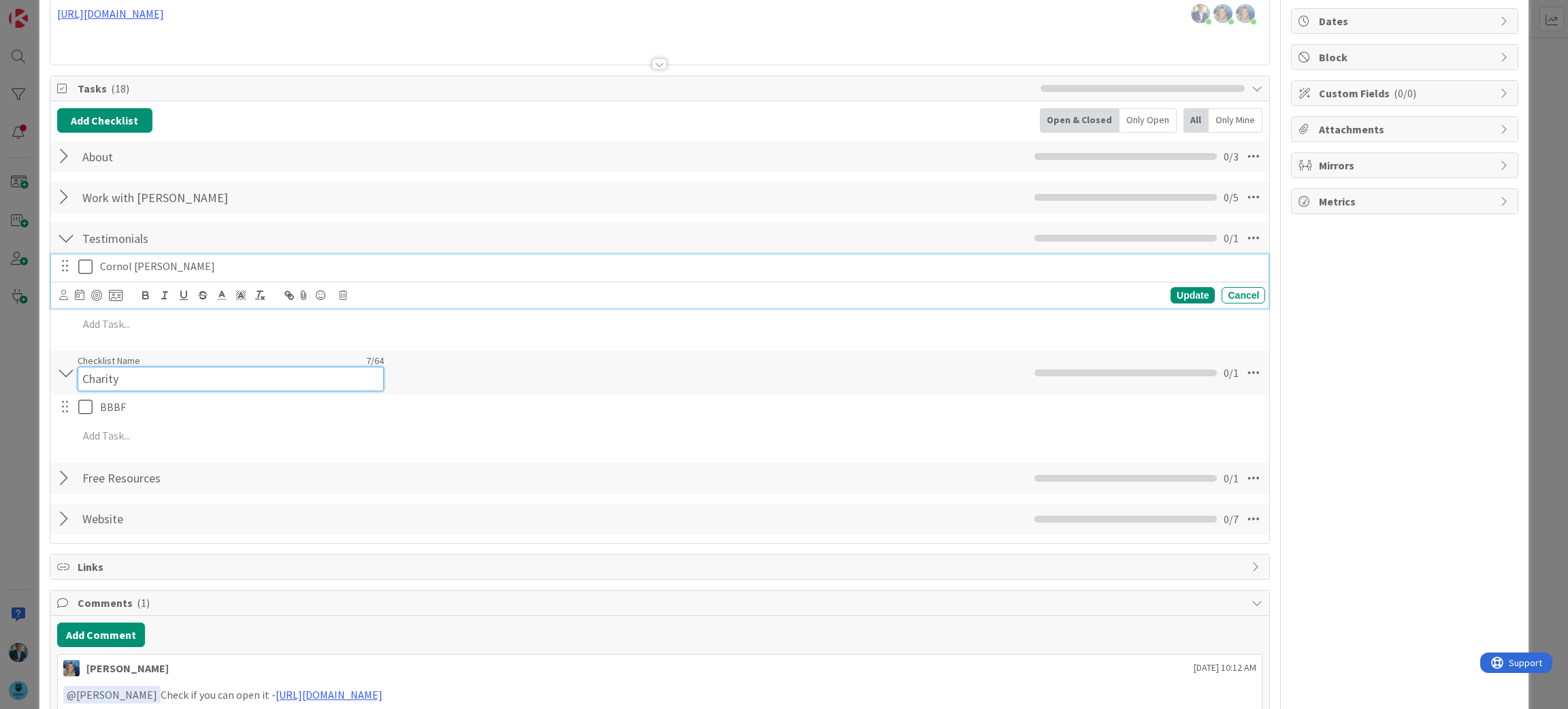
click at [250, 371] on input "Charity" at bounding box center [230, 379] width 306 height 24
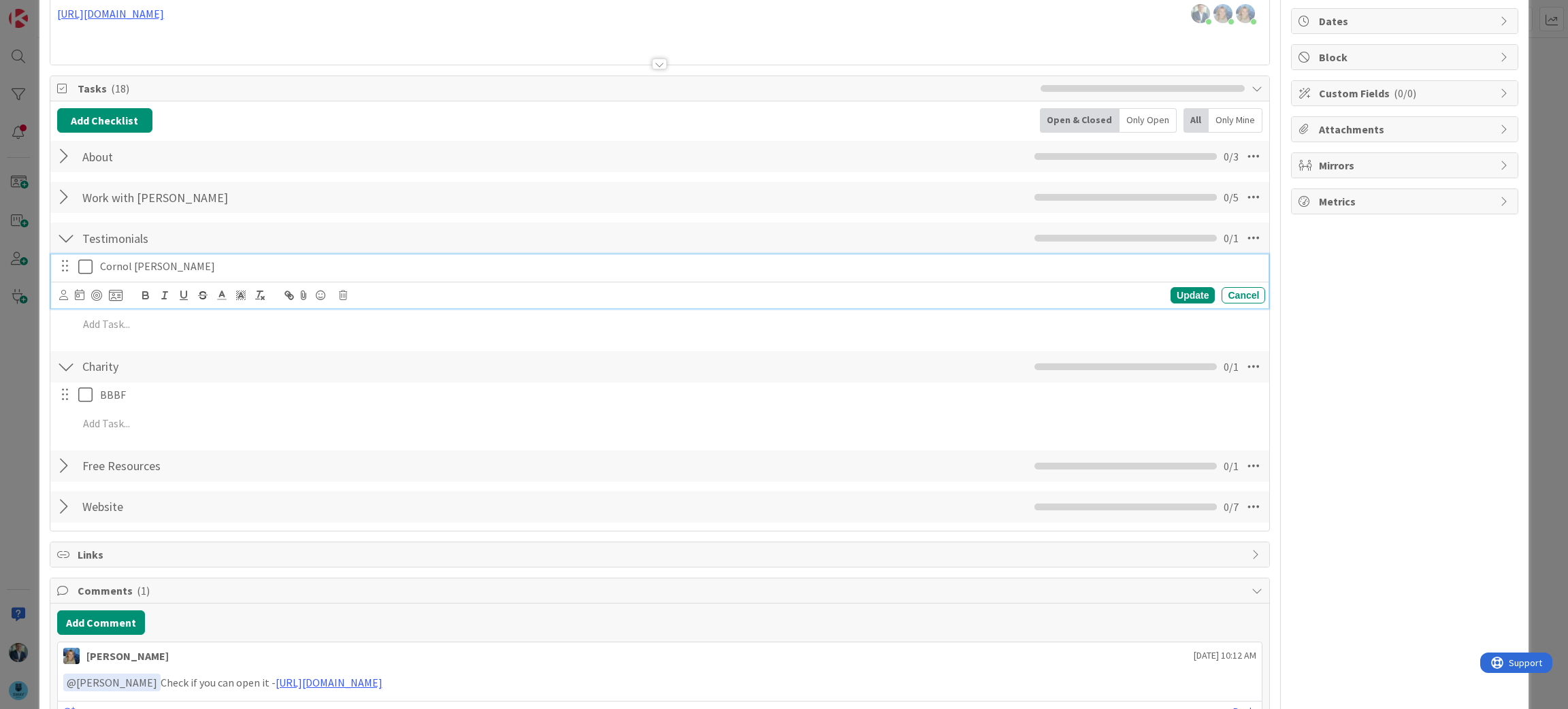
click at [114, 264] on p "Cornol [PERSON_NAME]" at bounding box center [680, 266] width 1160 height 15
click at [241, 219] on div "Add Checklist Open & Closed Only Open All Only Mine About Checklist Name 5 / 64…" at bounding box center [660, 316] width 1206 height 416
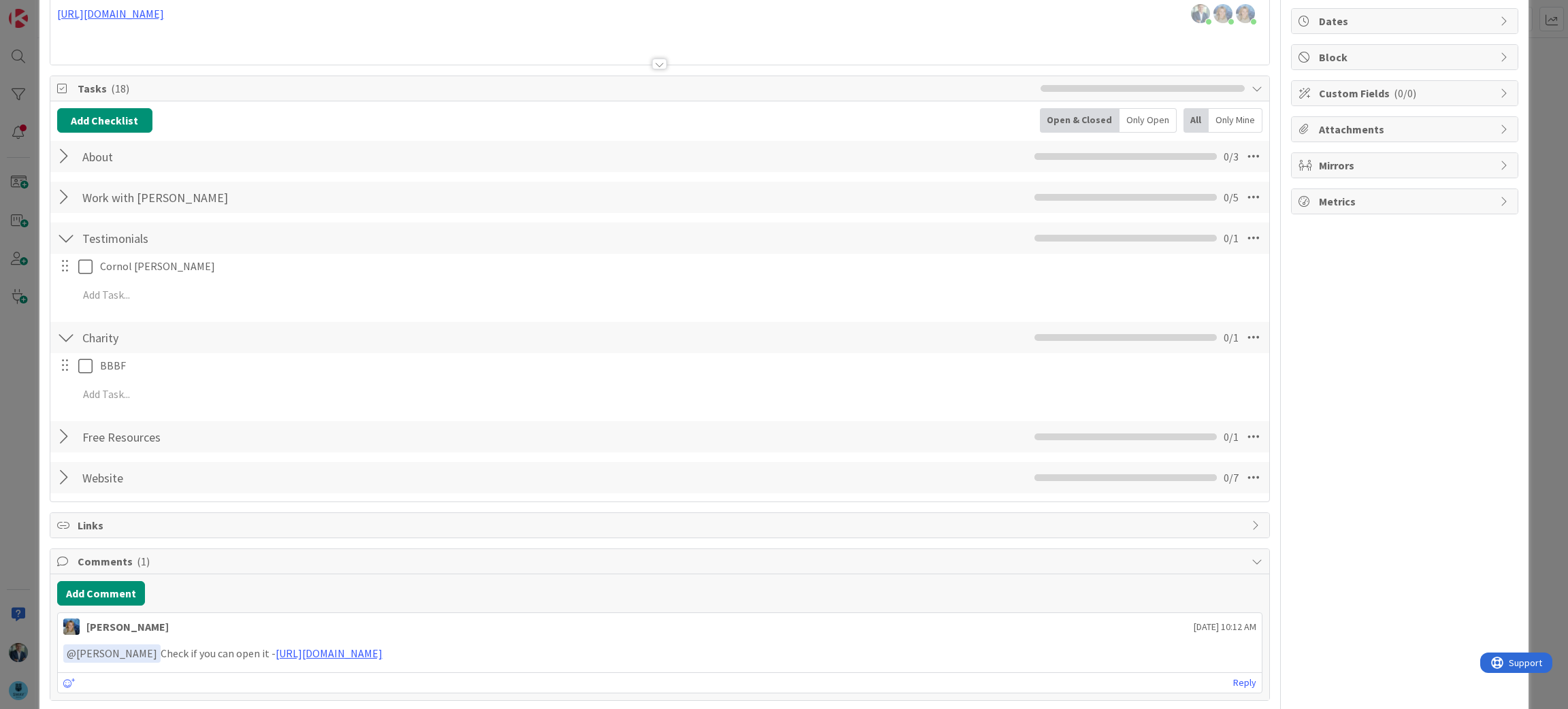
click at [64, 234] on div at bounding box center [66, 238] width 18 height 24
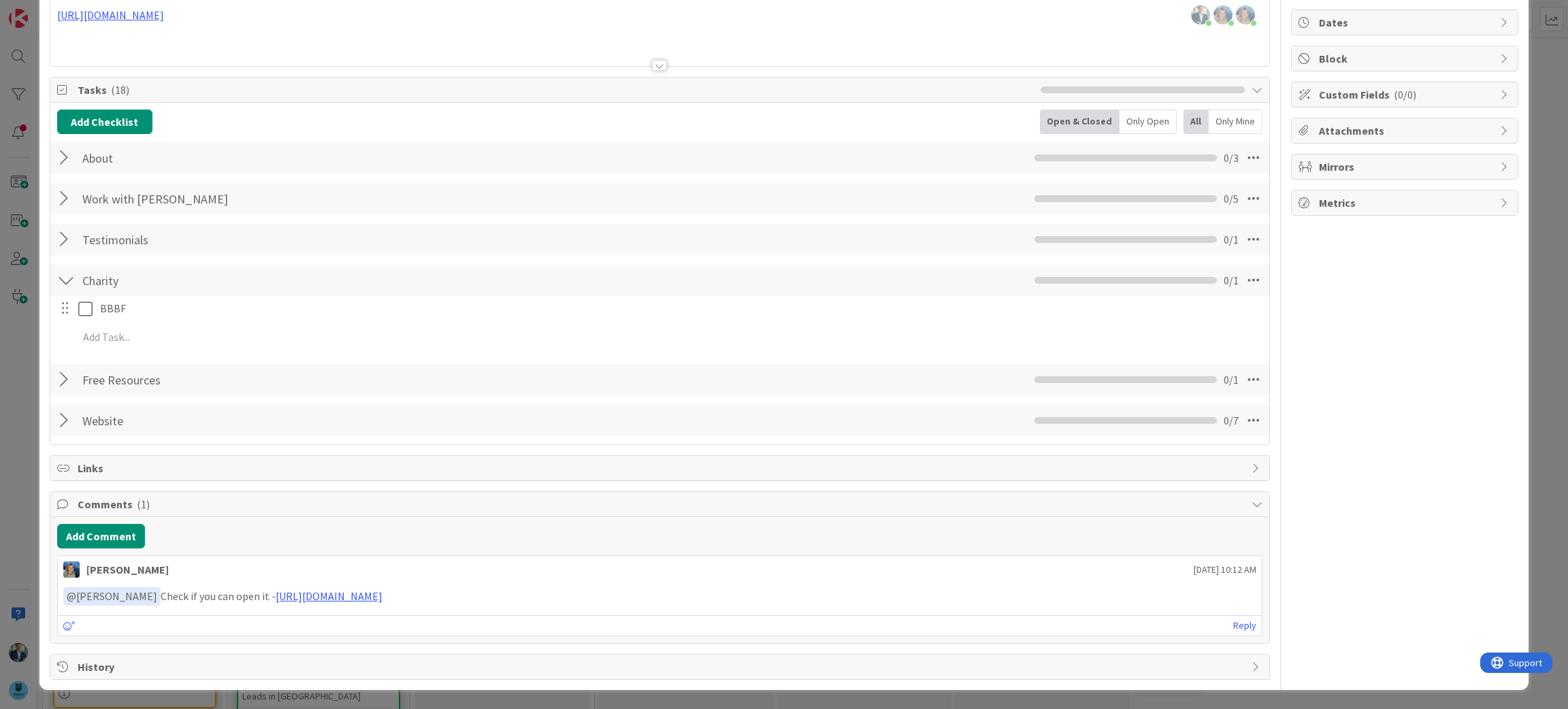
click at [64, 276] on div at bounding box center [66, 280] width 18 height 24
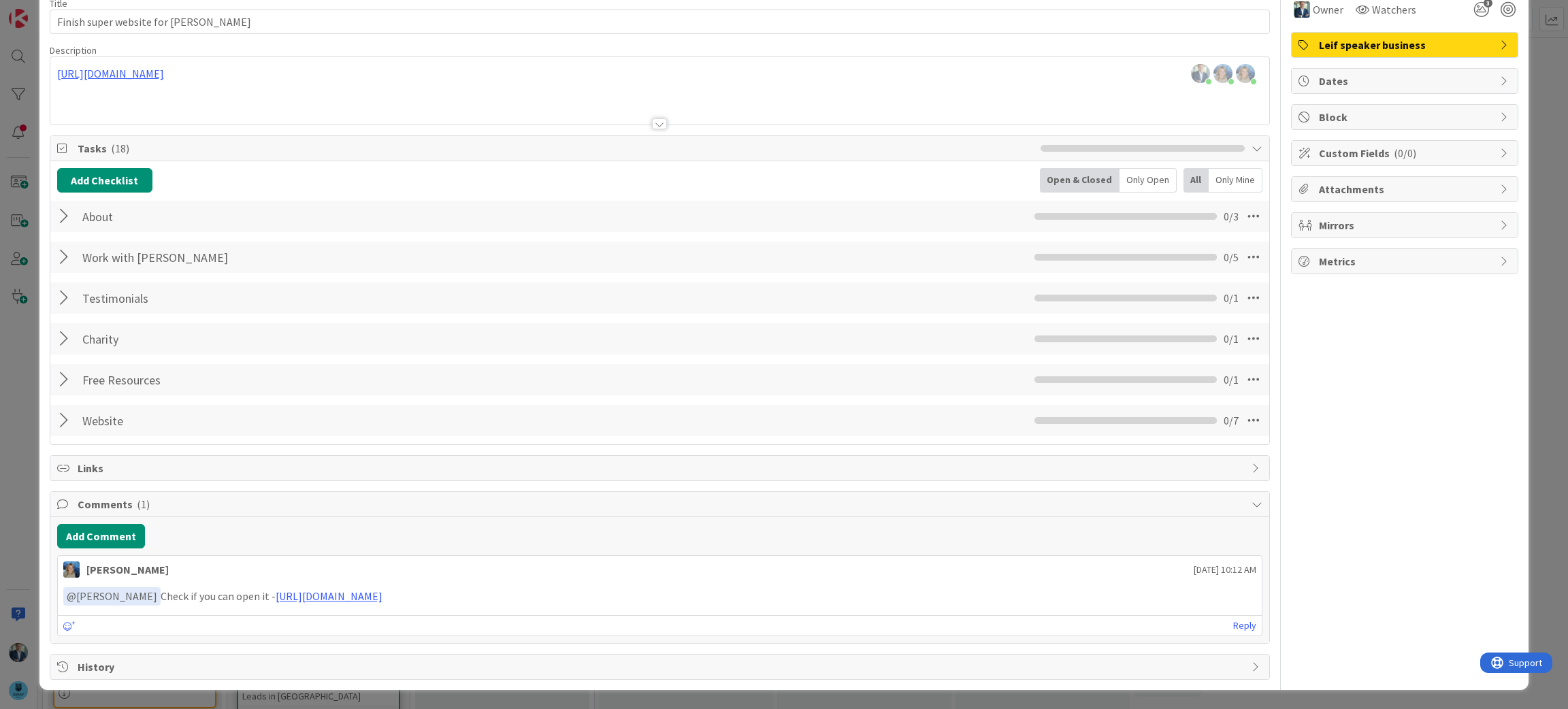
scroll to position [67, 0]
click at [63, 297] on div at bounding box center [66, 298] width 18 height 24
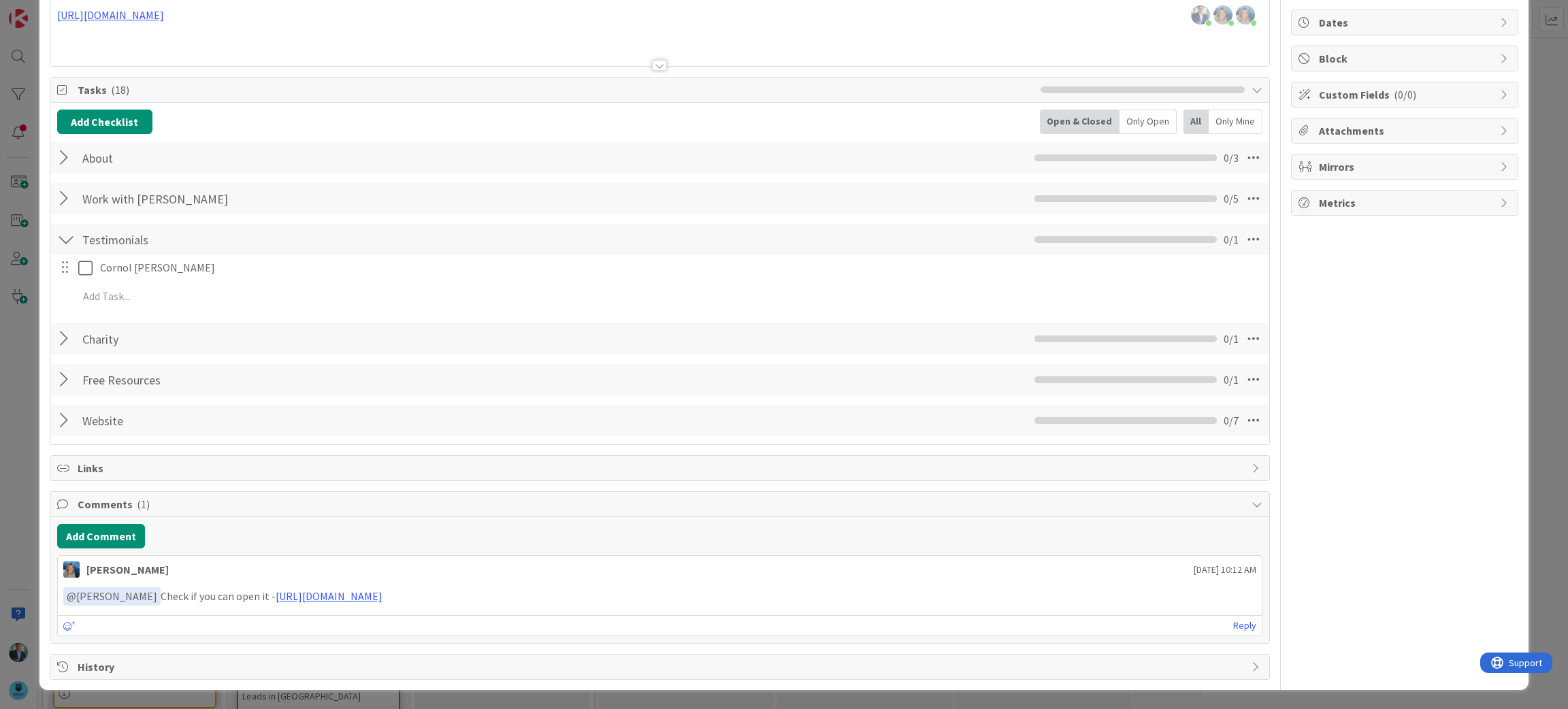
click at [54, 232] on div "Testimonials Checklist Name 12 / 64 Testimonials 0 / 1" at bounding box center [660, 239] width 1220 height 31
click at [63, 236] on div at bounding box center [66, 240] width 18 height 24
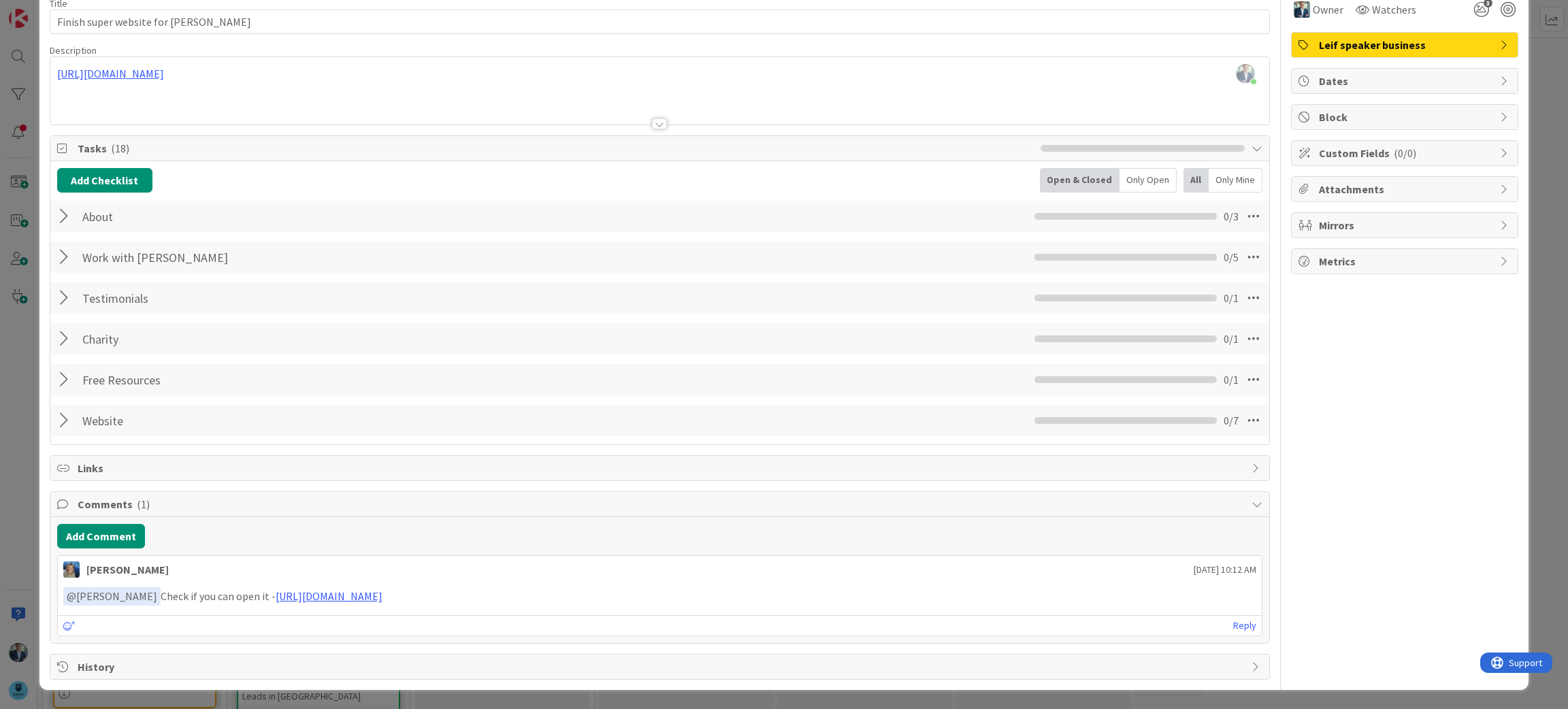
scroll to position [0, 0]
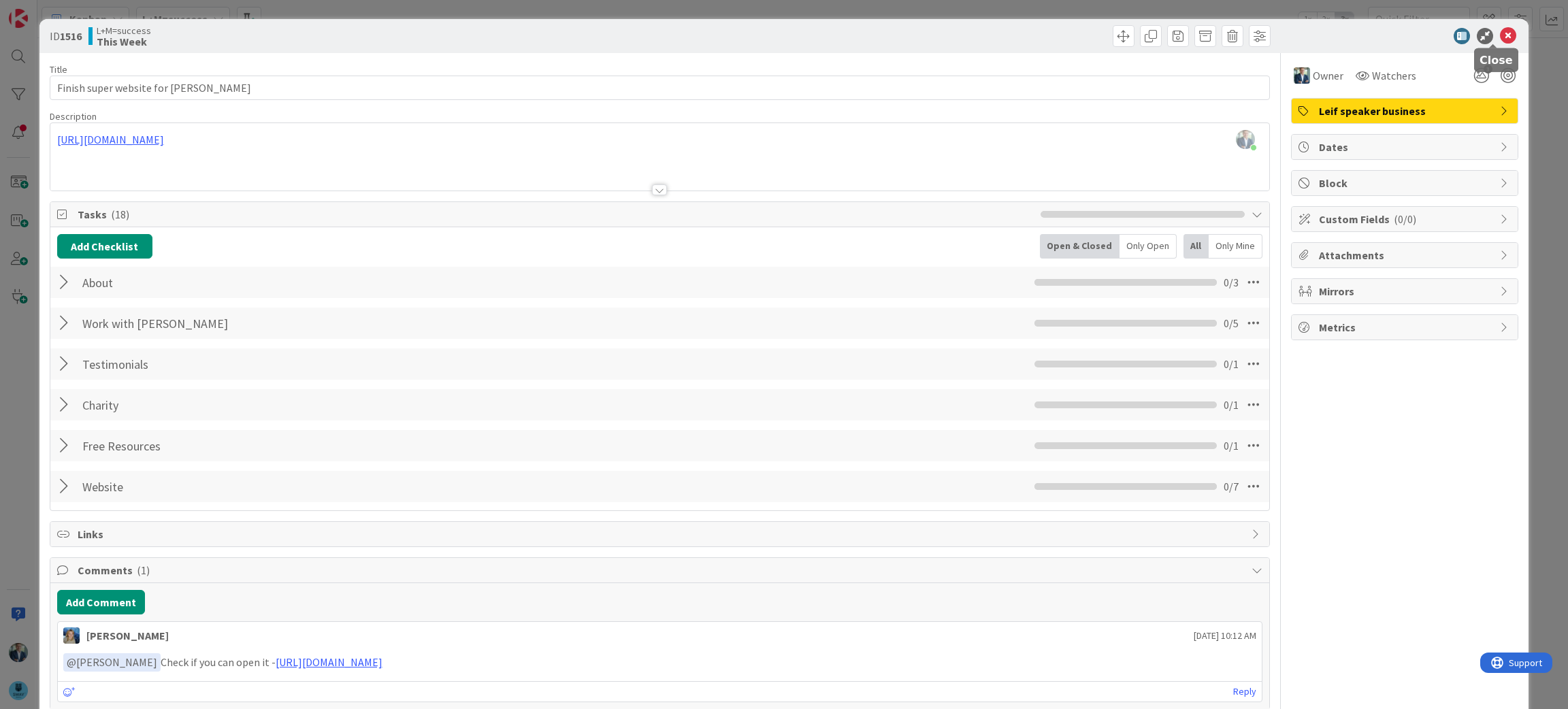
click at [1500, 28] on icon at bounding box center [1508, 36] width 16 height 16
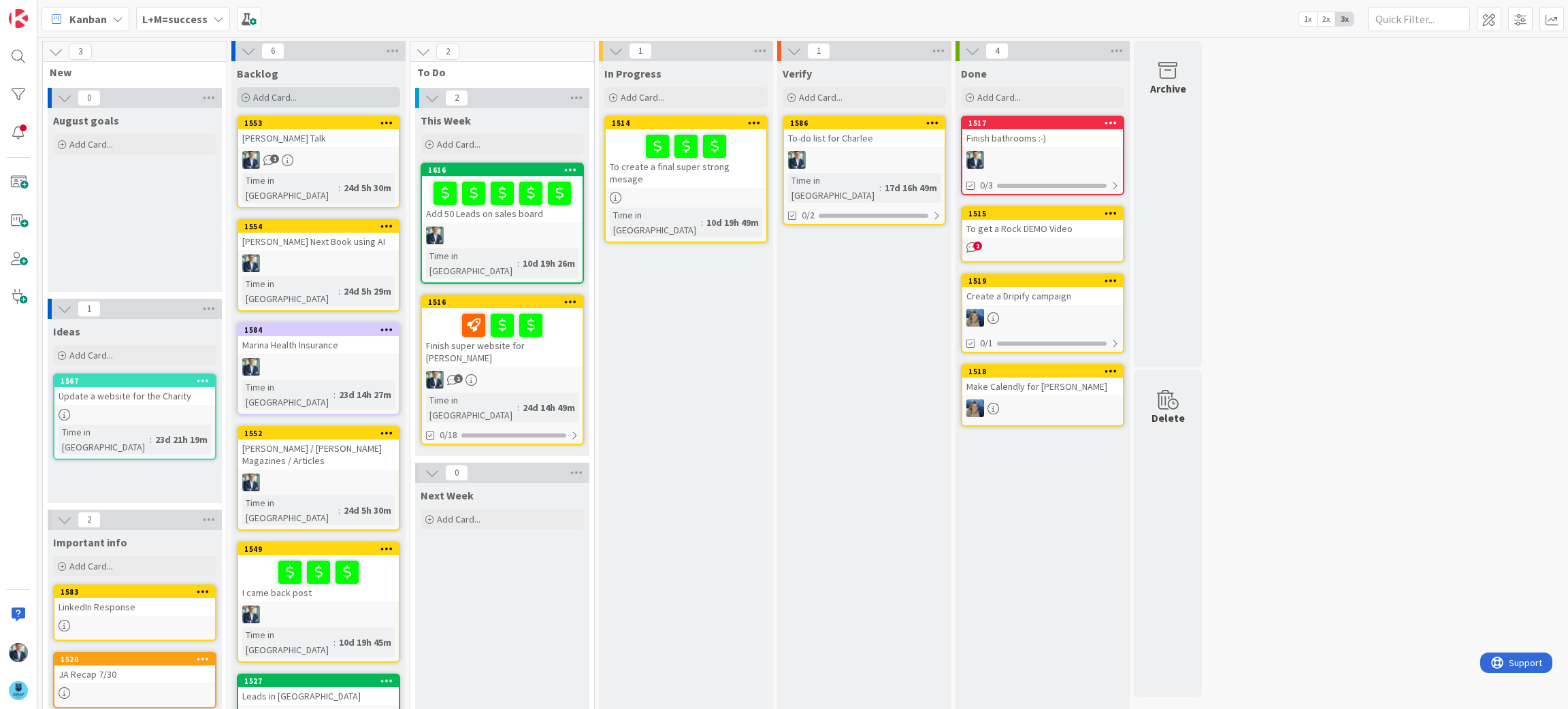
click at [312, 97] on div "Add Card..." at bounding box center [318, 97] width 163 height 20
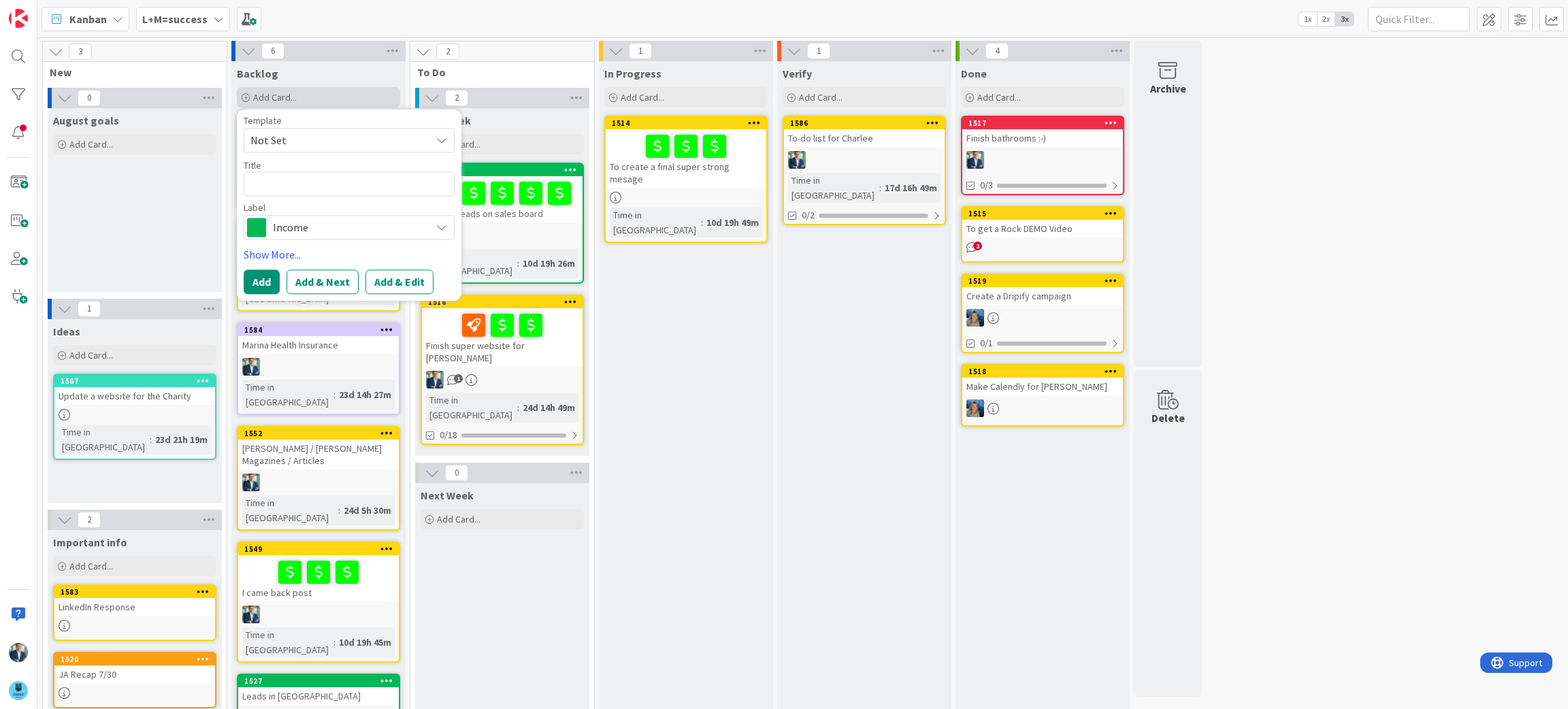
type textarea "x"
type textarea "O"
type textarea "x"
type textarea "Op"
type textarea "x"
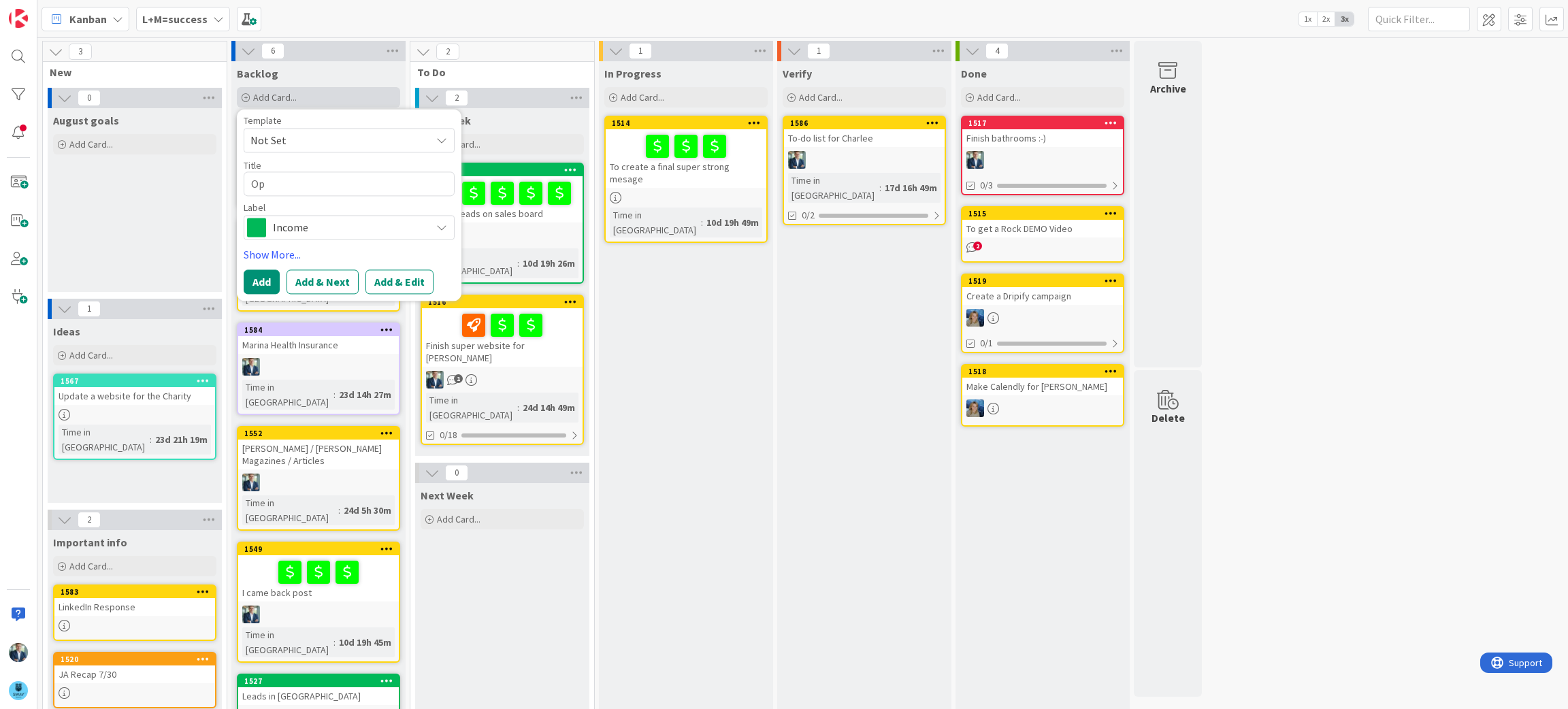
type textarea "Ope"
type textarea "x"
type textarea "Open"
type textarea "x"
type textarea "Open"
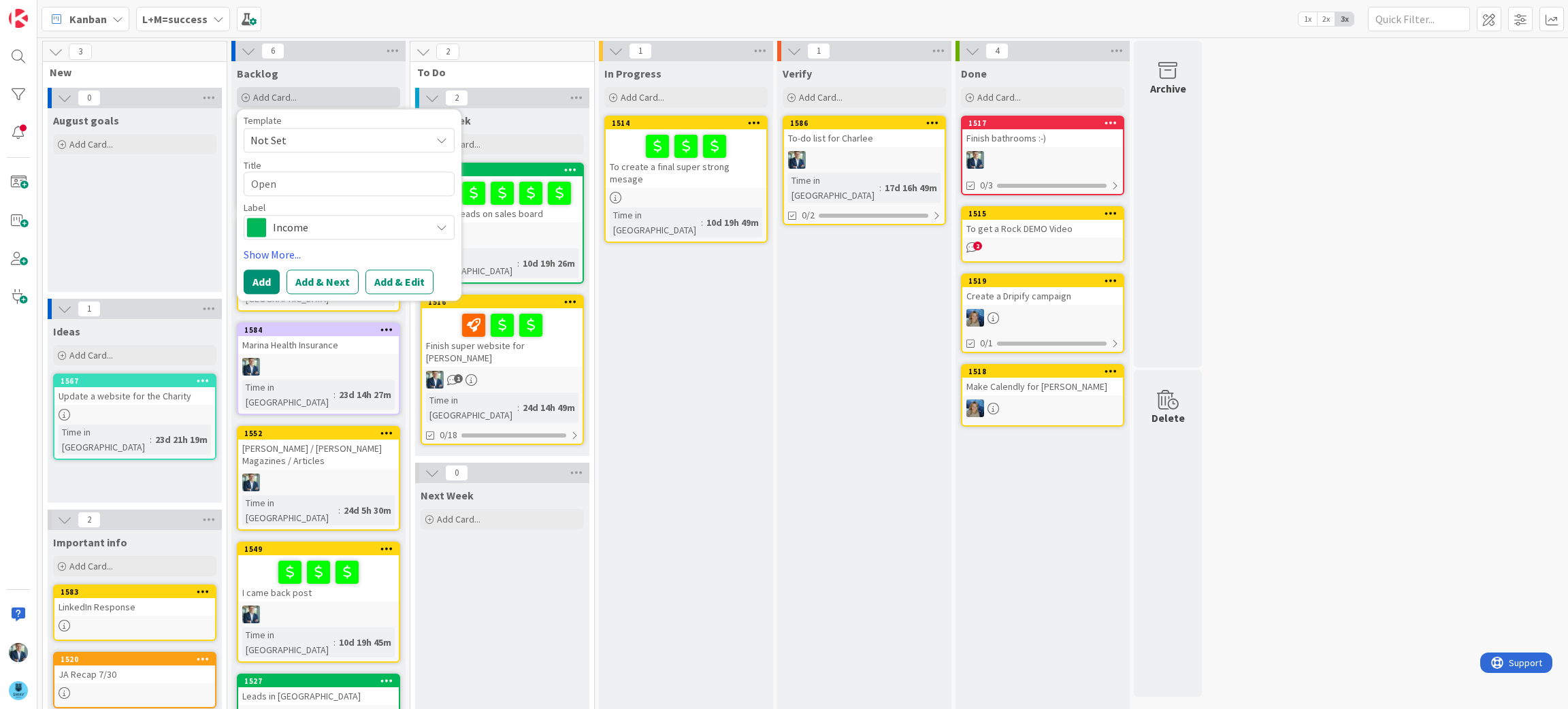
type textarea "x"
type textarea "Open C"
type textarea "x"
type textarea "Open Ch"
type textarea "x"
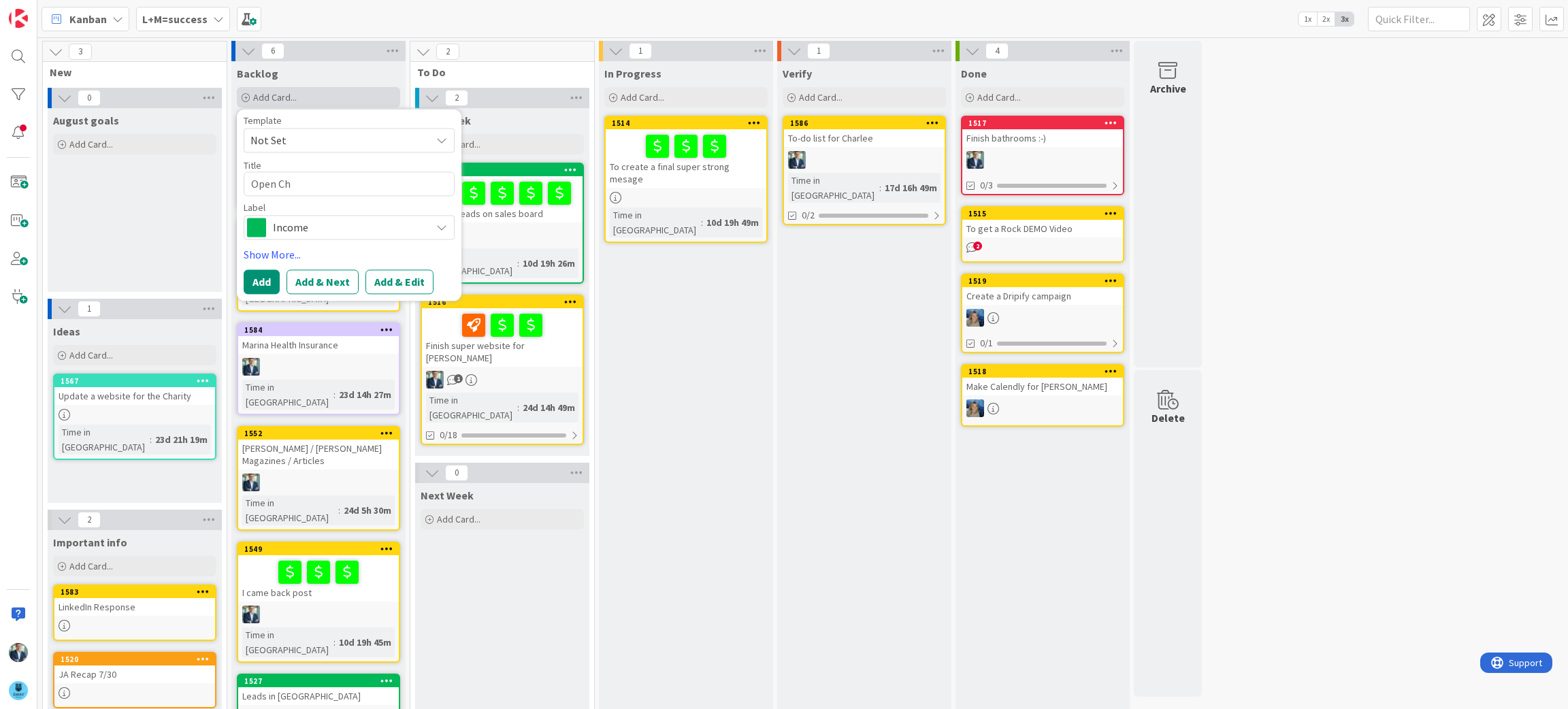
type textarea "Open Cha"
type textarea "x"
type textarea "Open [PERSON_NAME]"
type textarea "x"
type textarea "Open Chase"
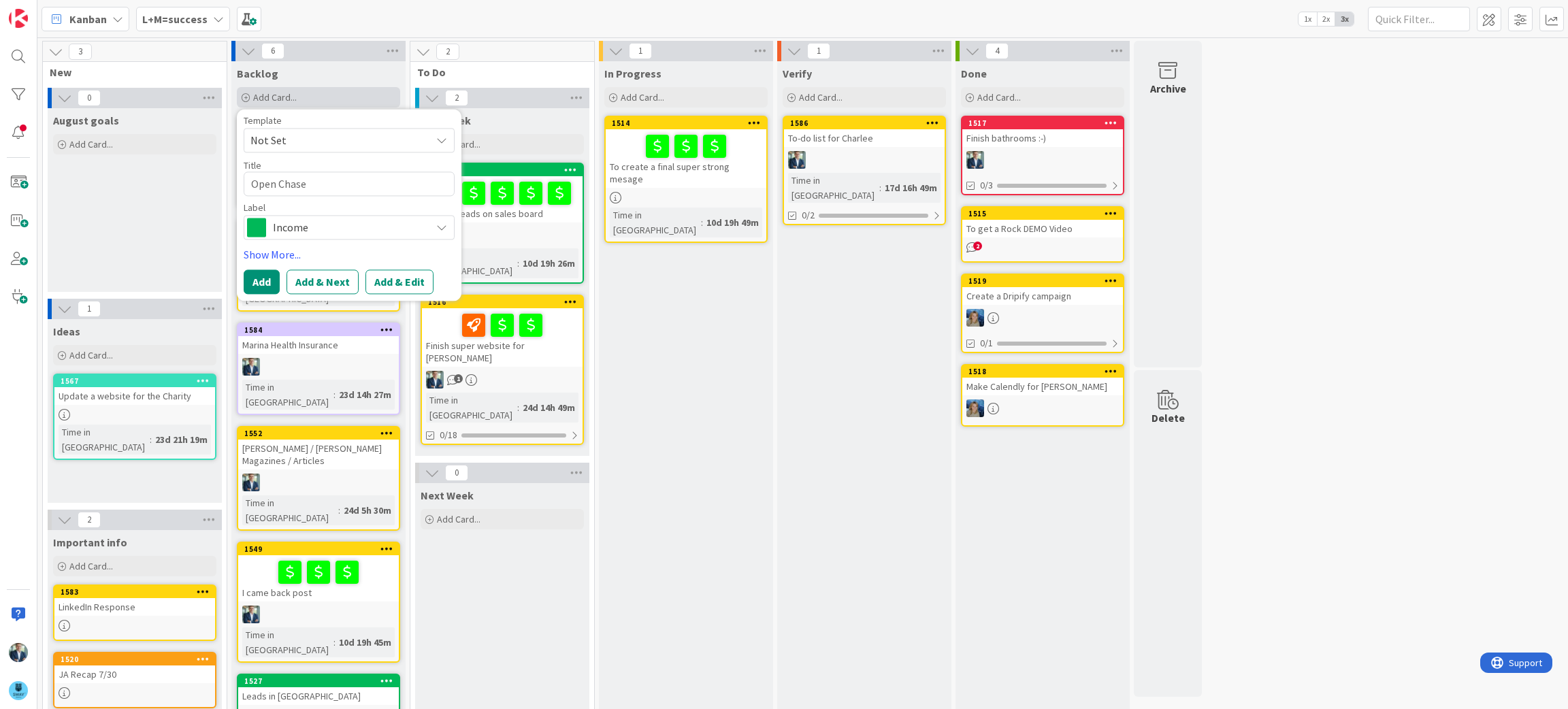
type textarea "x"
type textarea "Open Chase"
type textarea "x"
type textarea "Open Chase B"
type textarea "x"
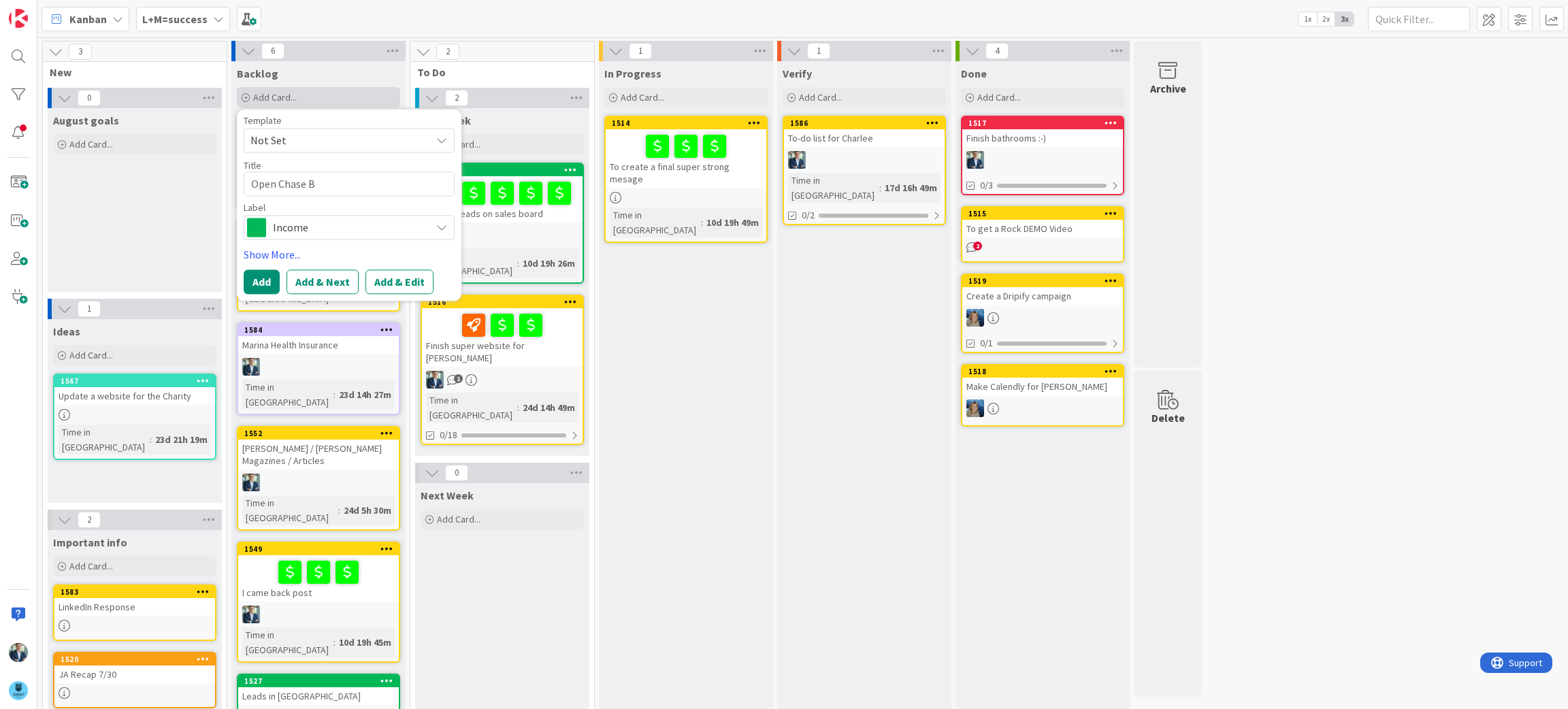
type textarea "Open [PERSON_NAME]"
type textarea "x"
type textarea "Open Chase Bank"
type textarea "x"
type textarea "Open Chase Bank"
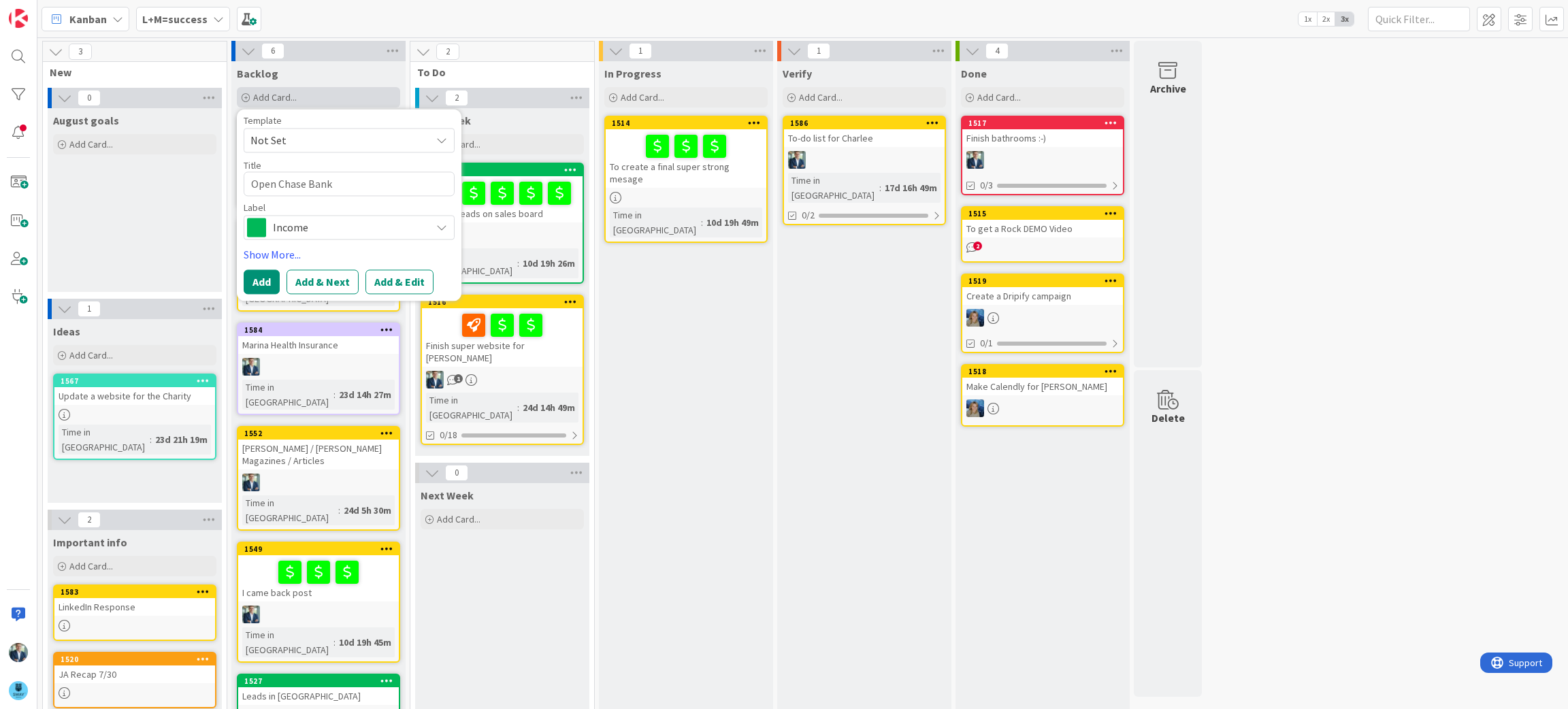
type textarea "x"
type textarea "Open Chase Bank A"
type textarea "x"
type textarea "Open Chase Bank Ac"
type textarea "x"
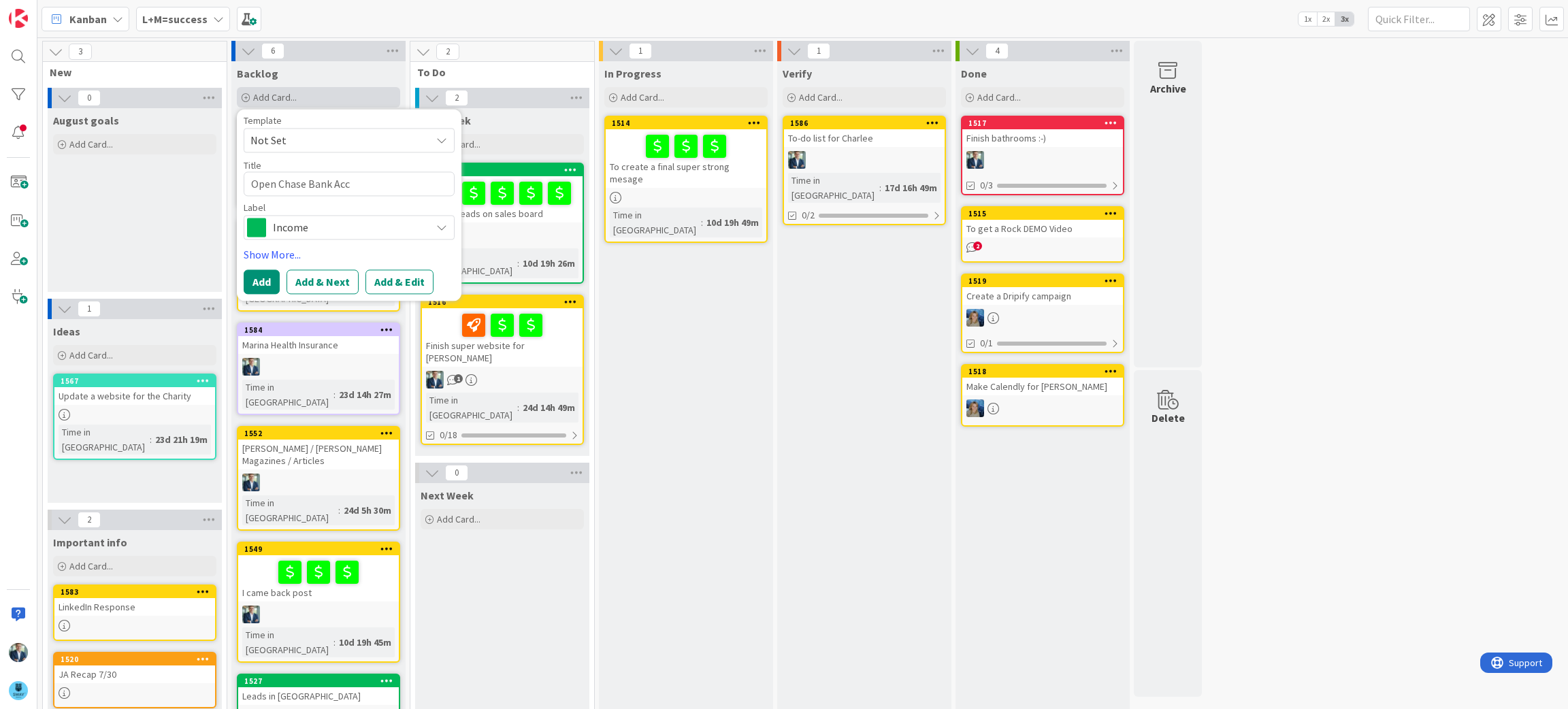
type textarea "Open Chase Bank Acco"
type textarea "x"
type textarea "Open Chase Bank Accou"
type textarea "x"
type textarea "Open Chase Bank Accoun"
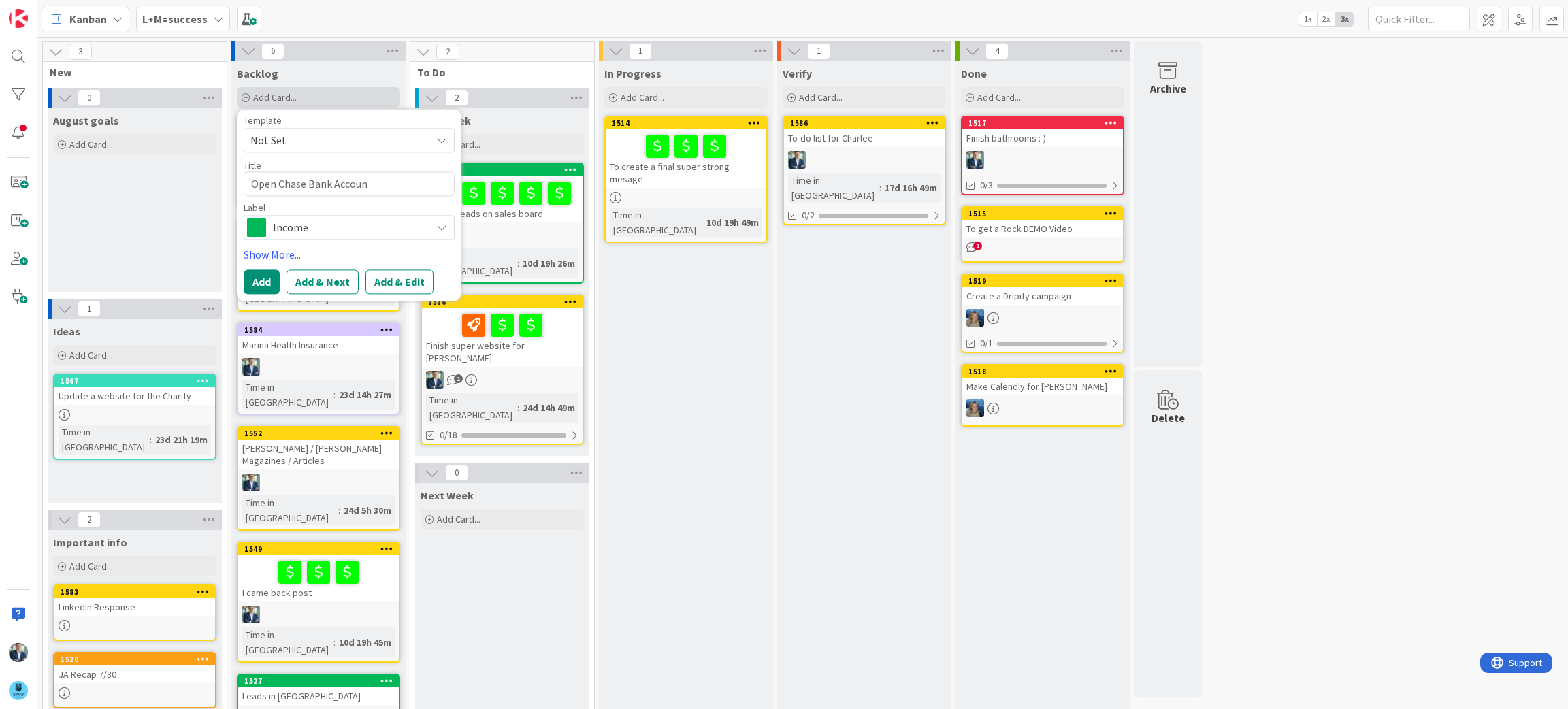
type textarea "x"
type textarea "Open Chase Bank Account"
click at [438, 224] on icon at bounding box center [441, 228] width 10 height 10
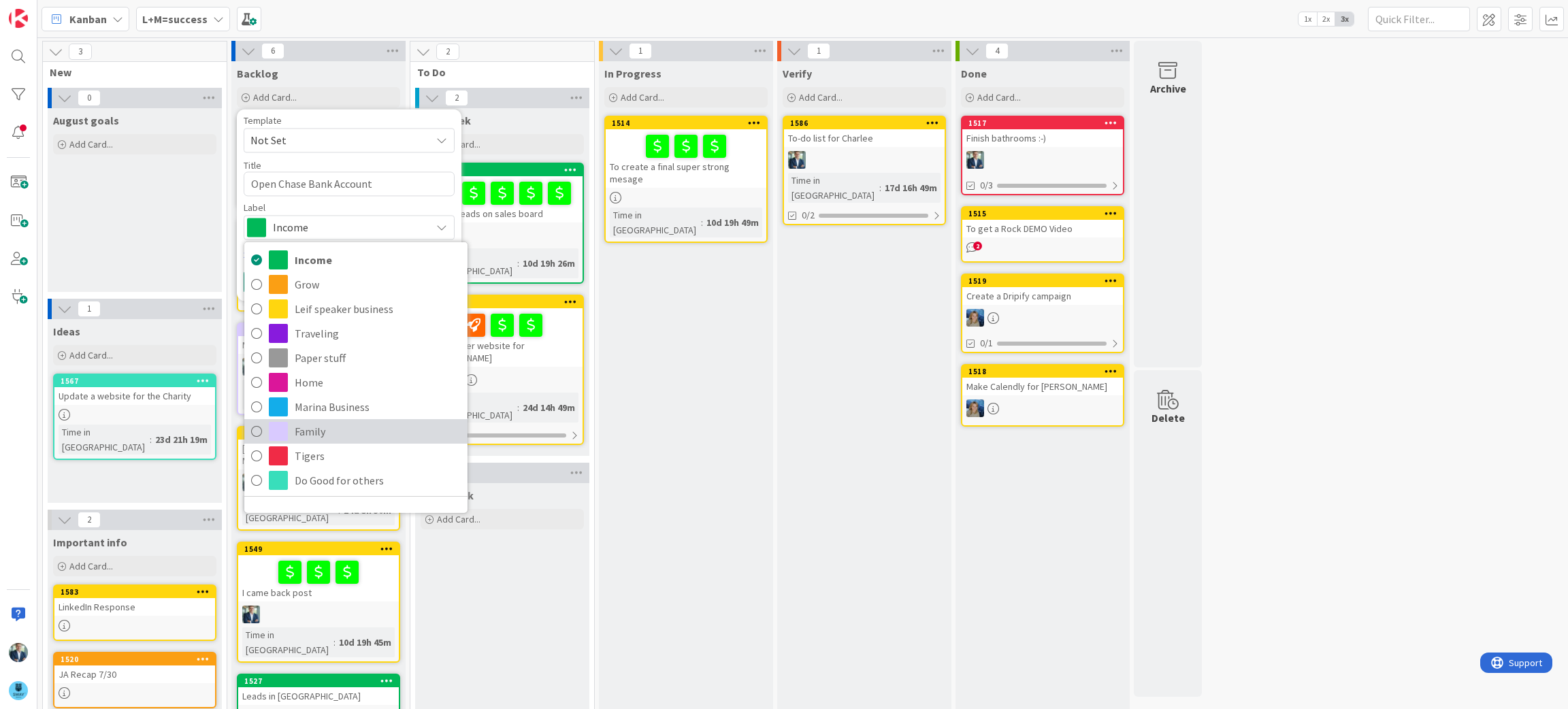
click at [254, 431] on icon at bounding box center [256, 431] width 10 height 20
type textarea "x"
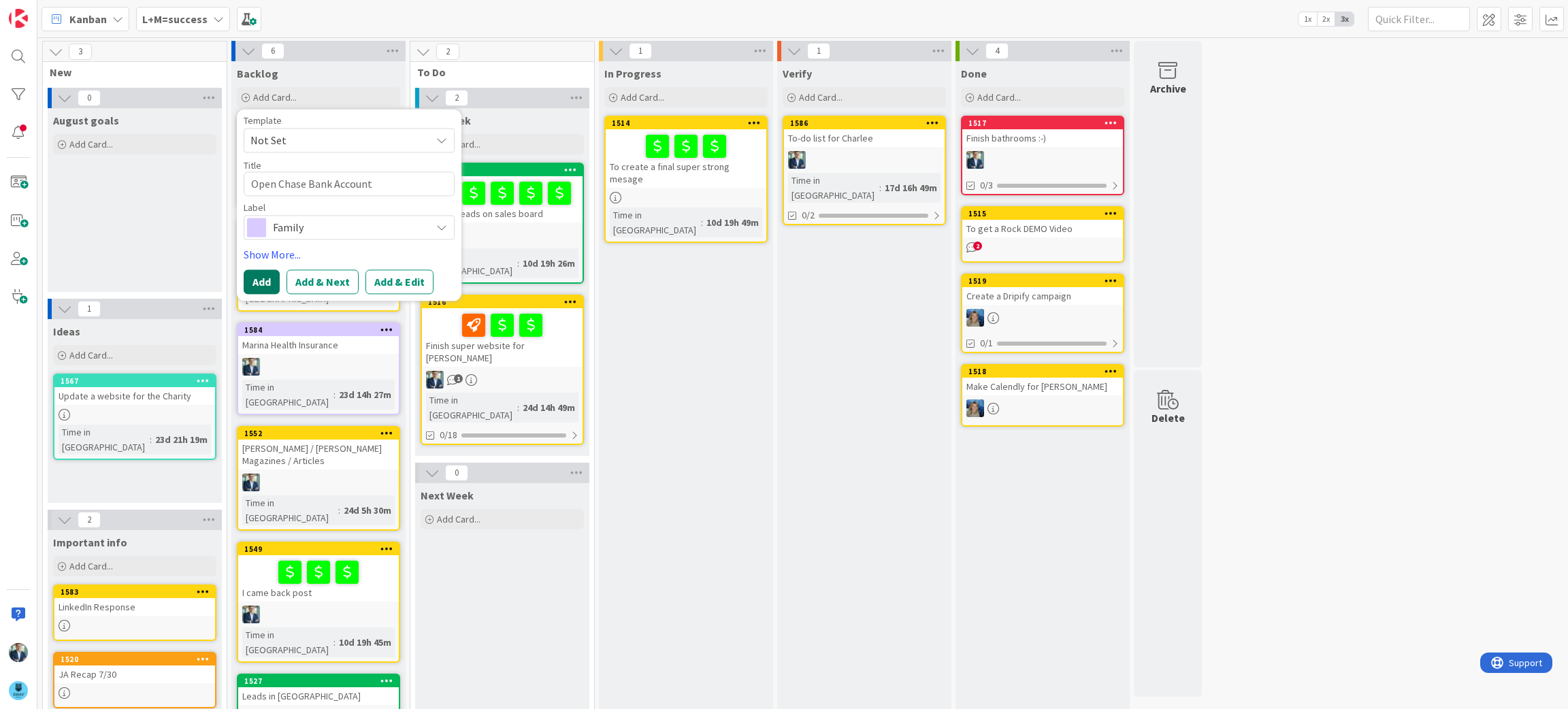
click at [250, 284] on button "Add" at bounding box center [262, 283] width 36 height 24
